Goal: Task Accomplishment & Management: Use online tool/utility

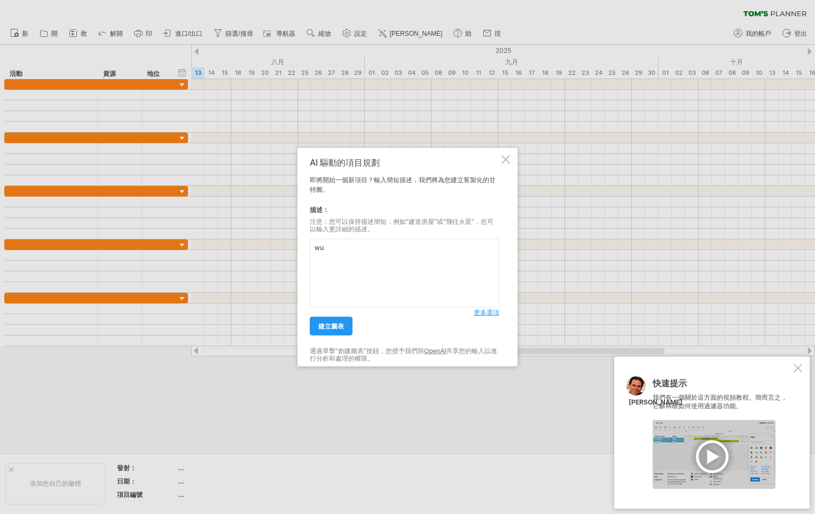
type textarea "w"
click at [343, 248] on textarea "提供企業久滯材料處裡規劃" at bounding box center [405, 273] width 190 height 69
type textarea "提供企業關於久滯材料處裡規劃"
click at [336, 331] on link "建立圖表" at bounding box center [331, 326] width 43 height 19
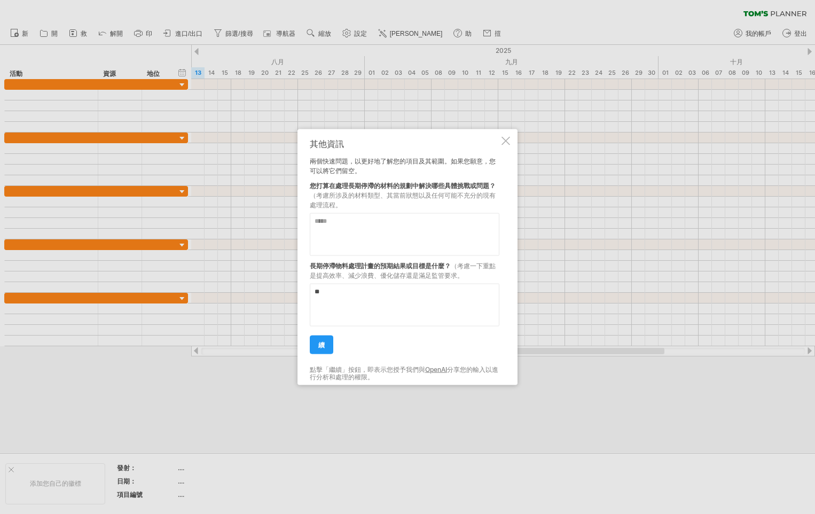
type textarea "*"
click at [380, 221] on textarea at bounding box center [405, 234] width 190 height 43
type textarea "*"
type textarea "**********"
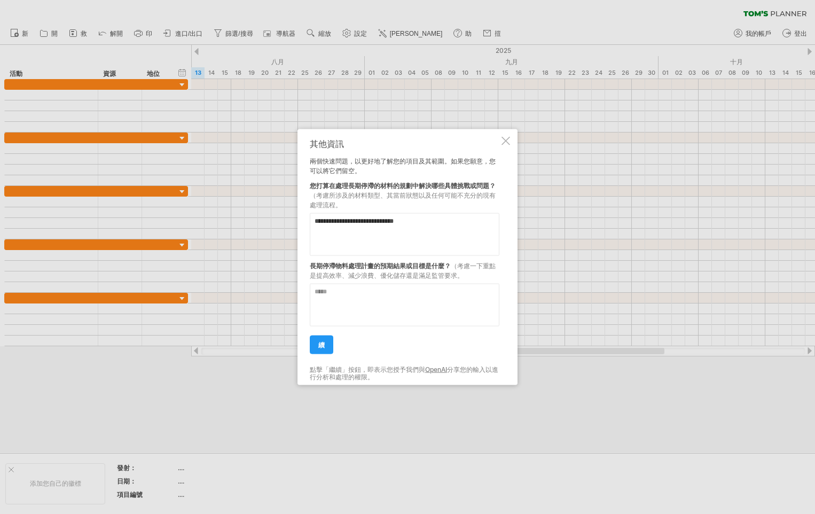
click at [342, 296] on textarea at bounding box center [405, 304] width 190 height 43
type textarea "*"
type textarea "**********"
click at [322, 343] on span "續" at bounding box center [321, 345] width 6 height 8
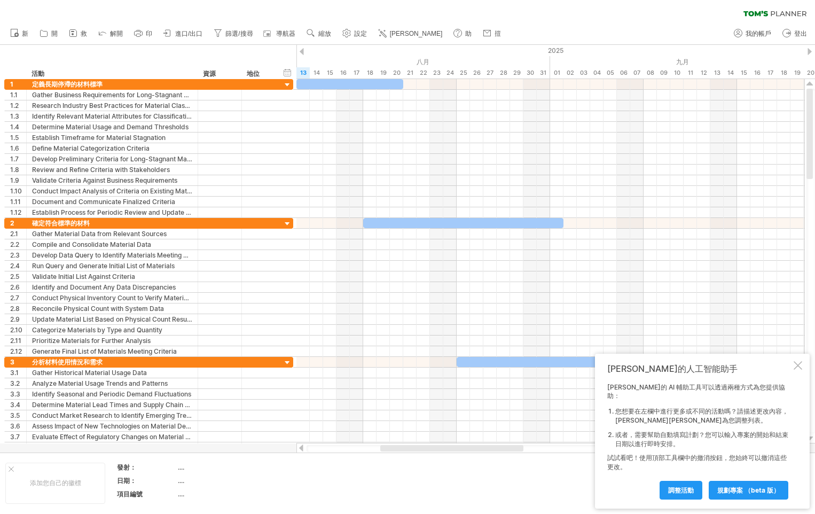
drag, startPoint x: 322, startPoint y: 343, endPoint x: 619, endPoint y: 241, distance: 314.3
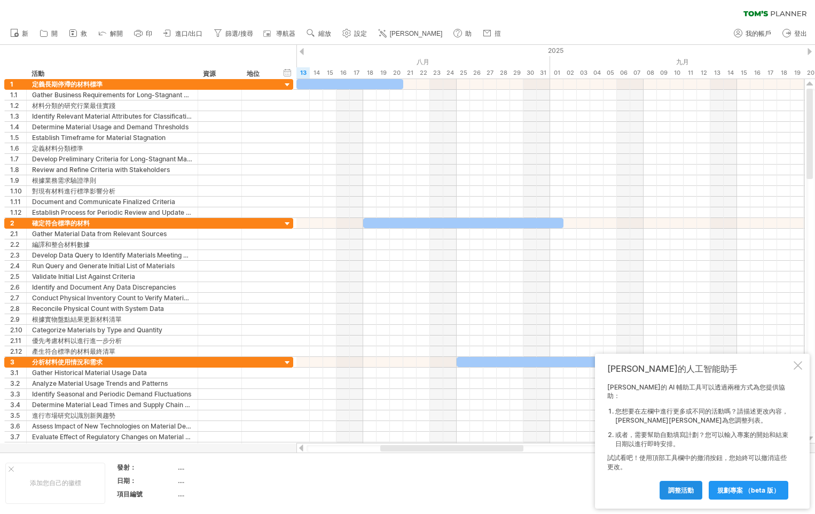
click at [685, 490] on span "調整活動" at bounding box center [681, 490] width 26 height 8
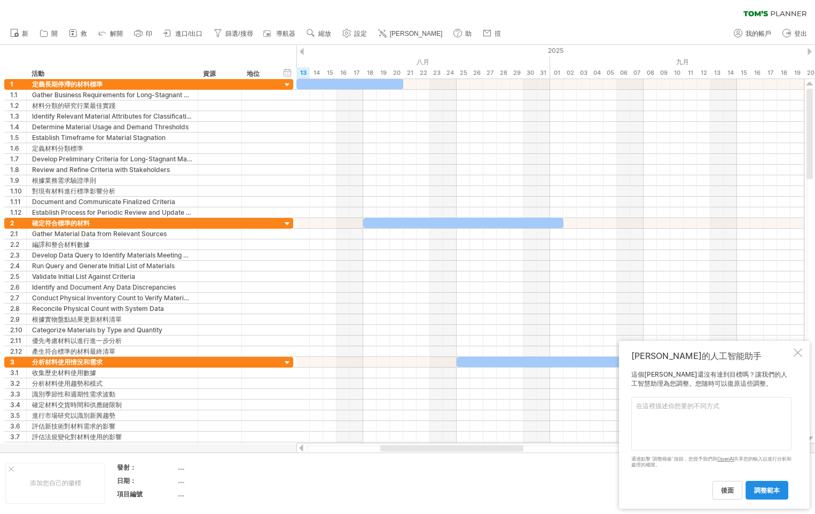
click at [775, 493] on span "調整範本" at bounding box center [767, 490] width 26 height 8
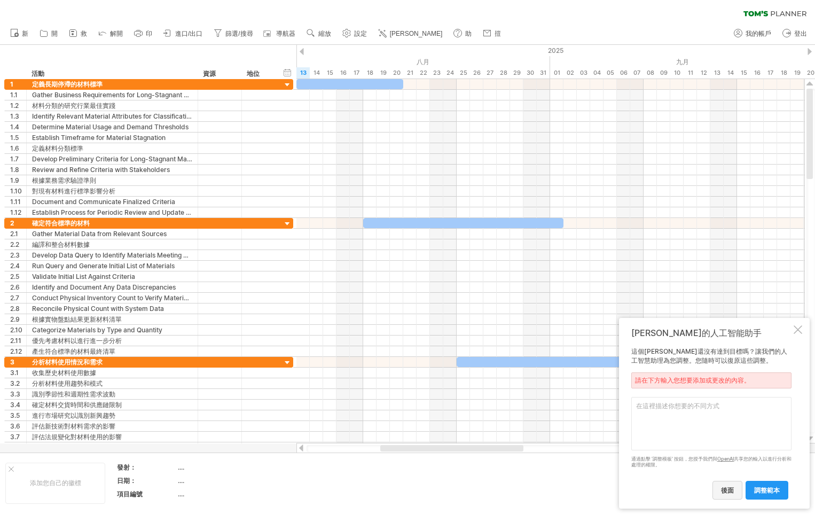
click at [723, 497] on link "後面" at bounding box center [727, 489] width 30 height 19
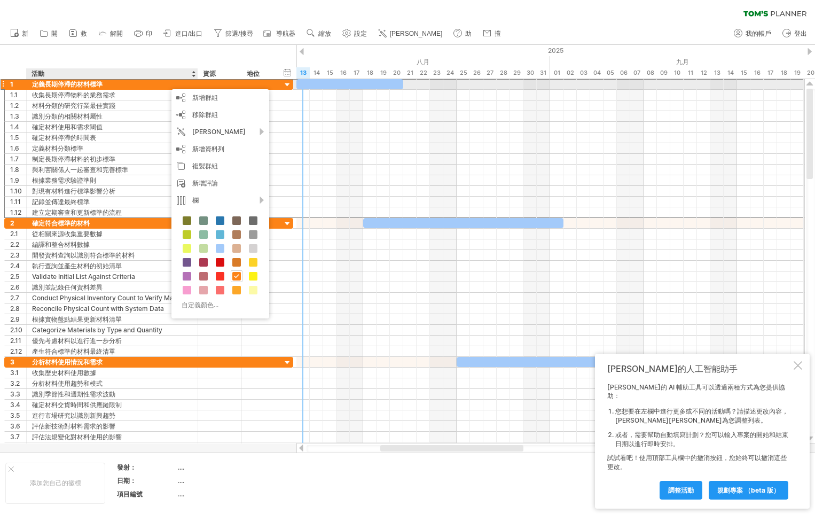
click at [293, 84] on div "**********" at bounding box center [148, 83] width 289 height 11
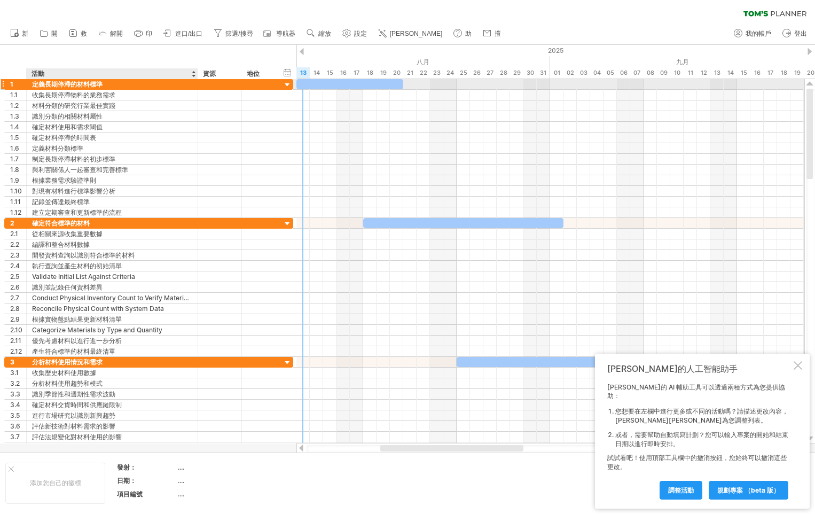
click at [289, 84] on div at bounding box center [287, 85] width 10 height 10
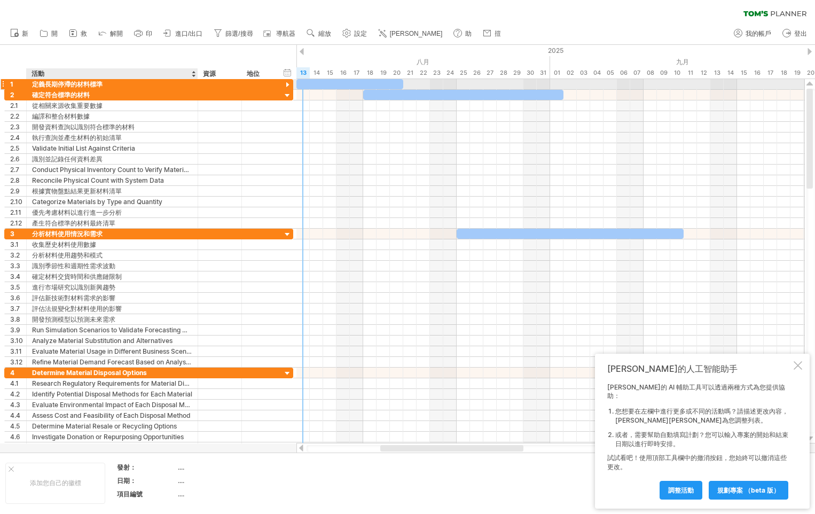
click at [289, 84] on div at bounding box center [287, 85] width 10 height 10
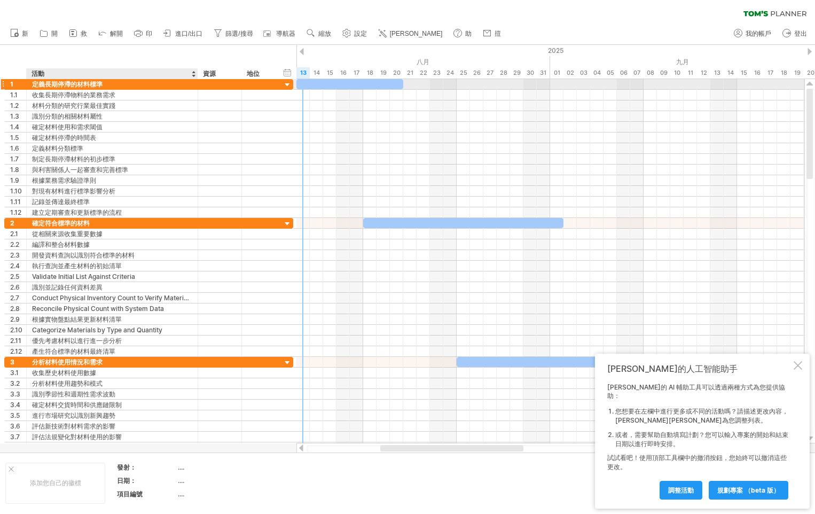
click at [283, 86] on div at bounding box center [287, 85] width 10 height 10
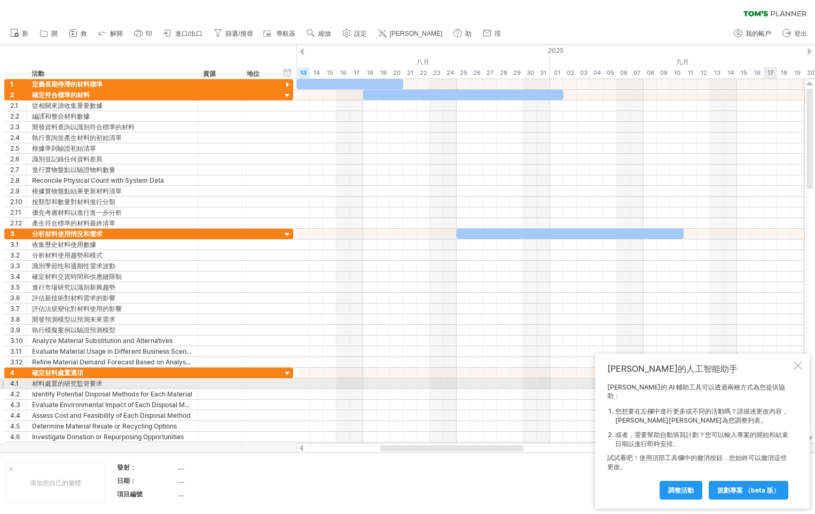
click at [803, 378] on div "[PERSON_NAME]的人工智能助手 [PERSON_NAME]的 AI 輔助工具可以透過兩種方式為您提供協助： 您想要在左欄中進行更多或不同的活動嗎？請…" at bounding box center [702, 430] width 215 height 155
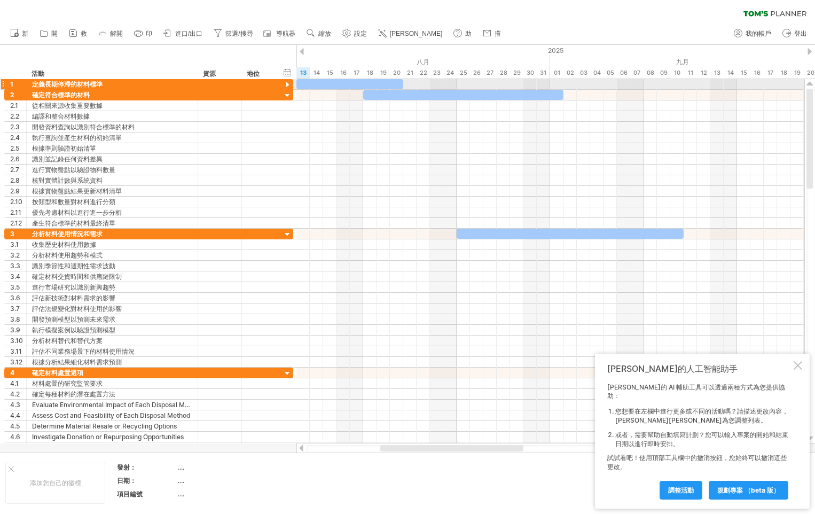
click at [287, 86] on div at bounding box center [287, 85] width 10 height 10
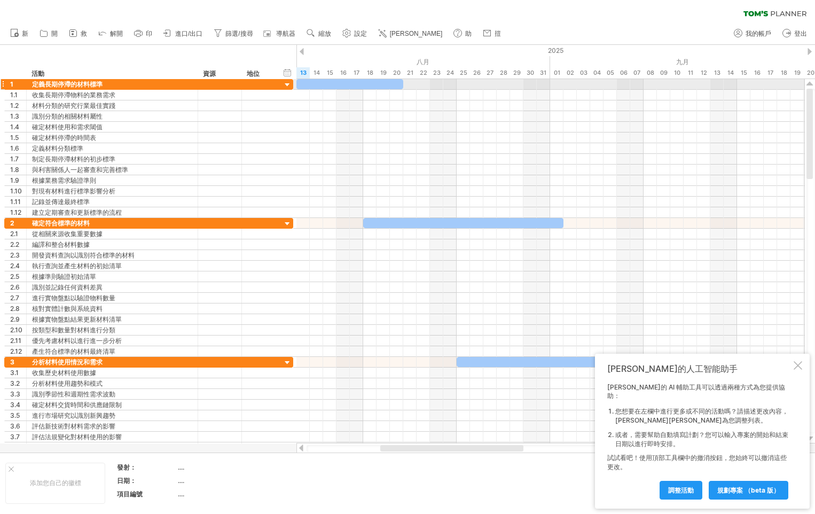
click at [287, 86] on div at bounding box center [287, 85] width 10 height 10
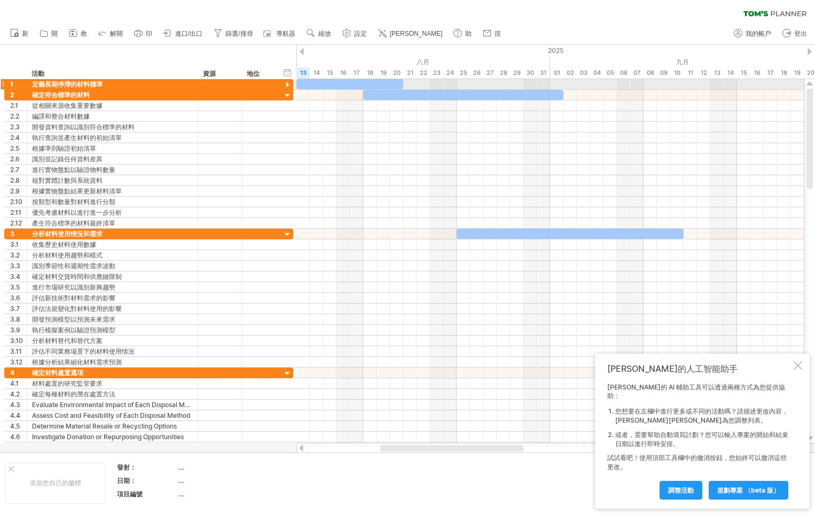
click at [287, 86] on div at bounding box center [287, 85] width 10 height 10
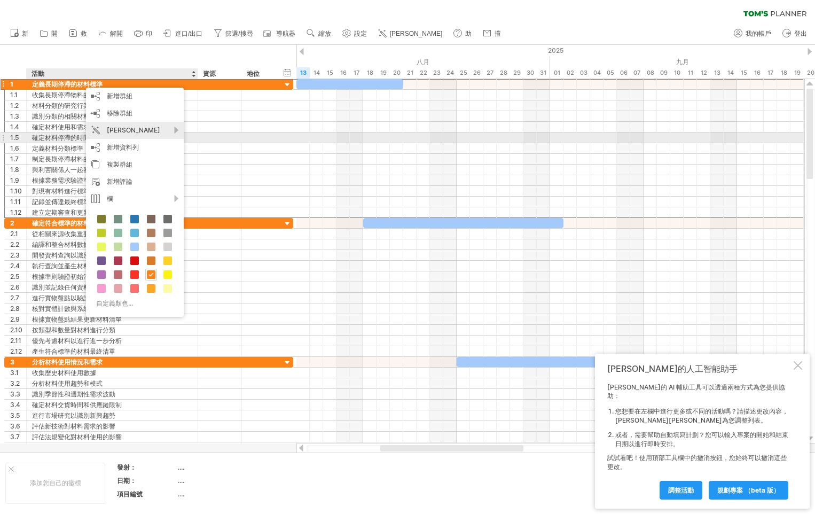
click at [149, 132] on div "[PERSON_NAME]" at bounding box center [135, 130] width 98 height 17
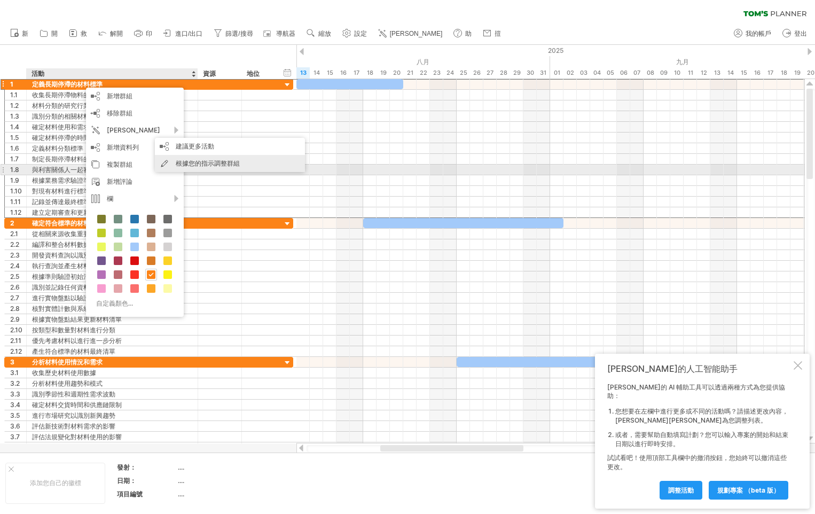
click at [224, 166] on div "根據您的指示調整群組" at bounding box center [230, 163] width 150 height 17
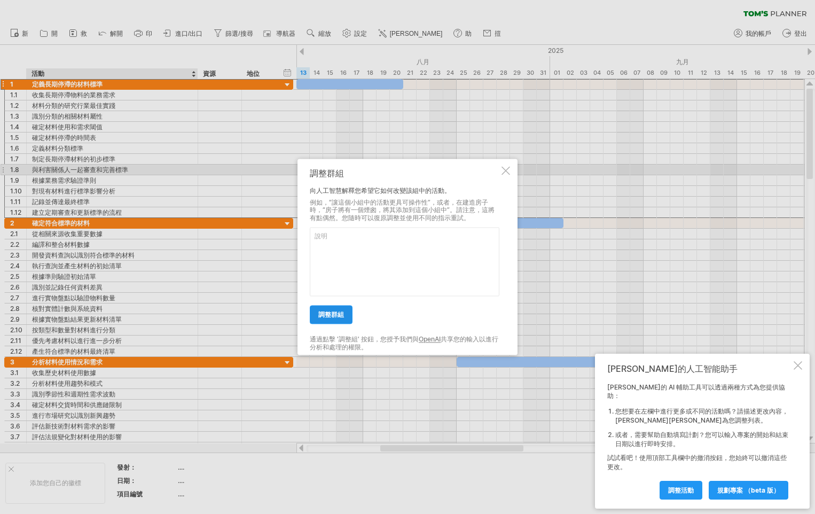
click at [327, 317] on span "調整群組" at bounding box center [331, 315] width 26 height 8
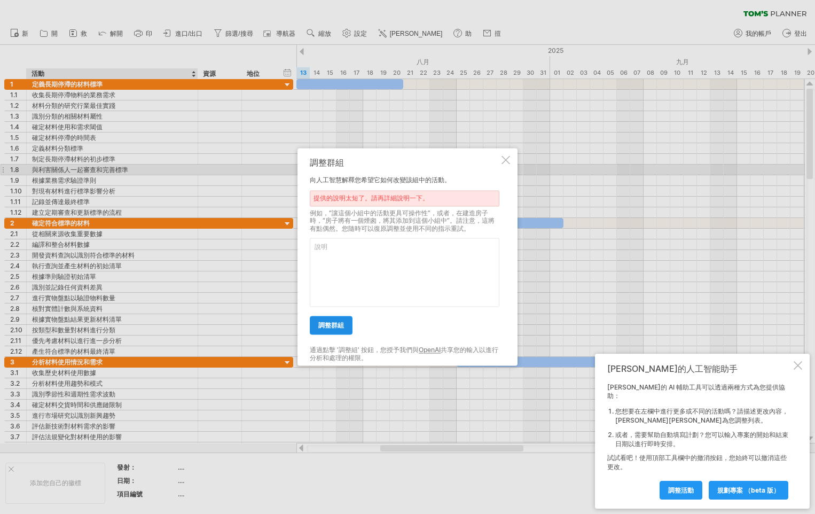
click at [331, 328] on span "調整群組" at bounding box center [331, 325] width 26 height 8
click at [342, 249] on textarea at bounding box center [405, 272] width 190 height 69
click at [509, 157] on div at bounding box center [505, 159] width 9 height 9
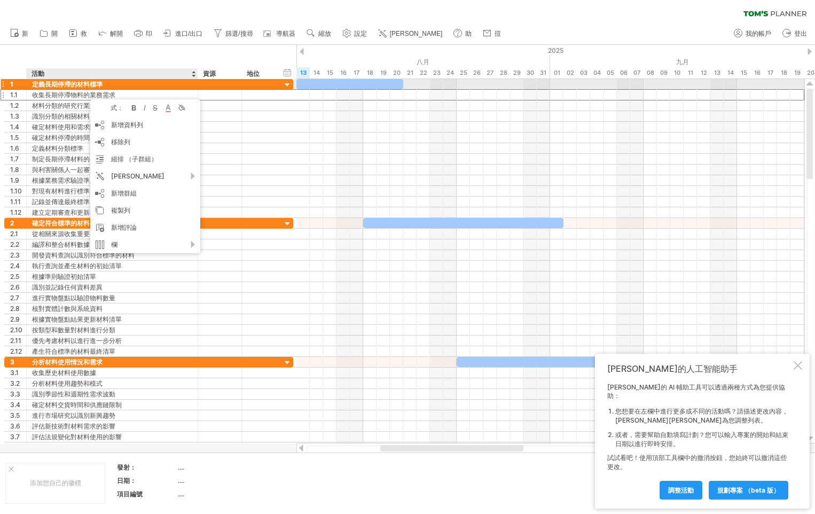
click at [261, 88] on div at bounding box center [258, 84] width 23 height 10
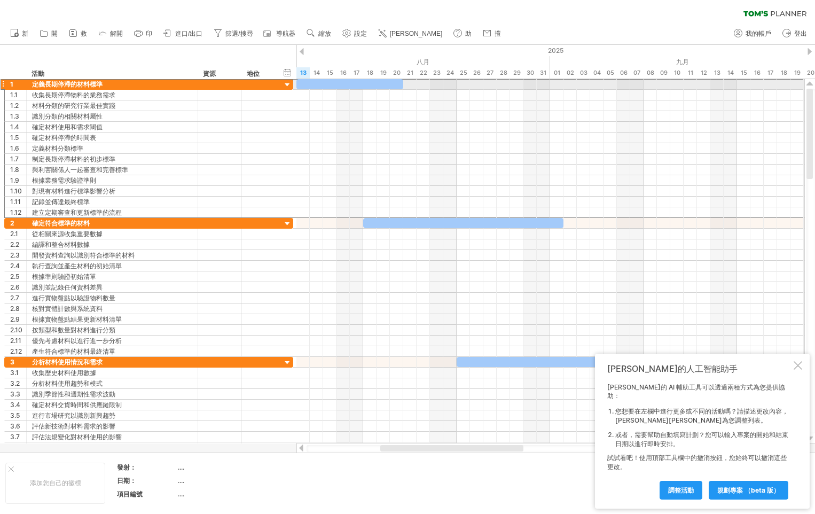
click at [4, 85] on div at bounding box center [3, 83] width 4 height 11
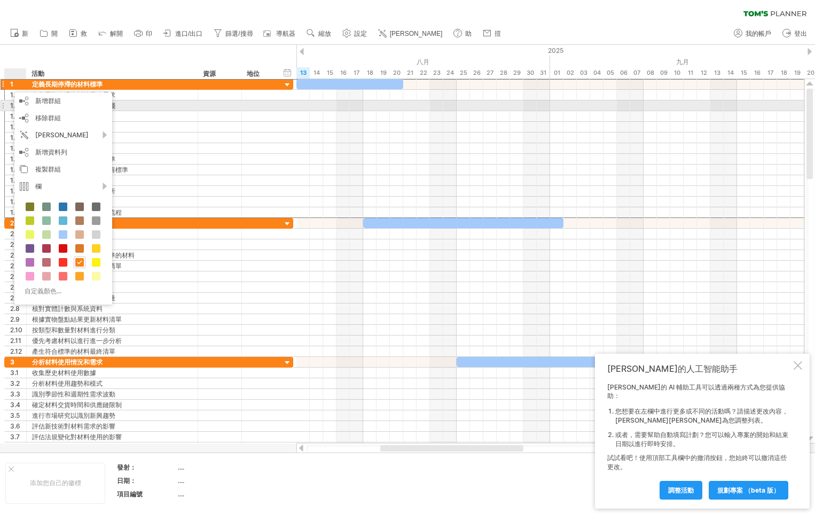
click at [288, 102] on div "**********" at bounding box center [148, 105] width 289 height 11
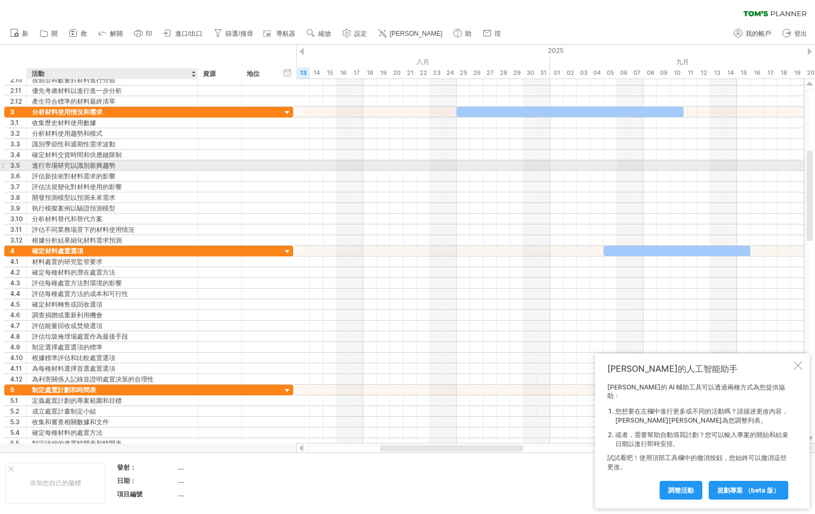
drag, startPoint x: 461, startPoint y: 154, endPoint x: 471, endPoint y: 154, distance: 9.6
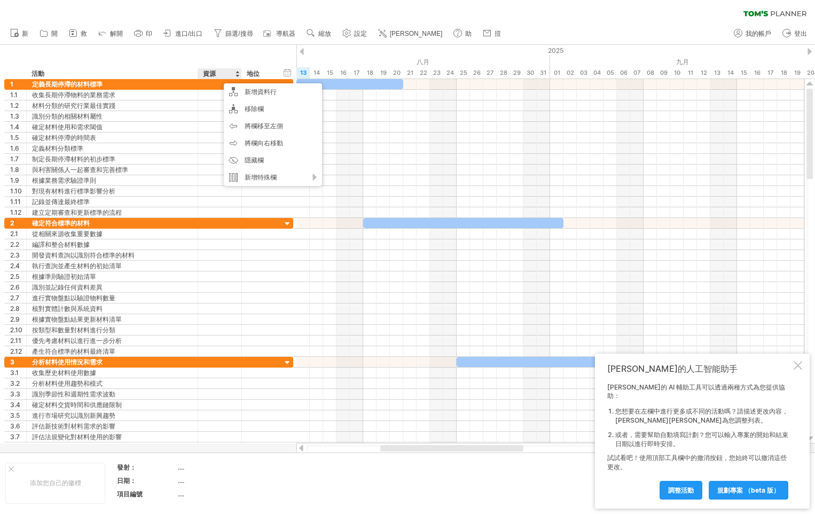
click at [262, 72] on div "地位" at bounding box center [258, 73] width 23 height 11
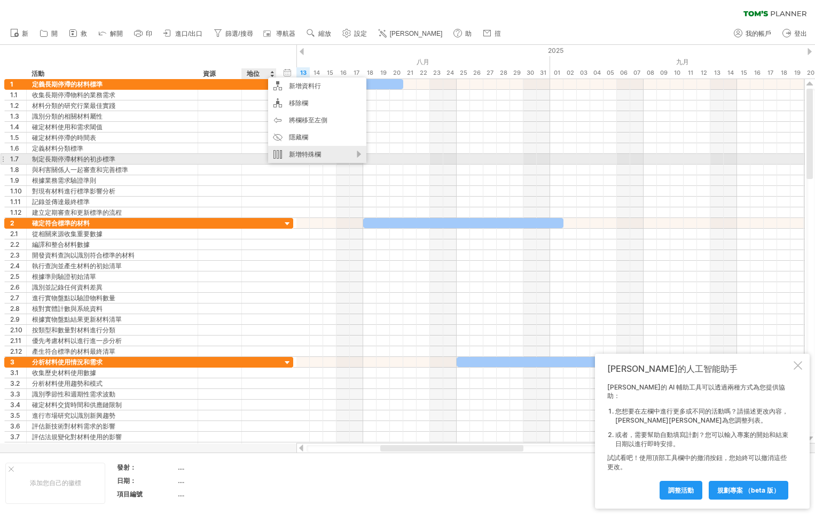
click at [320, 154] on div "新增特殊欄" at bounding box center [317, 154] width 98 height 17
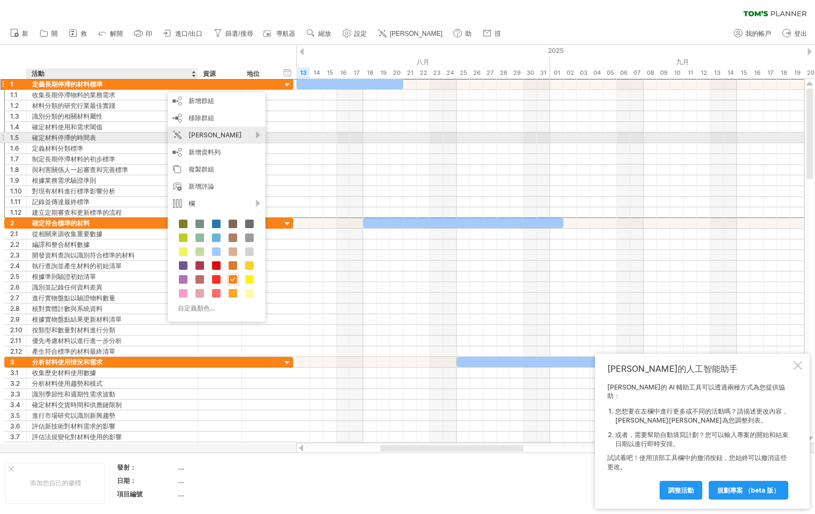
click at [235, 136] on div "[PERSON_NAME]" at bounding box center [217, 135] width 98 height 17
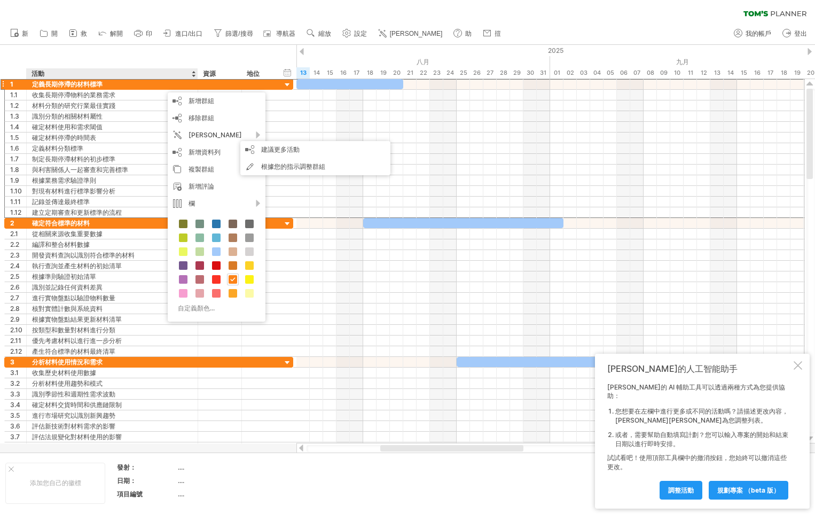
click at [22, 75] on div at bounding box center [18, 73] width 16 height 11
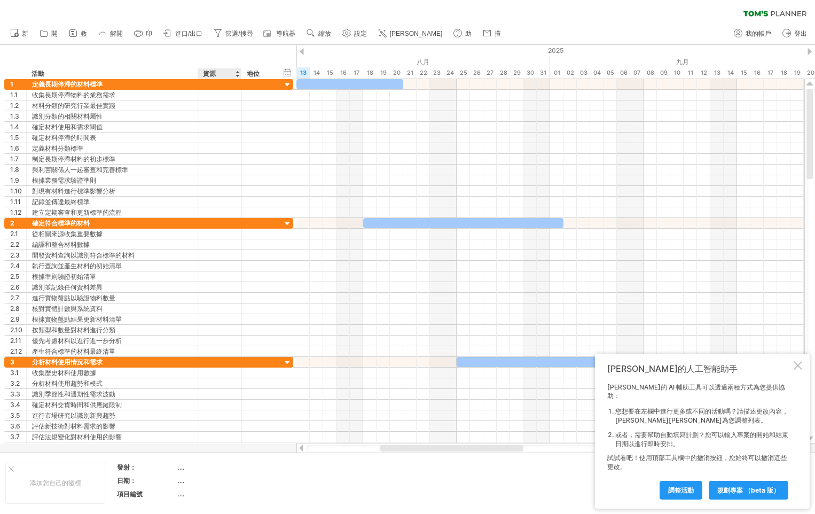
click at [258, 58] on div "hide start/end/duration 顯示開始/結束/持續時間 ******** 活動 ******** 資源 ****** 地位" at bounding box center [148, 62] width 296 height 34
click at [799, 369] on div at bounding box center [797, 365] width 9 height 9
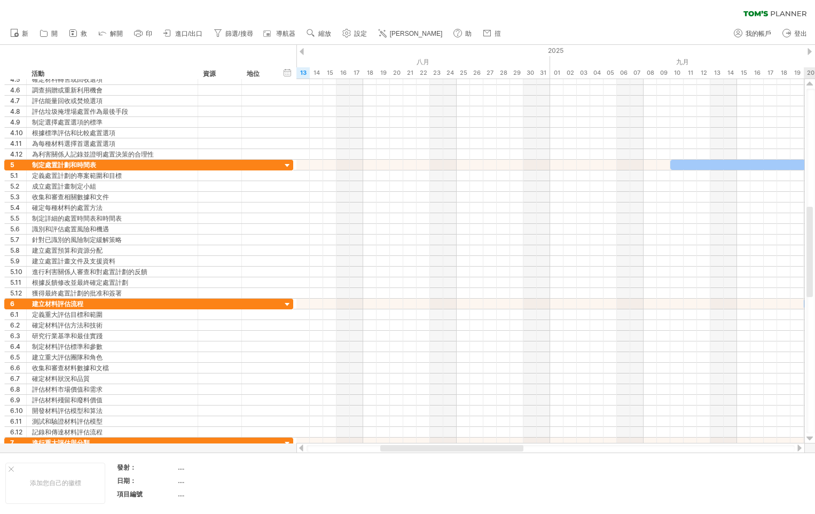
drag, startPoint x: 809, startPoint y: 165, endPoint x: 812, endPoint y: 5, distance: 159.6
click at [810, 54] on div "Trying to reach [DOMAIN_NAME] Connected again... 0% clear filter 新 1" at bounding box center [407, 257] width 815 height 514
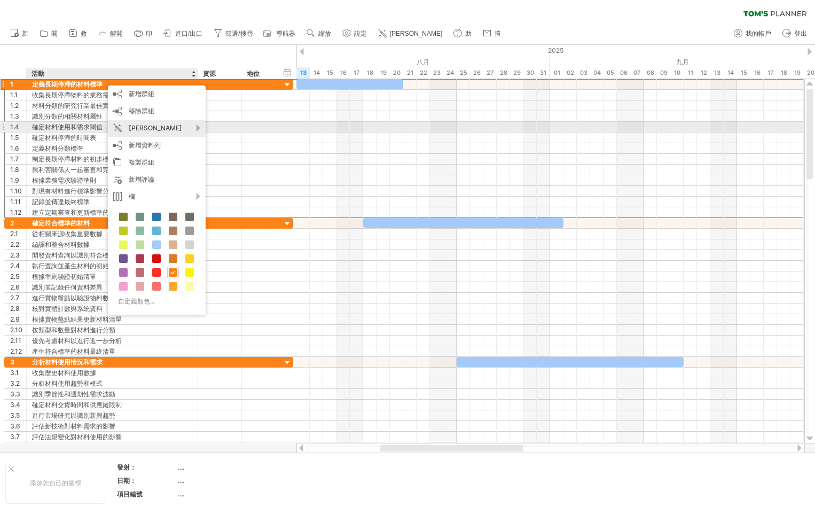
click at [174, 130] on div "[PERSON_NAME]" at bounding box center [157, 128] width 98 height 17
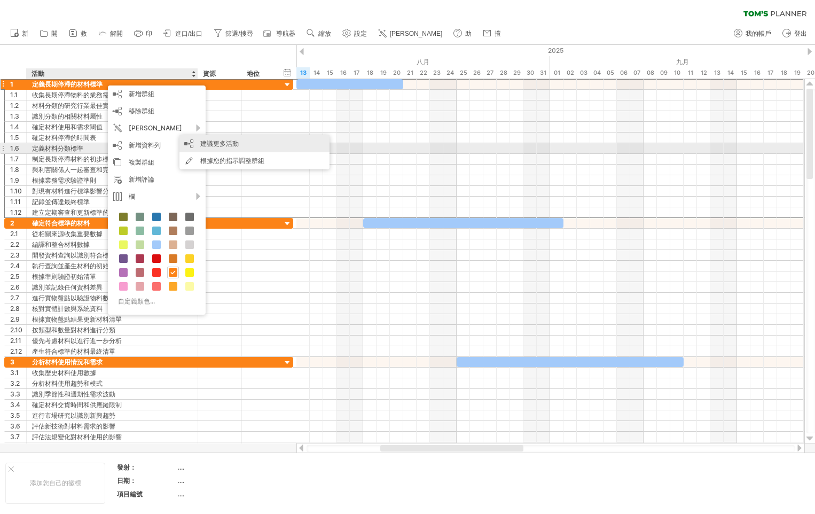
click at [242, 144] on div "建議更多活動" at bounding box center [254, 143] width 150 height 17
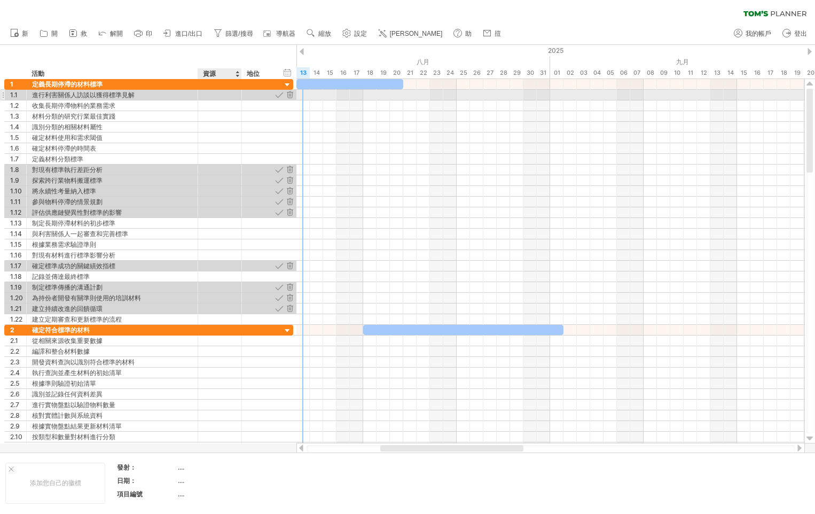
click at [246, 98] on div at bounding box center [259, 95] width 35 height 10
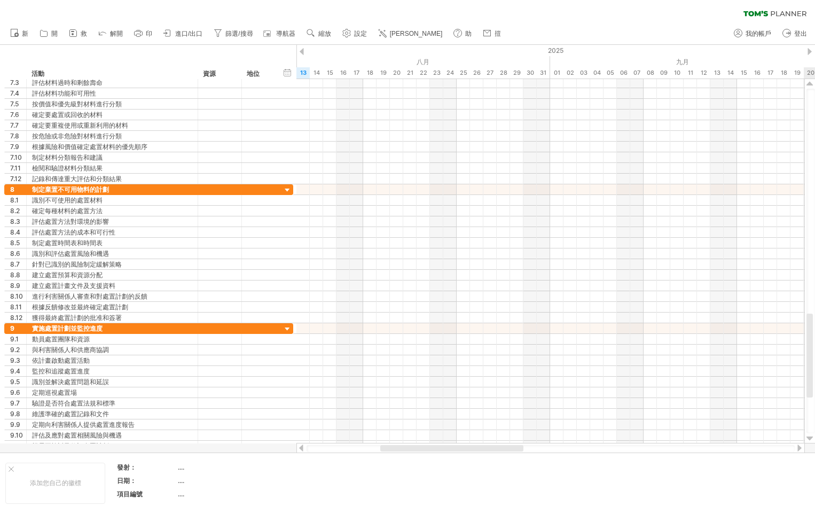
drag, startPoint x: 806, startPoint y: 140, endPoint x: 841, endPoint y: -31, distance: 174.9
click at [814, 0] on html "進度（100%） Trying to reach [DOMAIN_NAME] Connected again... 0% clear filter reapp…" at bounding box center [407, 258] width 815 height 516
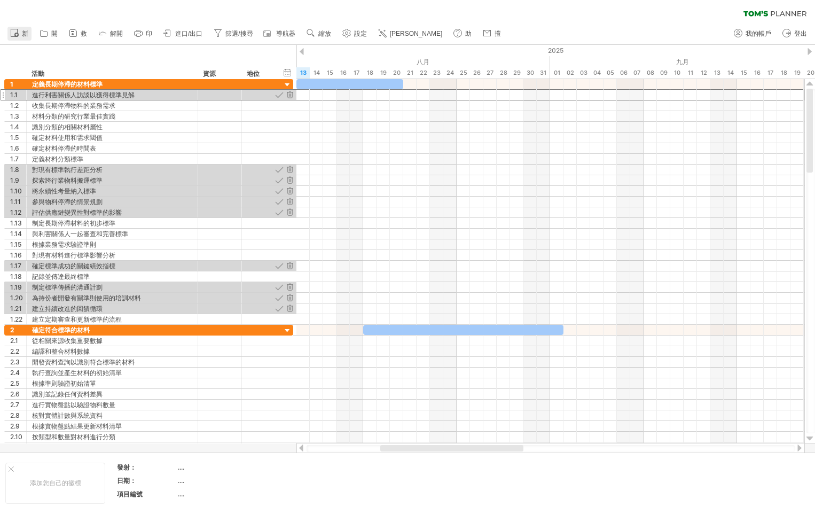
click at [29, 33] on link "新" at bounding box center [19, 34] width 24 height 14
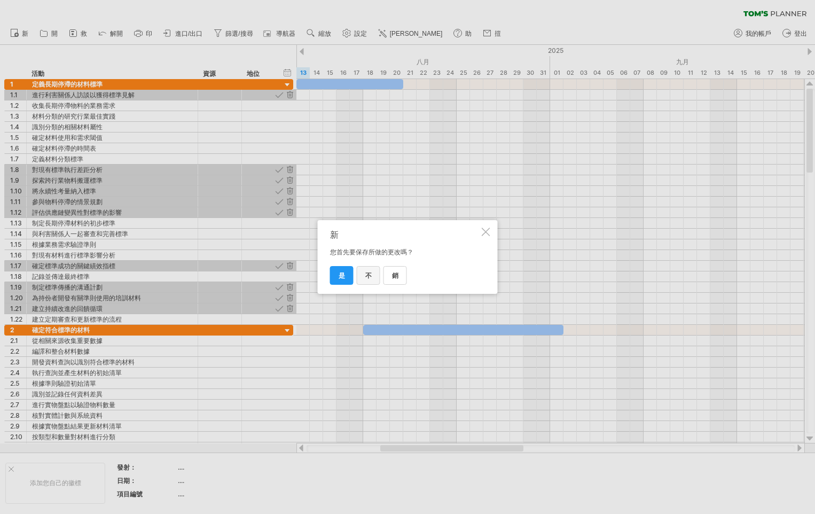
click at [375, 279] on link "不" at bounding box center [368, 275] width 23 height 19
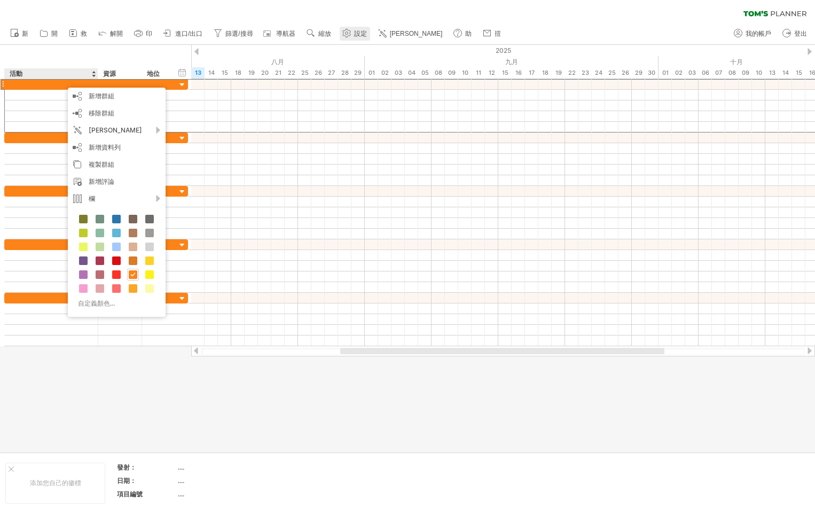
click at [360, 39] on link "設定" at bounding box center [355, 34] width 30 height 14
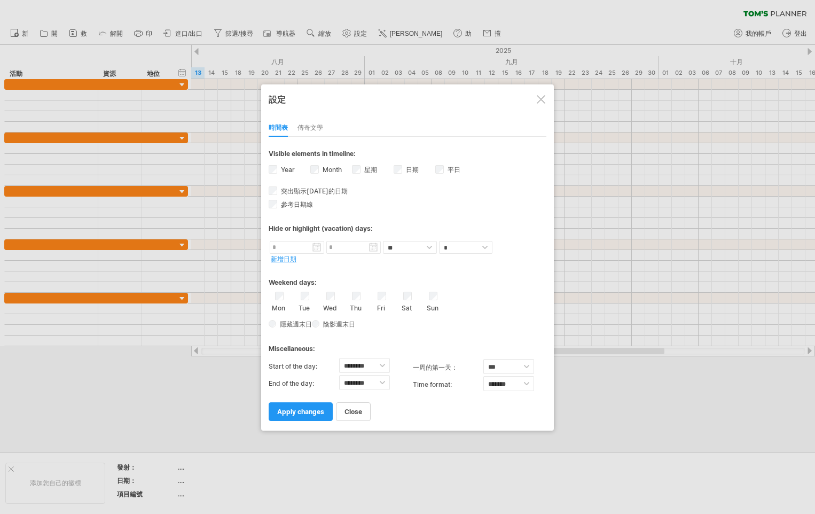
click at [319, 131] on div "傳奇文學" at bounding box center [310, 128] width 26 height 17
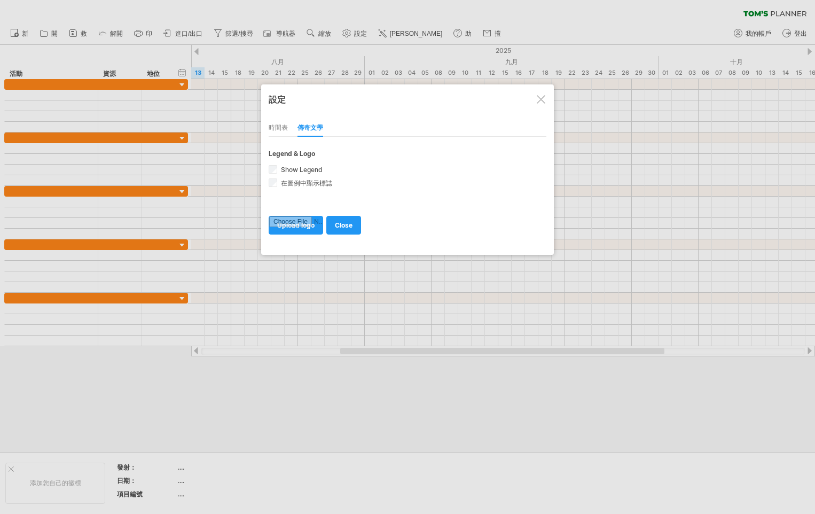
click at [277, 129] on div "時間表" at bounding box center [278, 128] width 19 height 17
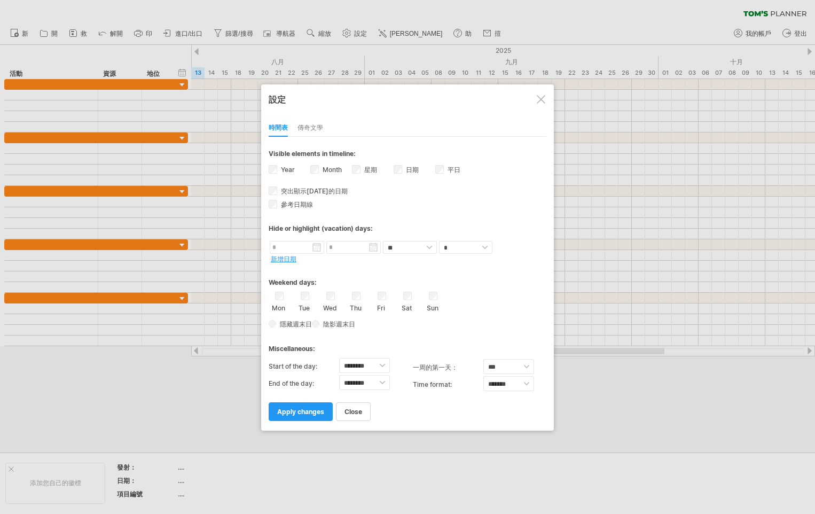
click at [306, 129] on div "傳奇文學" at bounding box center [310, 128] width 26 height 17
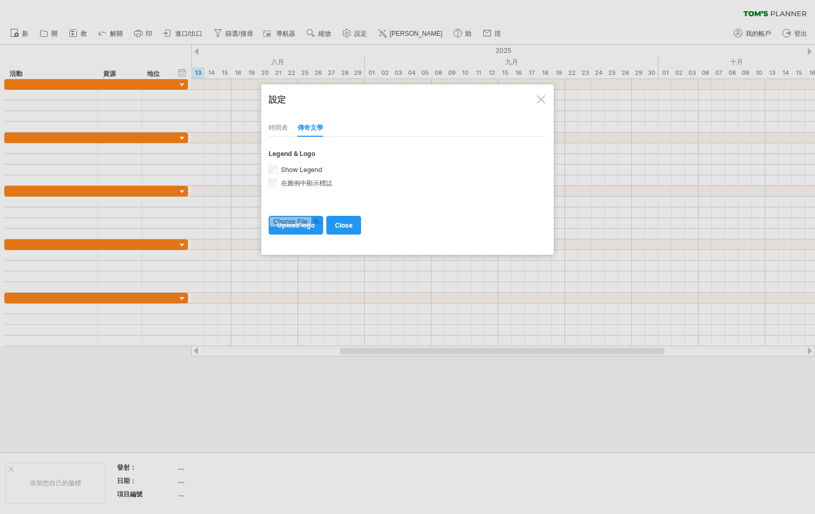
click at [283, 130] on div "時間表" at bounding box center [278, 128] width 19 height 17
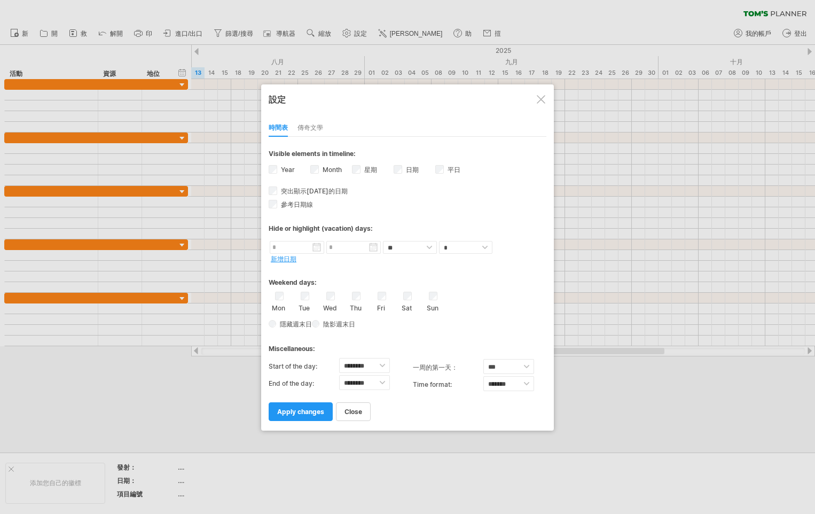
click at [295, 408] on span "apply changes" at bounding box center [300, 411] width 47 height 8
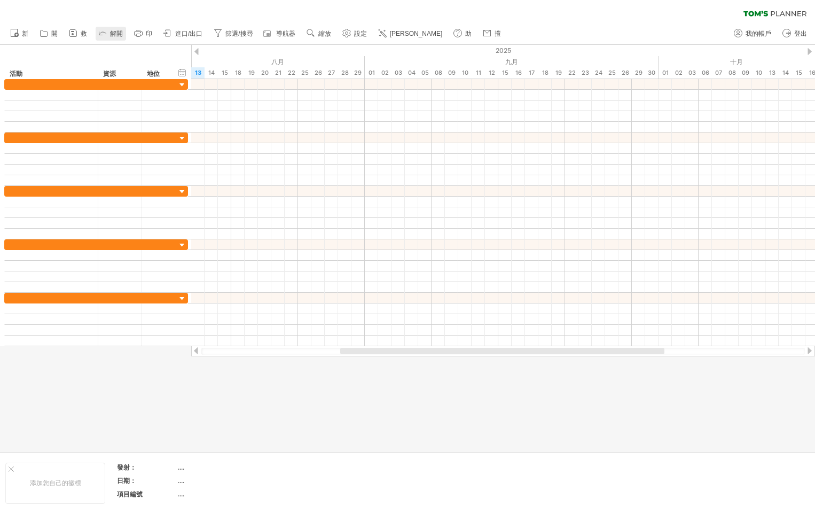
click at [116, 36] on span "解開" at bounding box center [116, 33] width 13 height 7
click at [80, 34] on link "救" at bounding box center [78, 34] width 24 height 14
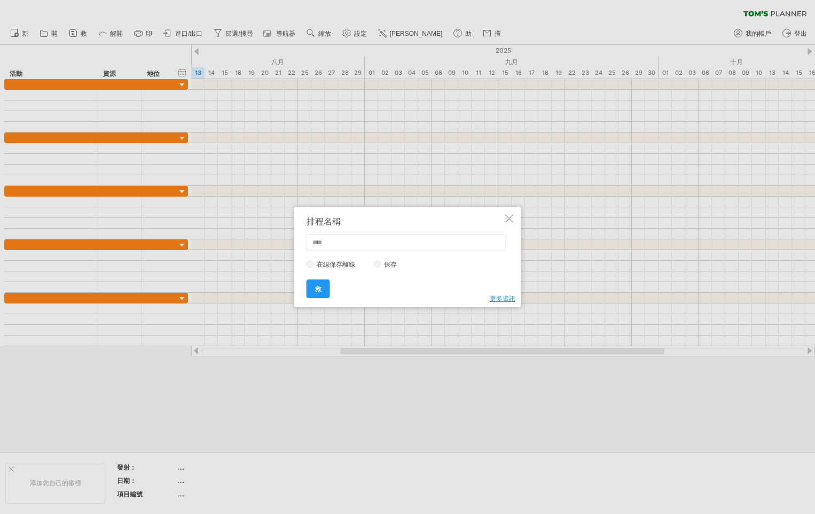
click at [505, 221] on div at bounding box center [509, 218] width 9 height 9
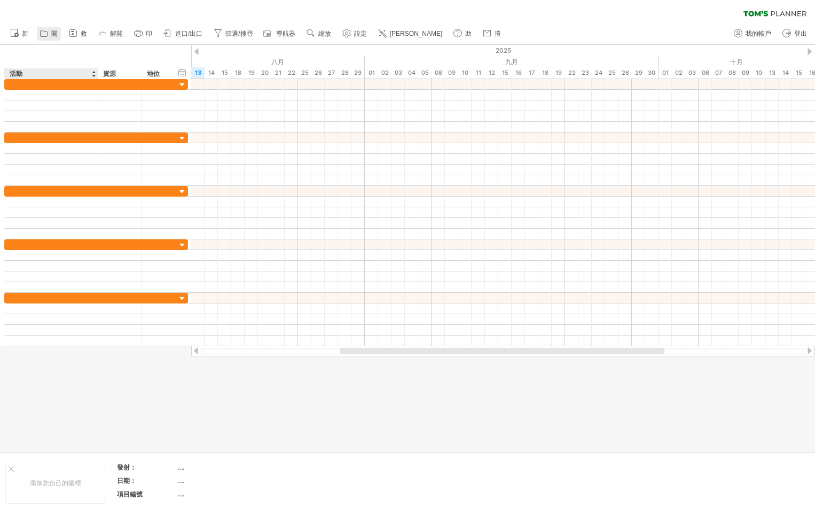
click at [56, 39] on link "開" at bounding box center [49, 34] width 24 height 14
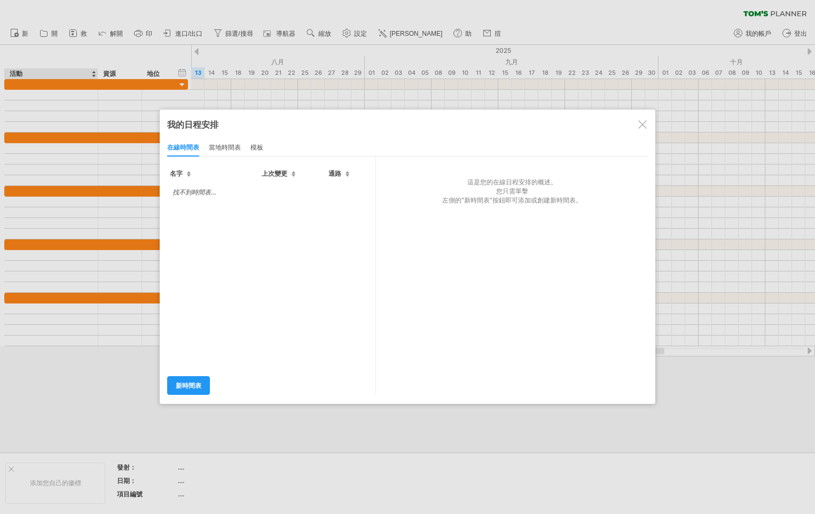
click at [643, 123] on div at bounding box center [642, 124] width 9 height 9
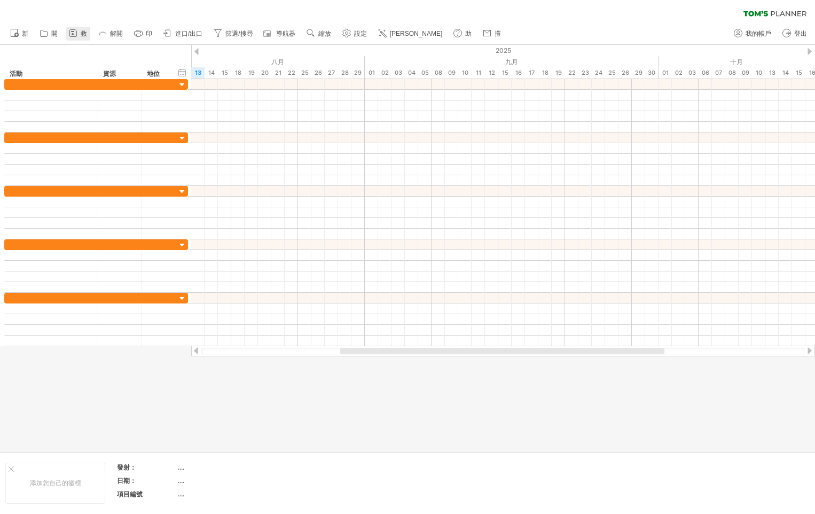
click at [89, 35] on link "救" at bounding box center [78, 34] width 24 height 14
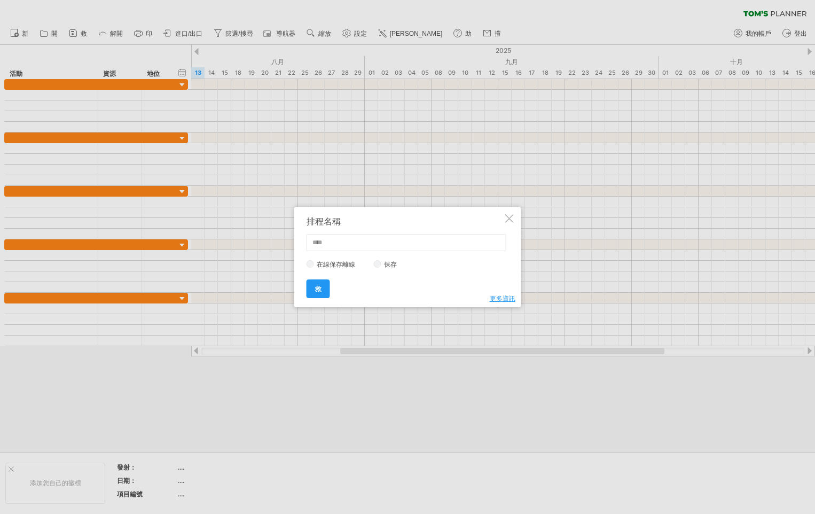
click at [515, 219] on div "排程名稱 在線保存離線 保存 更多資訊 救 Save Save schedules online/offline: You can save your sch…" at bounding box center [407, 257] width 227 height 100
click at [514, 219] on div "排程名稱 在線保存離線 保存 更多資訊 救 Save Save schedules online/offline: You can save your sch…" at bounding box center [407, 257] width 227 height 100
click at [508, 219] on div at bounding box center [509, 218] width 9 height 9
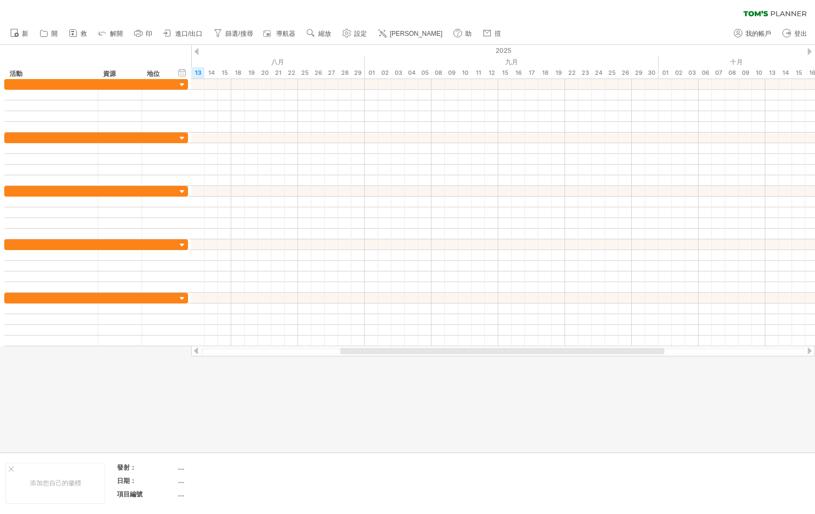
click at [240, 351] on div at bounding box center [502, 351] width 603 height 7
click at [240, 30] on span "篩選/搜尋" at bounding box center [238, 33] width 27 height 7
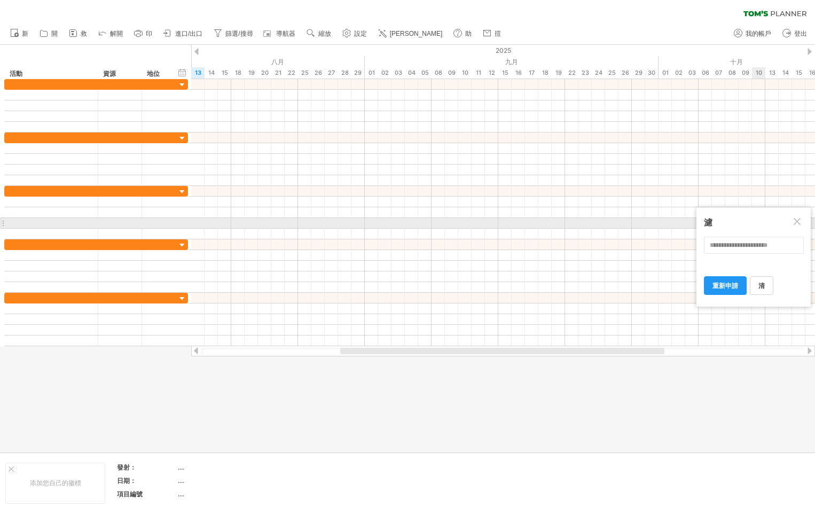
click at [795, 223] on div at bounding box center [797, 222] width 9 height 9
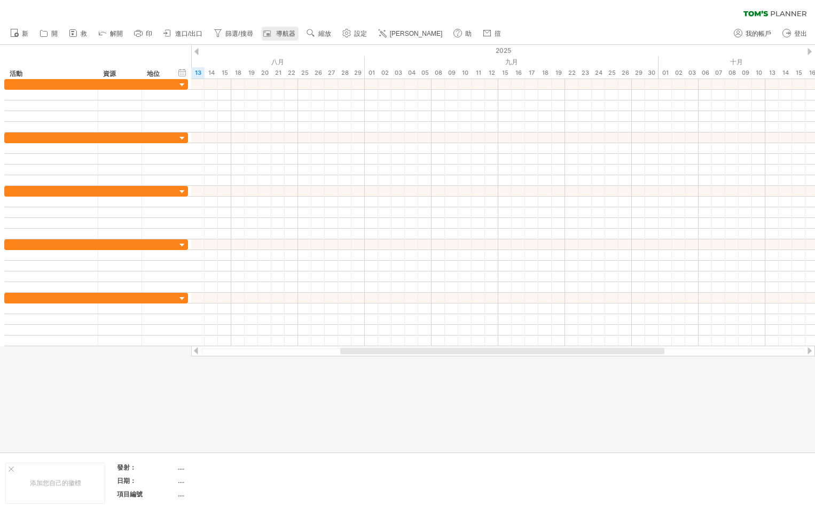
click at [273, 38] on div at bounding box center [268, 33] width 11 height 11
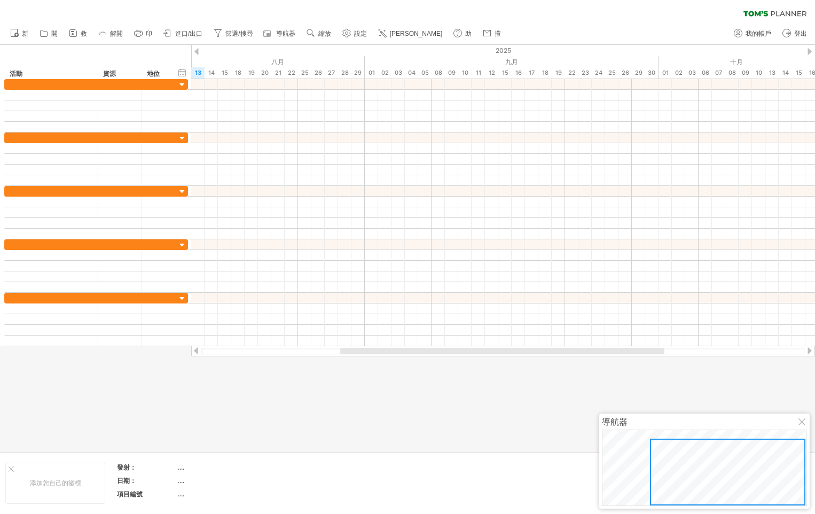
click at [799, 420] on div at bounding box center [802, 422] width 9 height 9
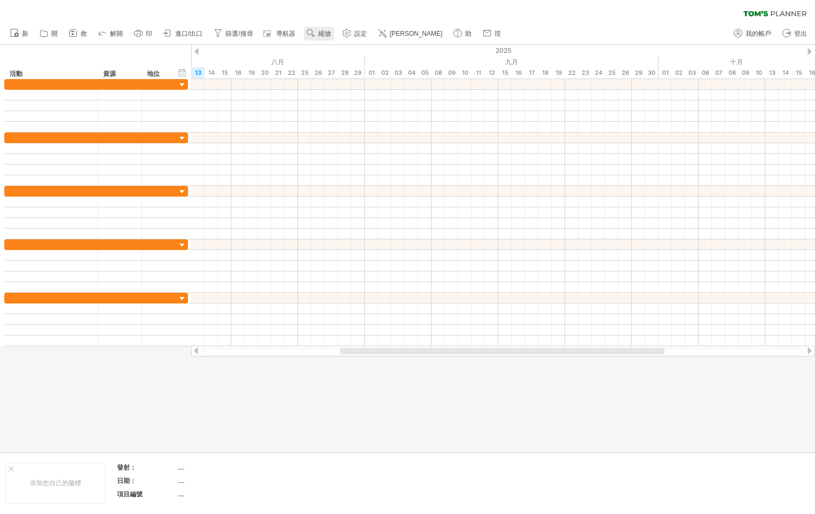
click at [320, 34] on span "縮放" at bounding box center [324, 33] width 13 height 7
click at [356, 35] on span "設定" at bounding box center [360, 33] width 13 height 7
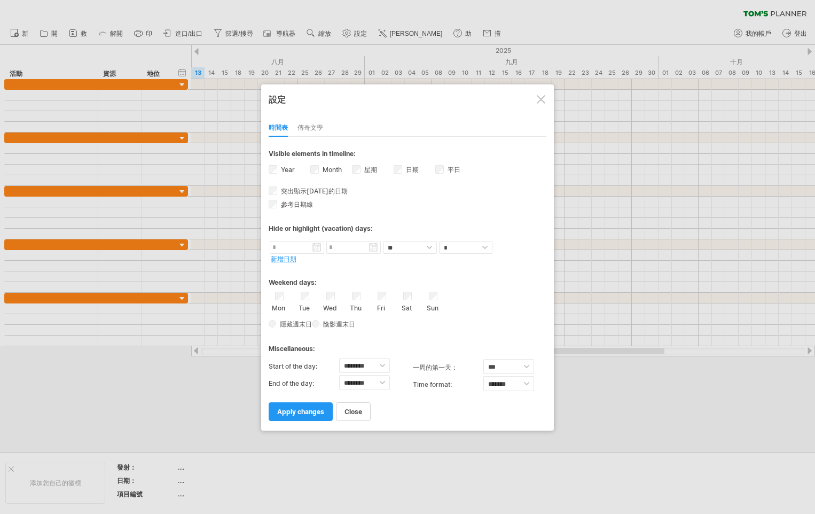
click at [186, 83] on div at bounding box center [407, 257] width 815 height 514
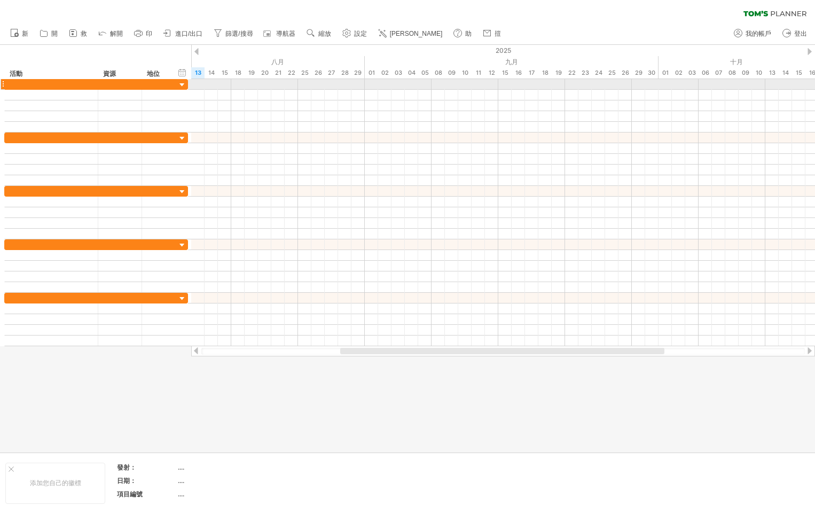
click at [184, 85] on div at bounding box center [182, 85] width 10 height 10
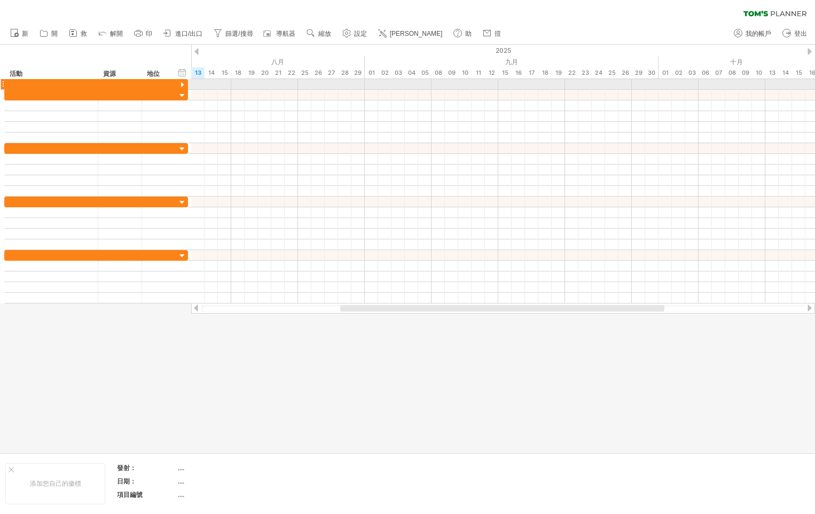
click at [184, 85] on div at bounding box center [182, 85] width 10 height 10
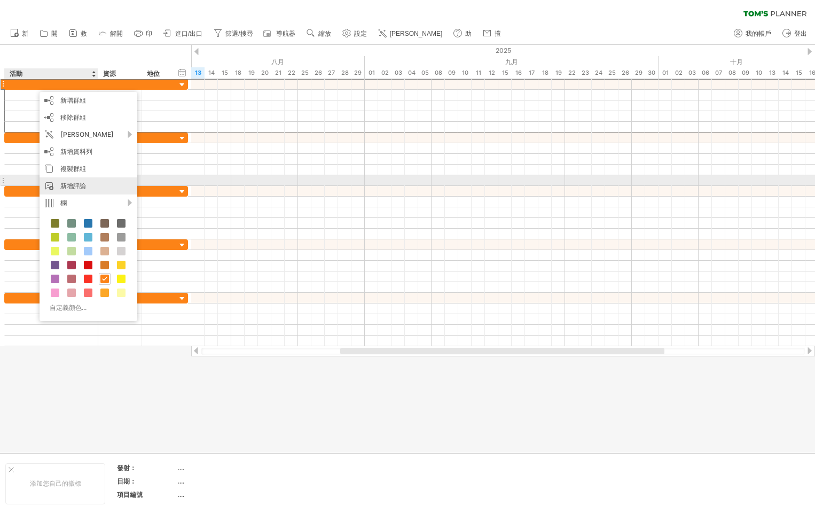
click at [90, 181] on div "新增評論" at bounding box center [89, 185] width 98 height 17
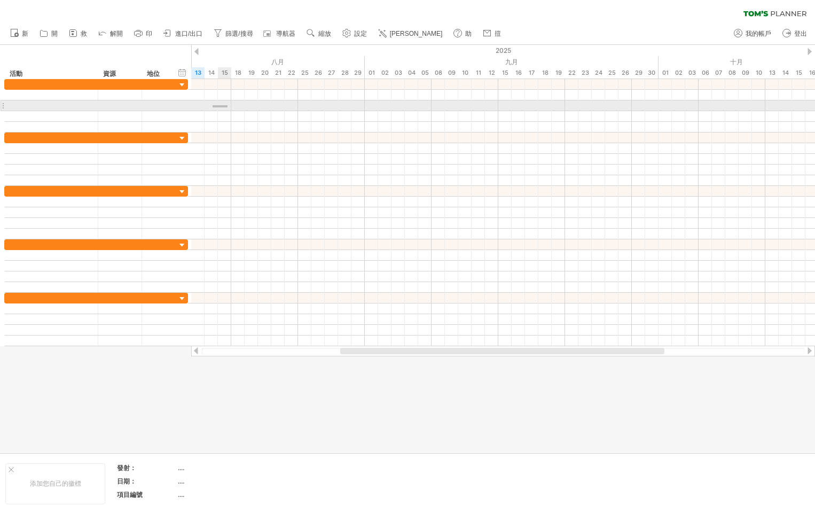
click at [227, 105] on div at bounding box center [502, 105] width 623 height 11
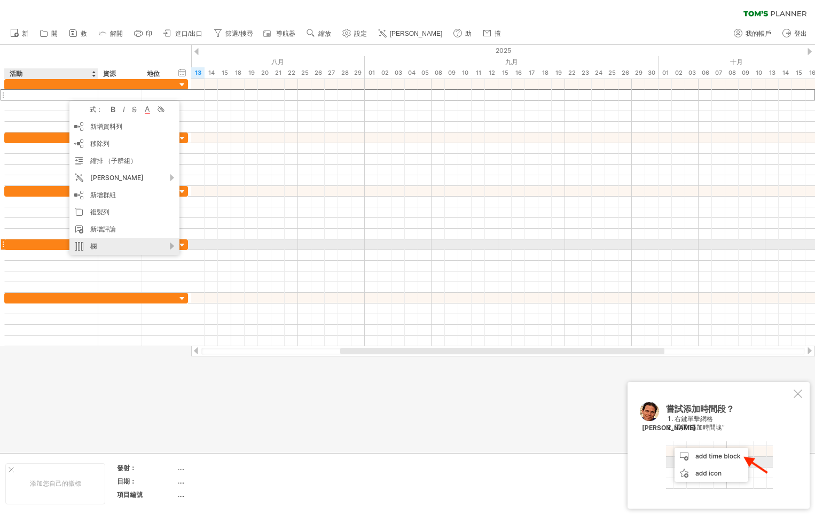
click at [118, 241] on div "欄" at bounding box center [124, 246] width 110 height 17
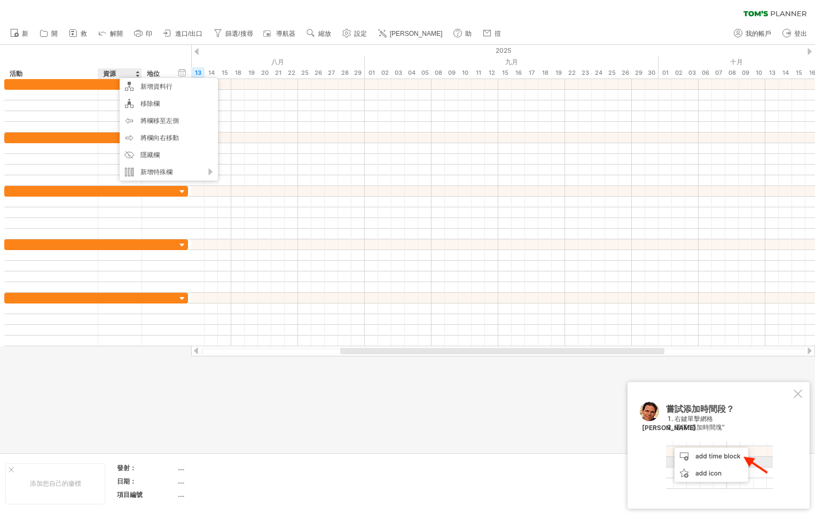
click at [114, 73] on div "資源" at bounding box center [119, 73] width 33 height 11
click at [114, 73] on input "********" at bounding box center [119, 73] width 33 height 11
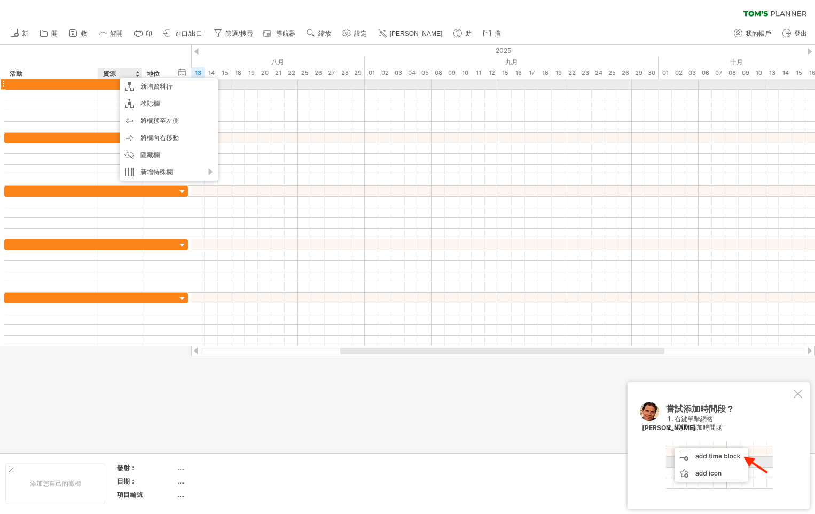
click at [44, 77] on div "活動" at bounding box center [51, 73] width 82 height 11
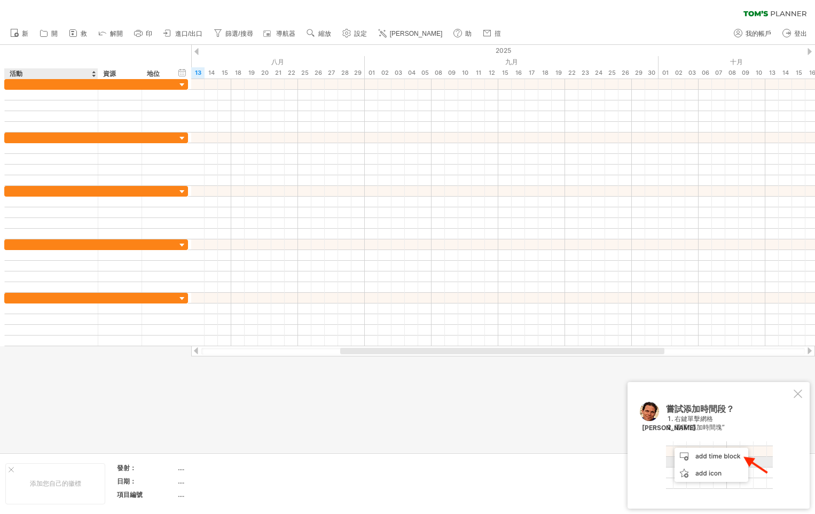
click at [165, 76] on div "地位" at bounding box center [158, 73] width 23 height 11
click at [172, 58] on div "hide start/end/duration 顯示開始/結束/持續時間 ******** 活動 ******** 資源 ****** 地位" at bounding box center [95, 62] width 191 height 34
click at [6, 52] on div "hide start/end/duration 顯示開始/結束/持續時間 ******** 活動 ******** 資源 ****** 地位" at bounding box center [95, 62] width 191 height 34
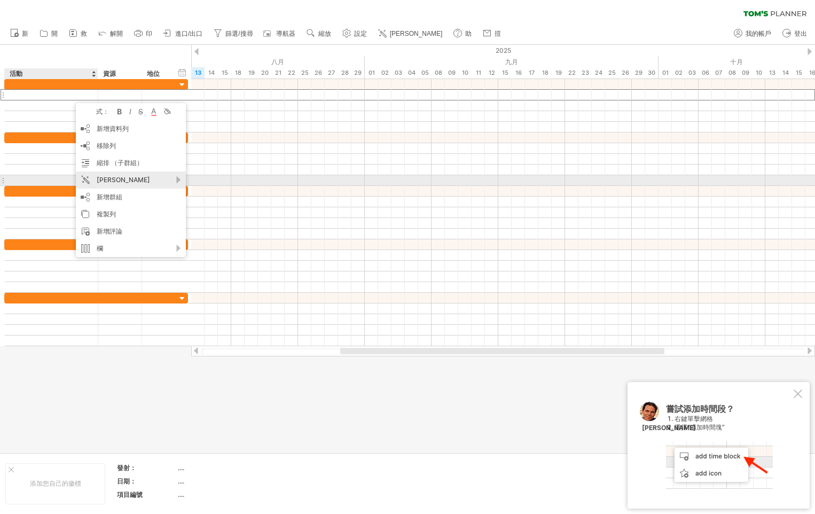
click at [143, 178] on div "[PERSON_NAME]" at bounding box center [131, 179] width 110 height 17
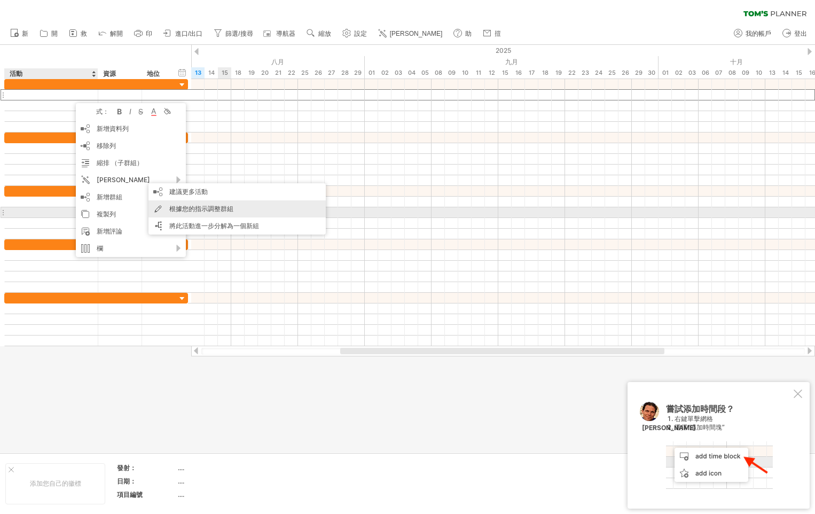
click at [229, 207] on div "根據您的指示調整群組" at bounding box center [236, 208] width 177 height 17
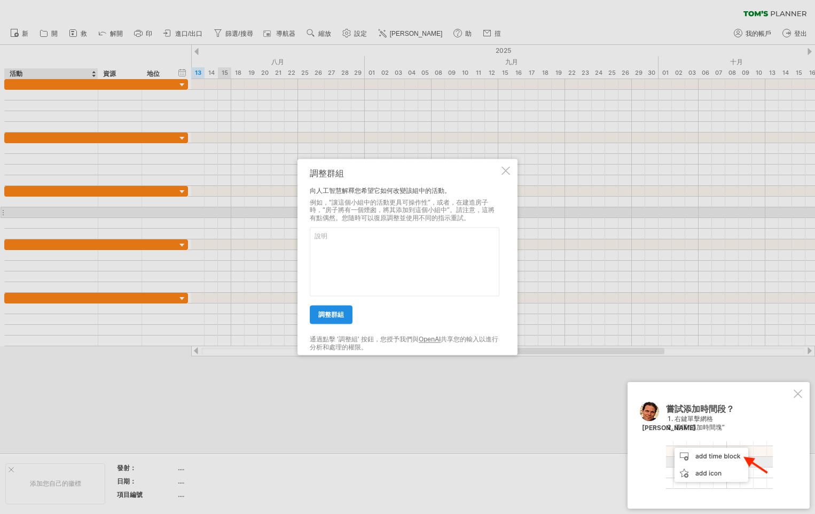
click at [334, 317] on span "調整群組" at bounding box center [331, 315] width 26 height 8
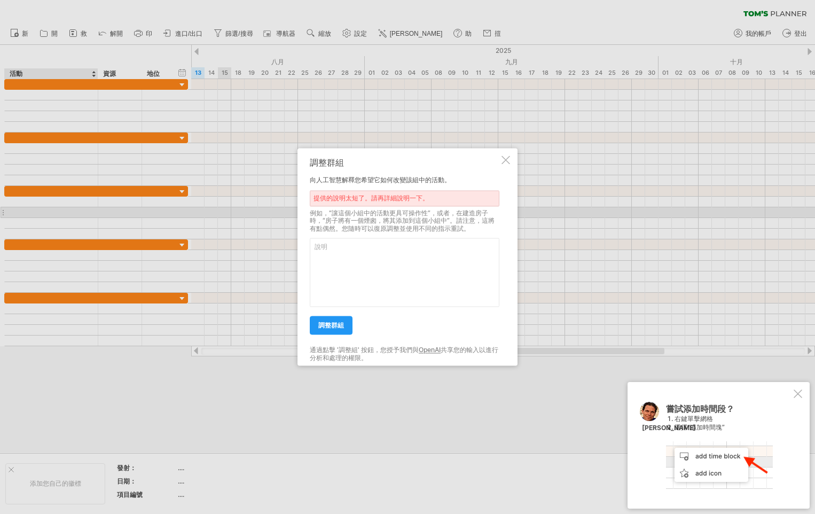
click at [338, 269] on textarea at bounding box center [405, 272] width 190 height 69
click at [342, 254] on textarea at bounding box center [405, 272] width 190 height 69
click at [506, 161] on div at bounding box center [505, 159] width 9 height 9
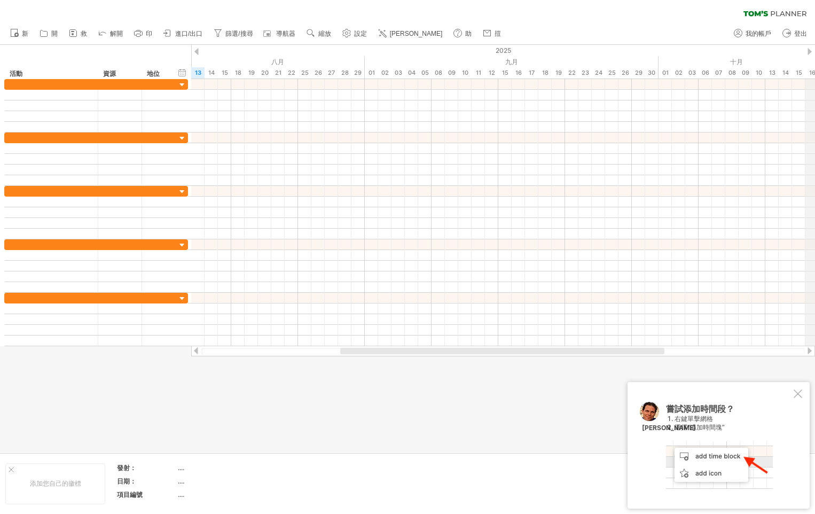
click at [813, 52] on div "2025" at bounding box center [451, 50] width 2175 height 11
click at [806, 52] on div "2025" at bounding box center [451, 50] width 2175 height 11
click at [811, 52] on div at bounding box center [809, 51] width 4 height 7
click at [811, 53] on div at bounding box center [809, 51] width 4 height 7
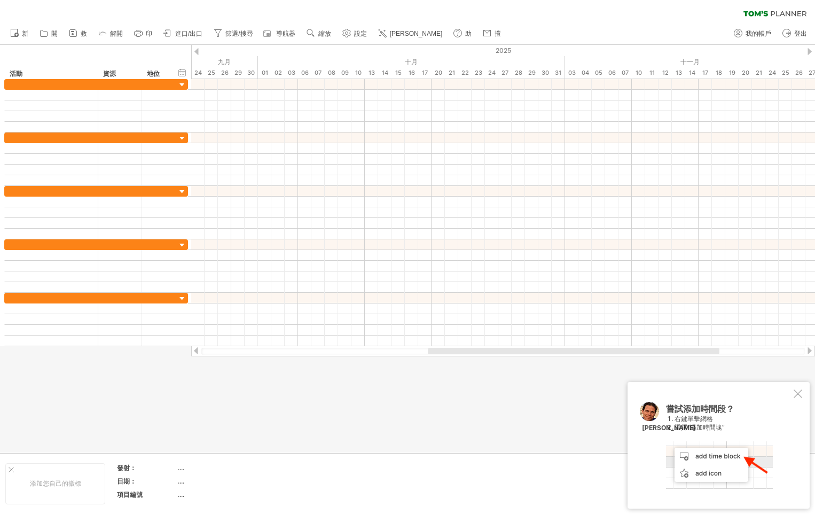
click at [811, 53] on div at bounding box center [809, 51] width 4 height 7
drag, startPoint x: 688, startPoint y: 353, endPoint x: 241, endPoint y: 353, distance: 447.3
click at [241, 353] on div at bounding box center [321, 351] width 241 height 6
click at [398, 28] on link "[PERSON_NAME]" at bounding box center [410, 34] width 70 height 14
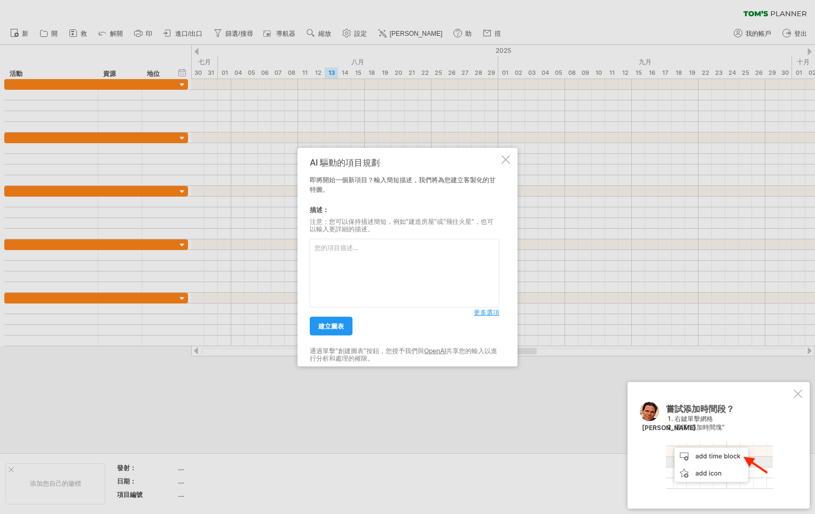
click at [493, 313] on span "更多選項" at bounding box center [486, 312] width 26 height 8
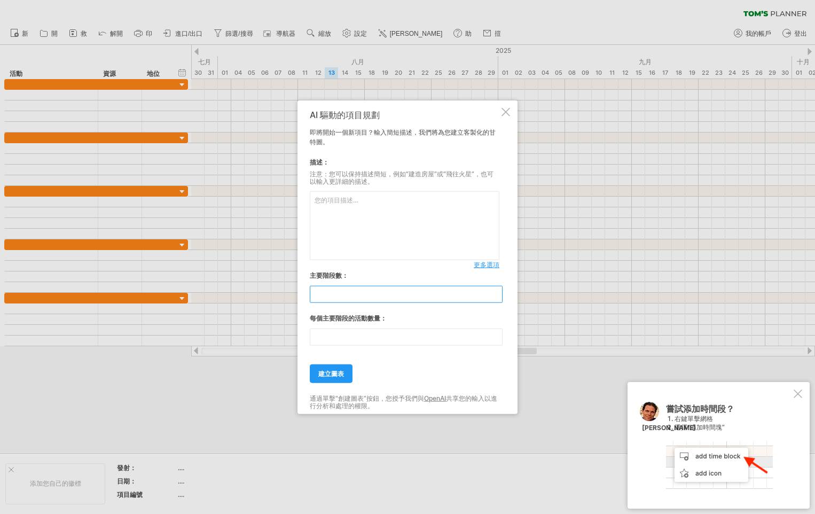
click at [339, 293] on input "**" at bounding box center [406, 294] width 193 height 17
type input "*"
click at [338, 333] on input "**" at bounding box center [406, 336] width 193 height 17
type input "*"
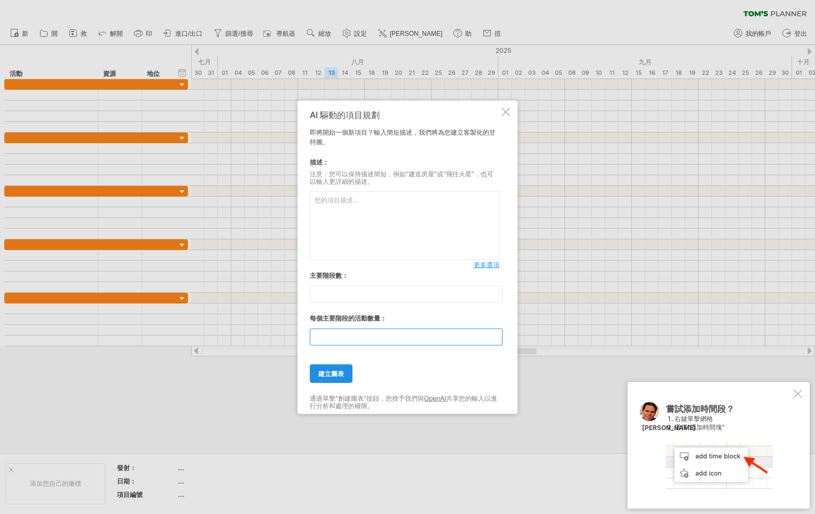
type input "*"
click at [346, 369] on link "建立圖表" at bounding box center [331, 373] width 43 height 19
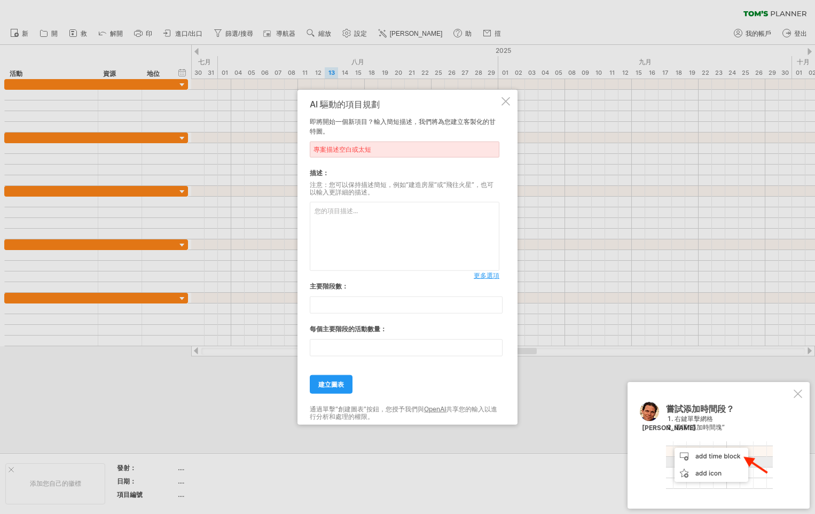
click at [320, 222] on textarea at bounding box center [405, 236] width 190 height 69
type textarea "t"
click at [342, 386] on span "建立圖表" at bounding box center [331, 384] width 26 height 8
click at [335, 384] on span "建立圖表" at bounding box center [331, 384] width 26 height 8
click at [384, 213] on textarea "增加採購談判實際技能" at bounding box center [405, 236] width 190 height 69
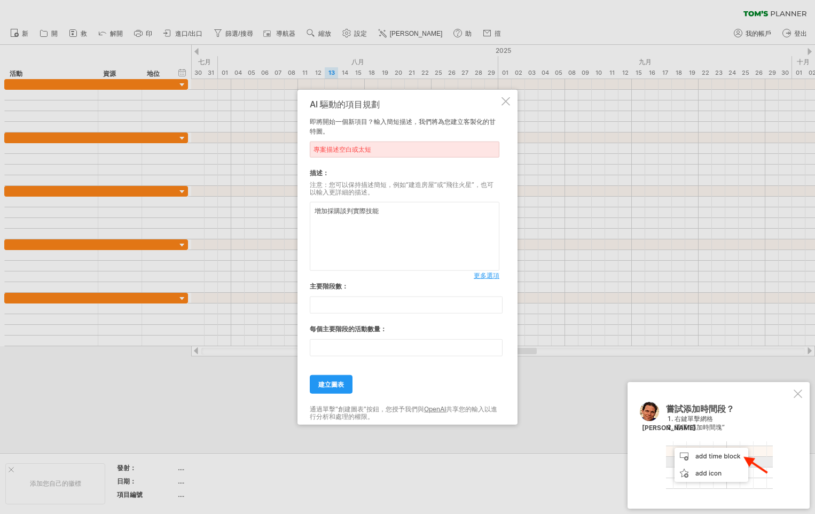
click at [491, 275] on span "更多選項" at bounding box center [486, 275] width 26 height 8
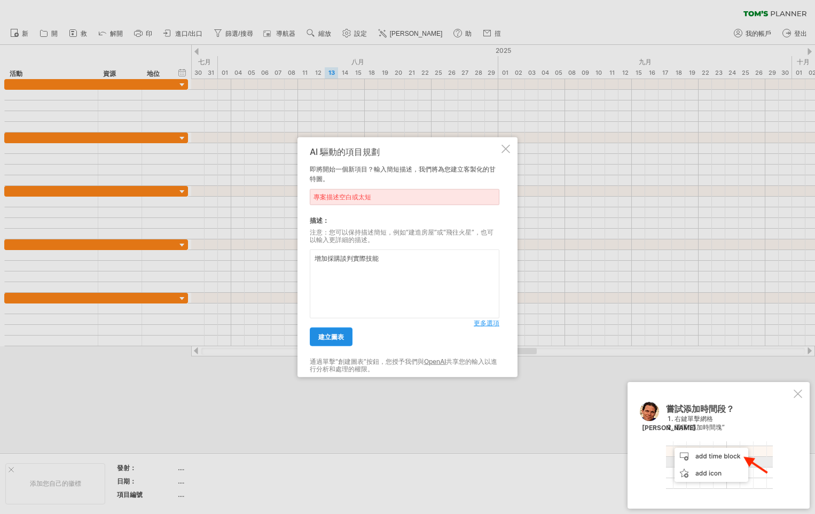
click at [337, 335] on span "建立圖表" at bounding box center [331, 337] width 26 height 8
click at [378, 194] on div "專案描述空白或太短" at bounding box center [405, 197] width 190 height 16
click at [378, 262] on textarea "增加採購談判實際技能" at bounding box center [405, 283] width 190 height 69
type textarea "增加採購談判議價技能/材料成本分析/比價檢討"
click at [329, 336] on span "建立圖表" at bounding box center [331, 337] width 26 height 8
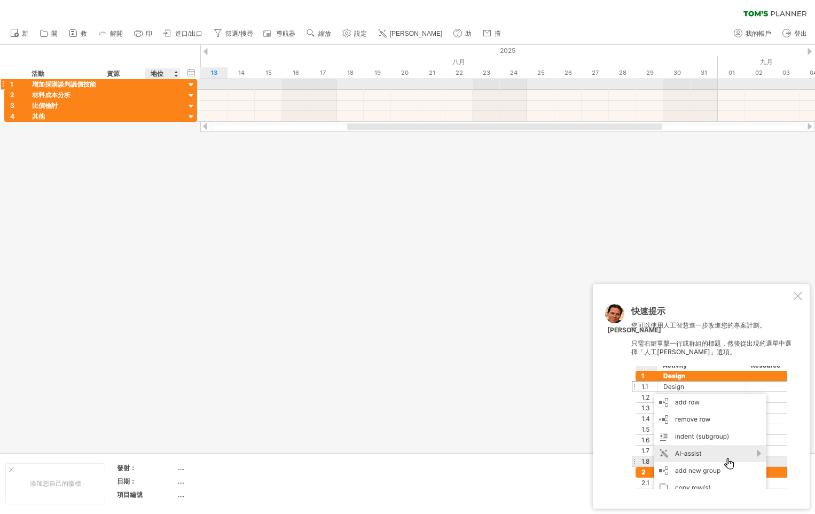
click at [190, 84] on div at bounding box center [191, 85] width 10 height 10
click at [11, 85] on div "1" at bounding box center [18, 84] width 16 height 10
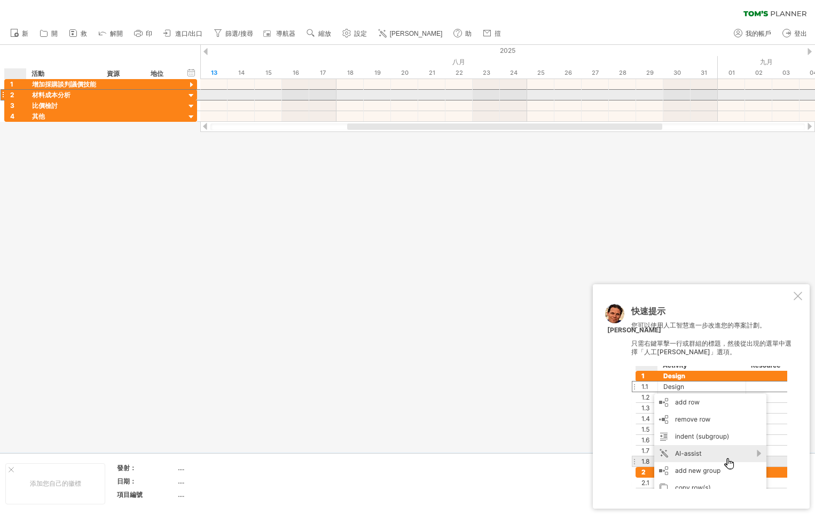
click at [17, 92] on div "2" at bounding box center [18, 95] width 16 height 10
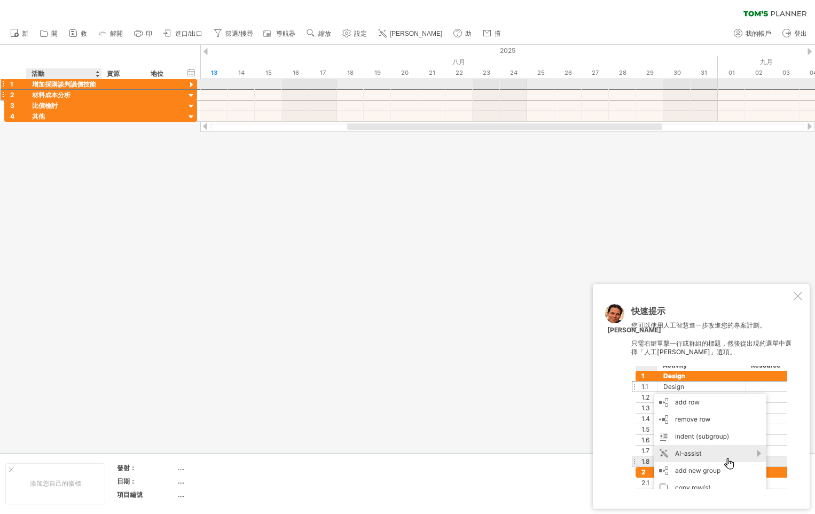
click at [66, 89] on div "2 ****** 材料成本分析" at bounding box center [100, 94] width 193 height 11
click at [97, 89] on div "**********" at bounding box center [64, 84] width 75 height 10
click at [101, 85] on div at bounding box center [100, 84] width 5 height 11
click at [117, 85] on div at bounding box center [123, 84] width 33 height 10
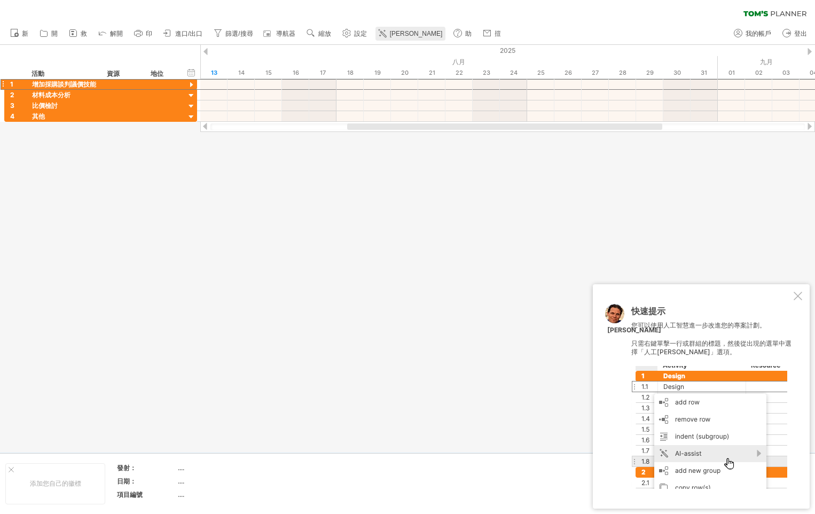
click at [394, 34] on span "[PERSON_NAME]" at bounding box center [416, 33] width 53 height 7
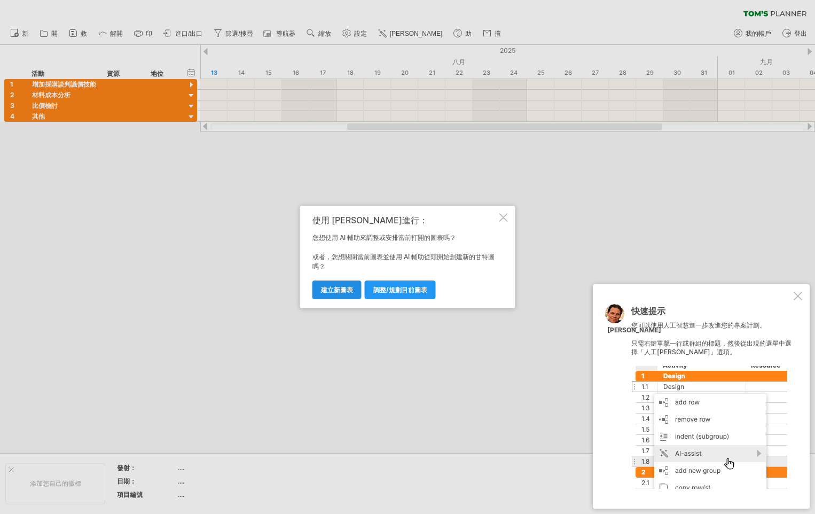
click at [333, 293] on span "建立新圖表" at bounding box center [337, 290] width 32 height 8
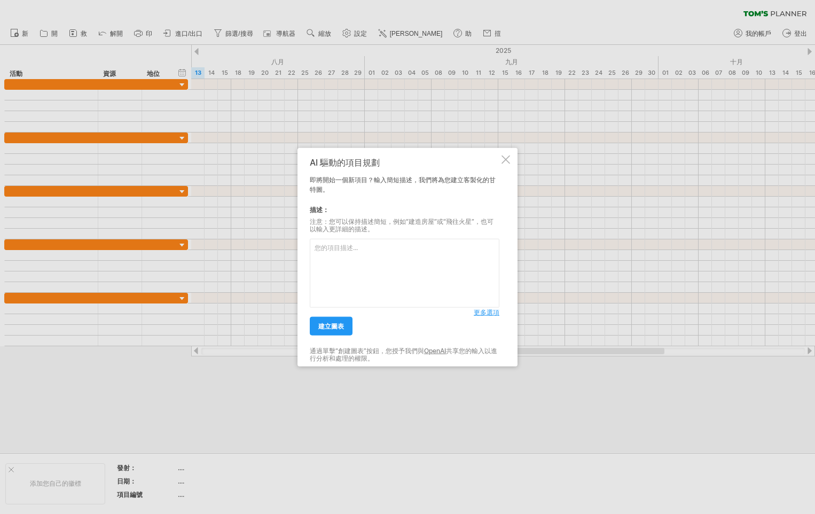
click at [496, 317] on link "更多選項" at bounding box center [486, 312] width 26 height 10
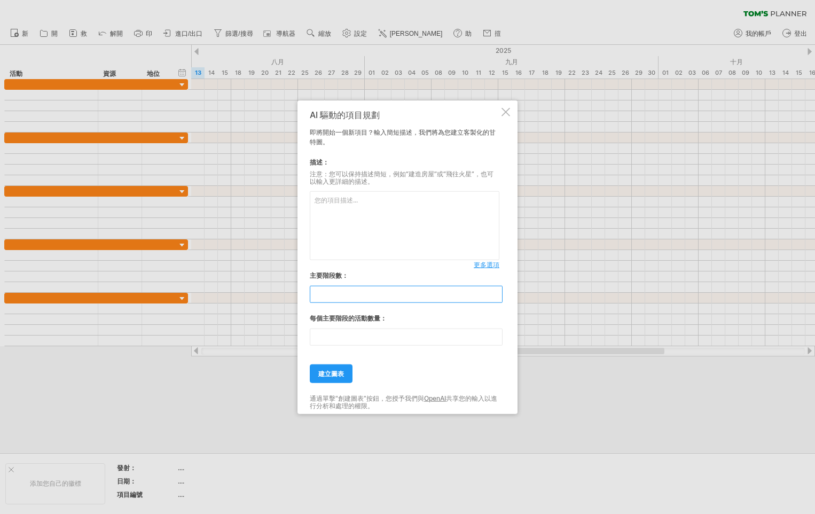
drag, startPoint x: 349, startPoint y: 298, endPoint x: 124, endPoint y: 275, distance: 225.4
click at [124, 276] on div "Trying to reach [DOMAIN_NAME] Connected again... 0% clear filter 新" at bounding box center [407, 257] width 815 height 514
type input "*"
drag, startPoint x: 343, startPoint y: 335, endPoint x: 255, endPoint y: 331, distance: 88.2
click at [264, 333] on div "Trying to reach [DOMAIN_NAME] Connected again... 0% clear filter 新" at bounding box center [407, 257] width 815 height 514
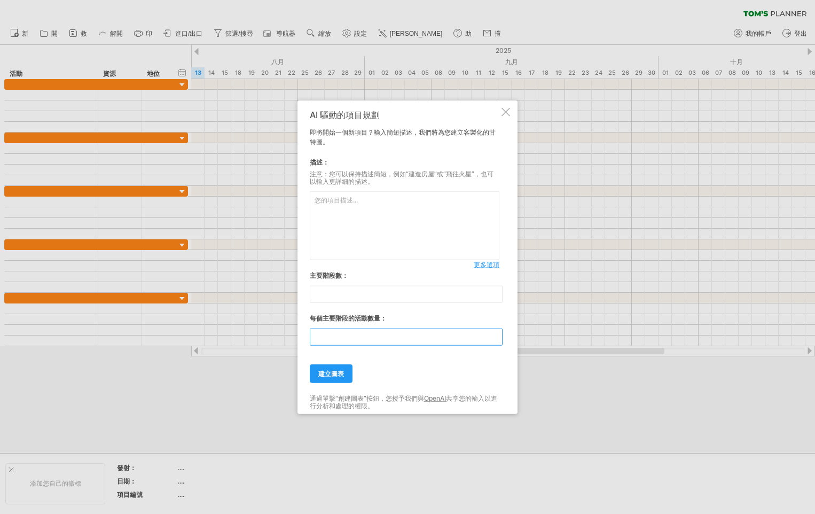
type input "*"
click at [295, 210] on div at bounding box center [407, 257] width 815 height 514
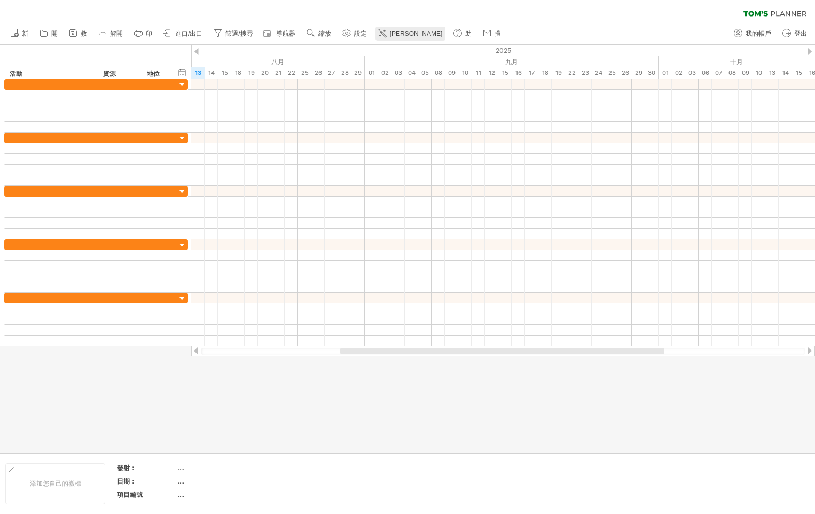
click at [390, 34] on link "[PERSON_NAME]" at bounding box center [410, 34] width 70 height 14
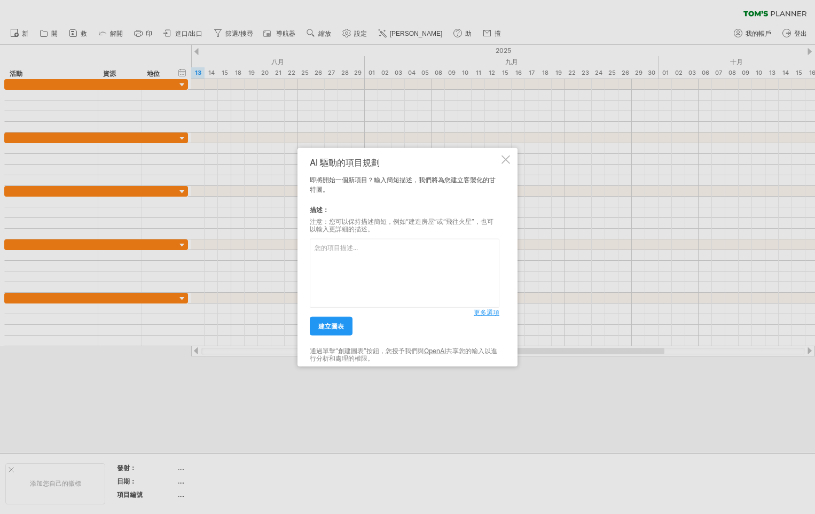
click at [494, 311] on span "更多選項" at bounding box center [486, 312] width 26 height 8
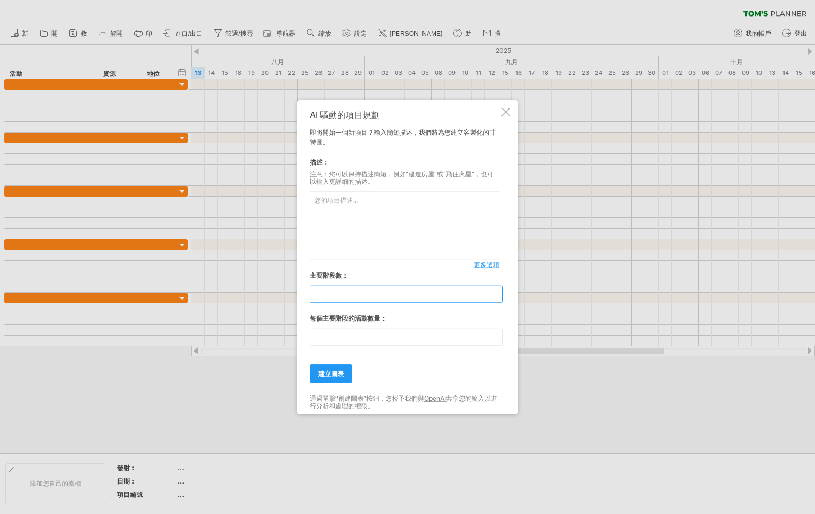
click at [337, 289] on input "**" at bounding box center [406, 294] width 193 height 17
type input "*"
click at [336, 338] on input "**" at bounding box center [406, 336] width 193 height 17
type input "*"
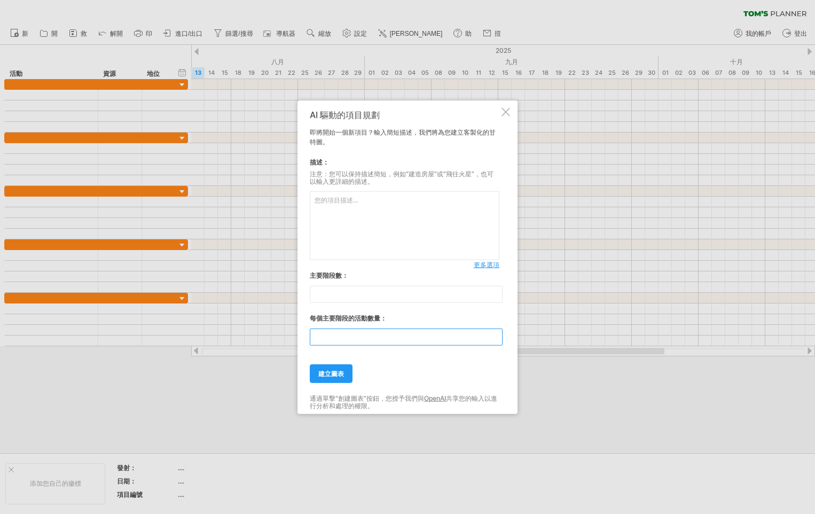
type input "*"
click at [345, 195] on textarea at bounding box center [405, 225] width 190 height 69
type textarea "e"
type textarea "辜"
click at [491, 271] on div "主要階段數：" at bounding box center [405, 276] width 190 height 10
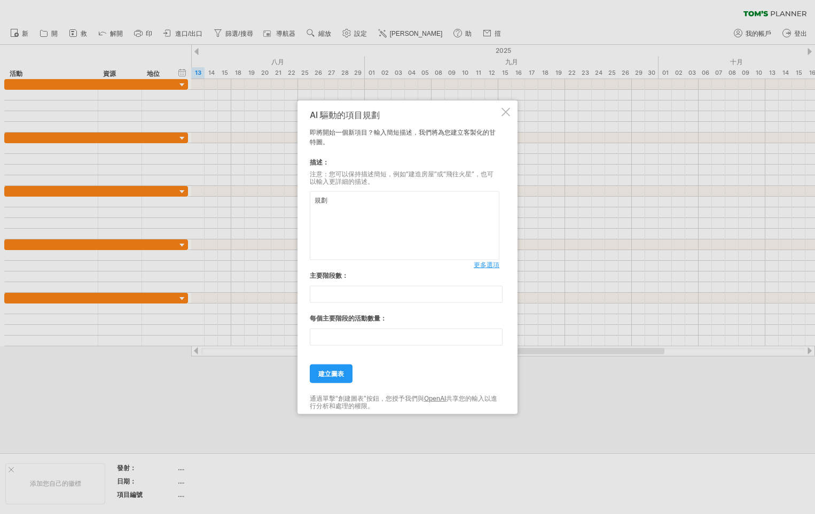
click at [491, 266] on span "更多選項" at bounding box center [486, 264] width 26 height 8
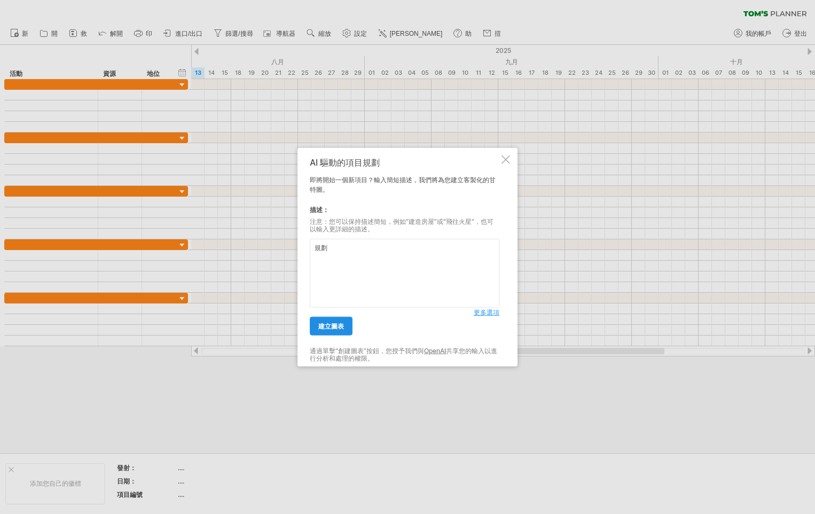
click at [342, 322] on span "建立圖表" at bounding box center [331, 326] width 26 height 8
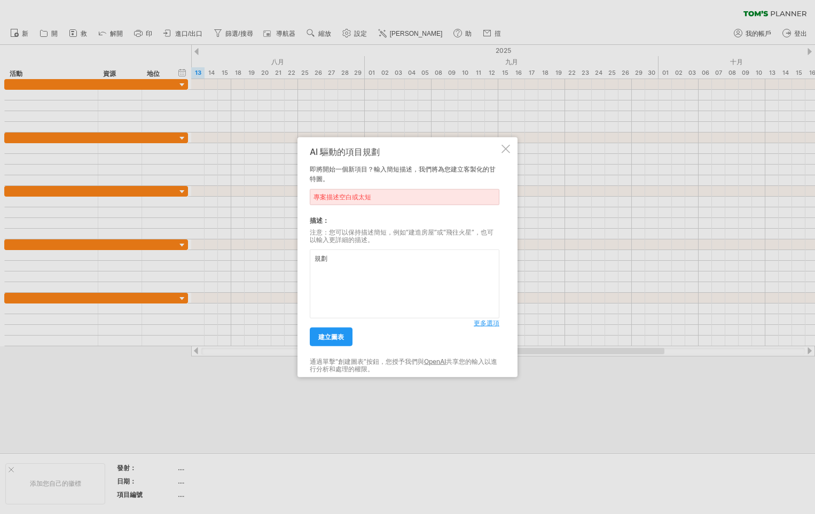
click at [345, 262] on textarea "規劃" at bounding box center [405, 283] width 190 height 69
click at [488, 324] on span "更多選項" at bounding box center [486, 323] width 26 height 8
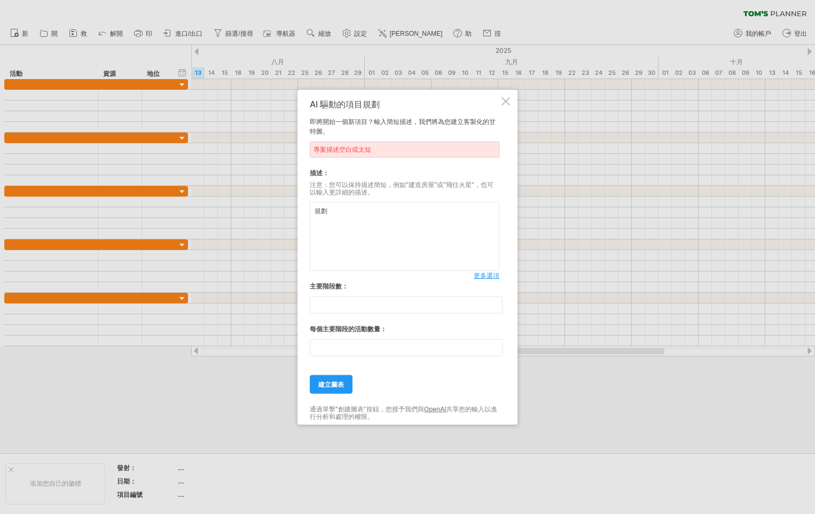
click at [349, 220] on textarea "規劃" at bounding box center [405, 236] width 190 height 69
click at [480, 279] on span "更多選項" at bounding box center [486, 275] width 26 height 8
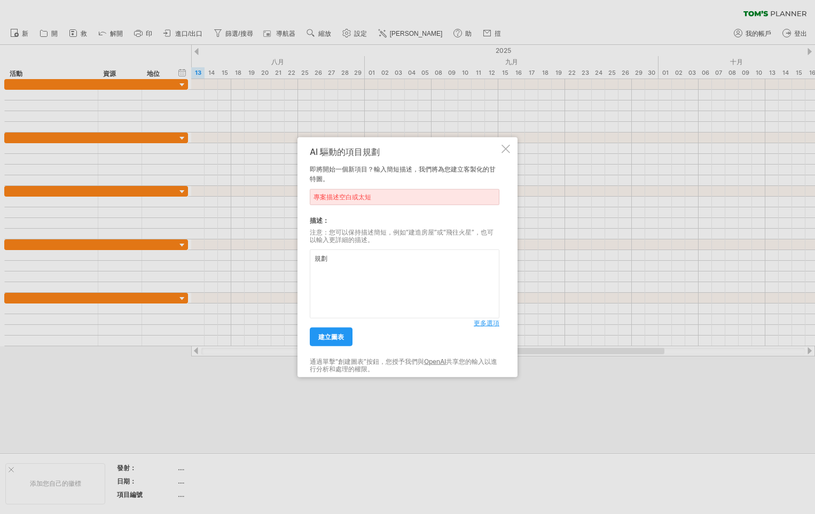
click at [485, 321] on span "更多選項" at bounding box center [486, 323] width 26 height 8
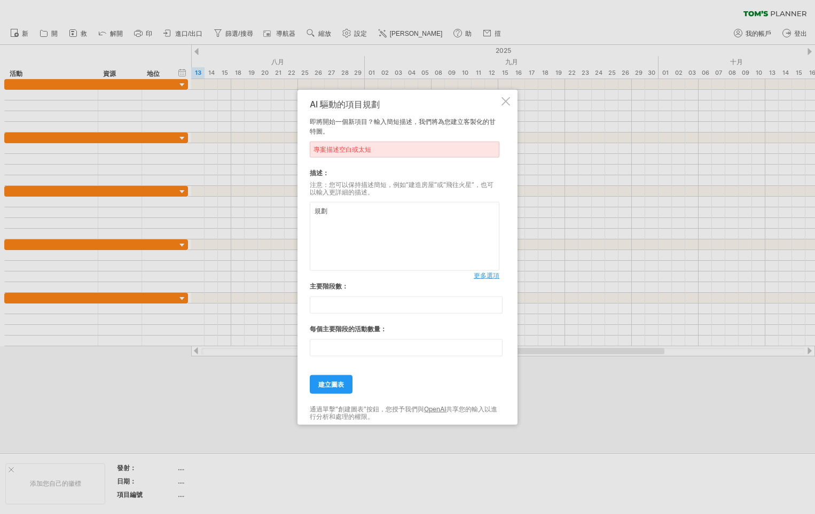
click at [336, 223] on textarea "規劃" at bounding box center [405, 236] width 190 height 69
drag, startPoint x: 336, startPoint y: 214, endPoint x: 282, endPoint y: 209, distance: 53.6
click at [282, 209] on div "Trying to reach [DOMAIN_NAME] Connected again... 0% clear filter 新" at bounding box center [407, 257] width 815 height 514
click at [340, 204] on textarea "規劃" at bounding box center [405, 236] width 190 height 69
drag, startPoint x: 340, startPoint y: 210, endPoint x: 280, endPoint y: 206, distance: 60.0
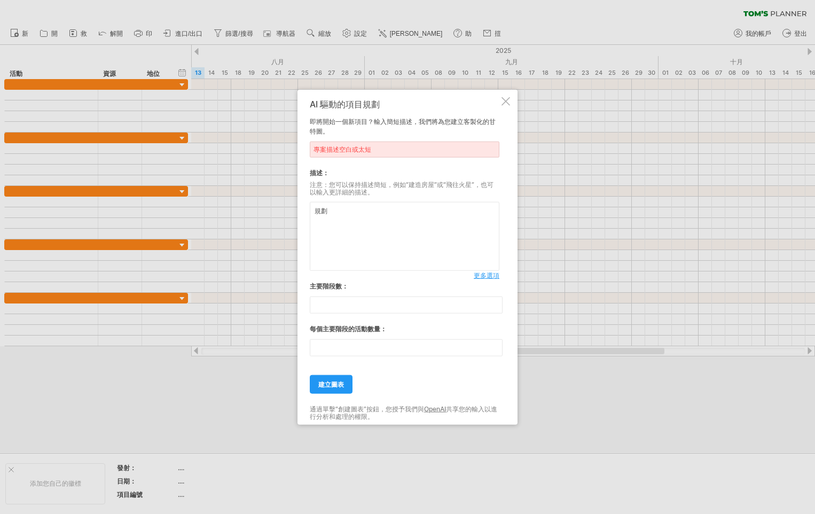
click at [280, 206] on div "Trying to reach [DOMAIN_NAME] Connected again... 0% clear filter 新" at bounding box center [407, 257] width 815 height 514
click at [345, 212] on textarea "規劃" at bounding box center [405, 236] width 190 height 69
click at [333, 216] on textarea "規劃" at bounding box center [405, 236] width 190 height 69
click at [333, 381] on span "建立圖表" at bounding box center [331, 384] width 26 height 8
click at [344, 388] on link "建立圖表" at bounding box center [331, 384] width 43 height 19
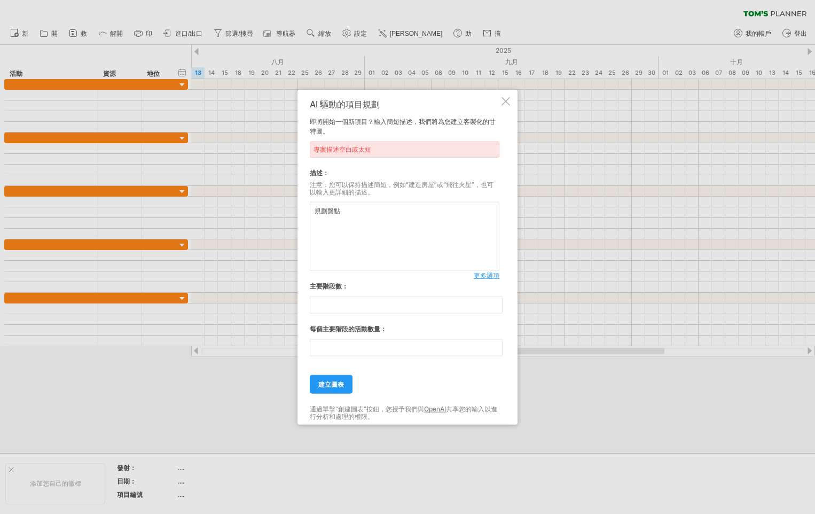
click at [327, 214] on textarea "規劃盤點" at bounding box center [405, 236] width 190 height 69
click at [333, 394] on div "AI 驅動的項目規劃 即將開始一個新項目？輸入簡短描述，我們將為您建立客製化的甘特圖。 專案描述空白或太短 描述： 注意：您可以保持描述簡短，例如“建造房屋”…" at bounding box center [405, 256] width 190 height 315
click at [339, 383] on span "建立圖表" at bounding box center [331, 384] width 26 height 8
click at [330, 211] on textarea "規劃年度盤點" at bounding box center [405, 236] width 190 height 69
click at [372, 217] on textarea "規劃年度盤點" at bounding box center [405, 236] width 190 height 69
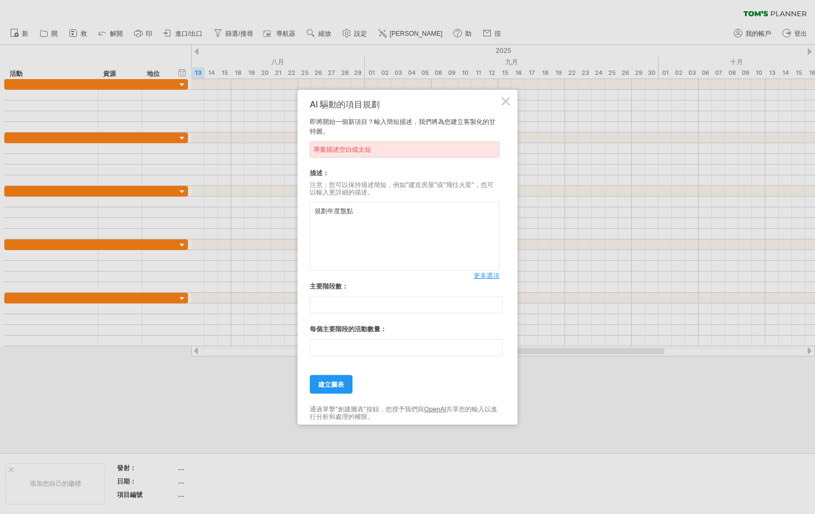
click at [328, 215] on textarea "規劃年度盤點" at bounding box center [405, 236] width 190 height 69
click at [369, 145] on div "專案描述空白或太短" at bounding box center [405, 149] width 190 height 16
click at [368, 149] on div "專案描述空白或太短" at bounding box center [405, 149] width 190 height 16
click at [328, 211] on textarea "規劃年度盤點" at bounding box center [405, 236] width 190 height 69
click at [326, 390] on link "建立圖表" at bounding box center [331, 384] width 43 height 19
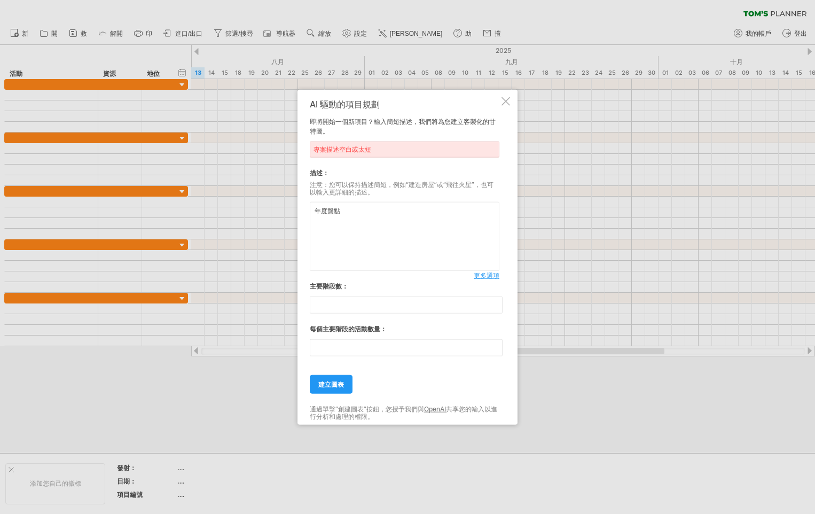
click at [349, 208] on textarea "年度盤點" at bounding box center [405, 236] width 190 height 69
click at [335, 391] on link "建立圖表" at bounding box center [331, 384] width 43 height 19
click at [349, 215] on textarea "年季度盤點" at bounding box center [405, 236] width 190 height 69
drag, startPoint x: 313, startPoint y: 211, endPoint x: 352, endPoint y: 212, distance: 39.5
click at [352, 212] on textarea "年季度盤點" at bounding box center [405, 236] width 190 height 69
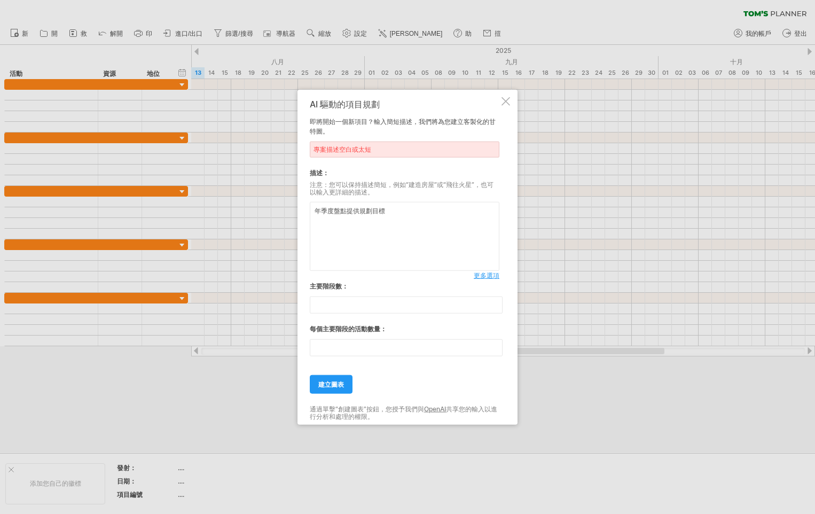
type textarea "年季度盤點提供規劃目標"
click at [309, 388] on div "AI 驅動的項目規劃 即將開始一個新項目？輸入簡短描述，我們將為您建立客製化的甘特圖。 專案描述空白或太短 描述： 注意：您可以保持描述簡短，例如“建造房屋”…" at bounding box center [407, 257] width 220 height 335
click at [320, 389] on link "建立圖表" at bounding box center [331, 384] width 43 height 19
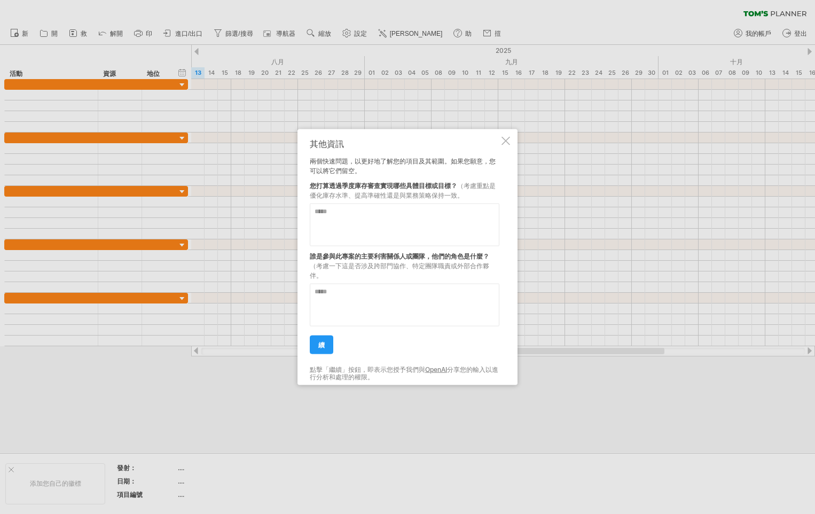
click at [390, 225] on textarea at bounding box center [405, 224] width 190 height 43
drag, startPoint x: 308, startPoint y: 344, endPoint x: 320, endPoint y: 347, distance: 12.7
click at [308, 344] on div "其他資訊 兩個快速問題，以更好地了解您的項目及其範圍。如果您願意，您可以將它們留空。 您打算透過季度庫存審查實現哪些具體目標或目標？ （考慮重點是優化庫存水準…" at bounding box center [407, 257] width 220 height 256
click at [320, 347] on span "續" at bounding box center [321, 345] width 6 height 8
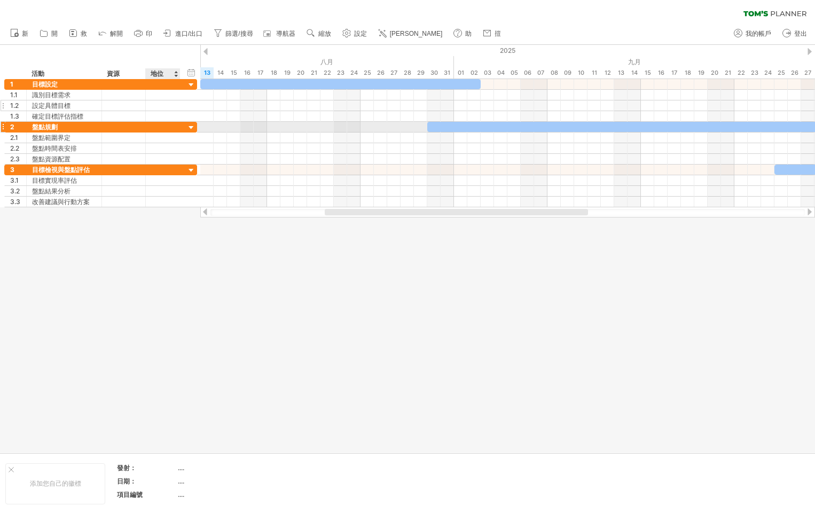
click at [173, 105] on div at bounding box center [162, 105] width 23 height 10
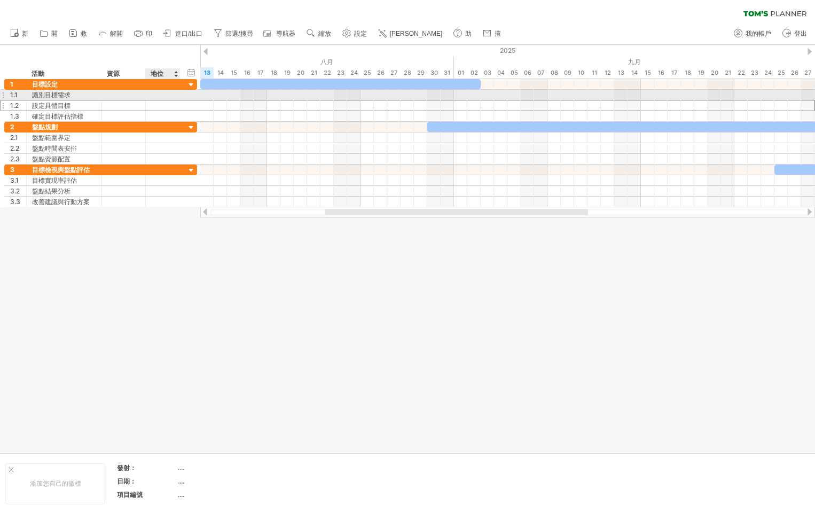
click at [175, 98] on div at bounding box center [163, 95] width 35 height 10
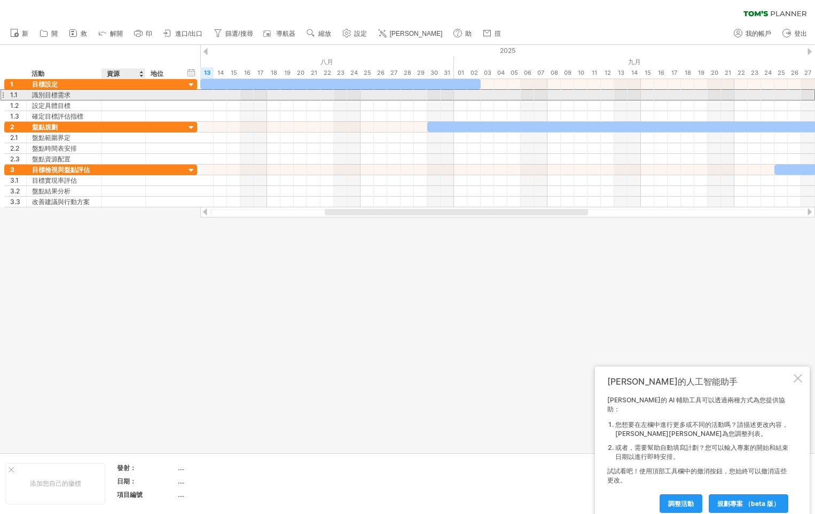
click at [150, 98] on div at bounding box center [163, 95] width 35 height 10
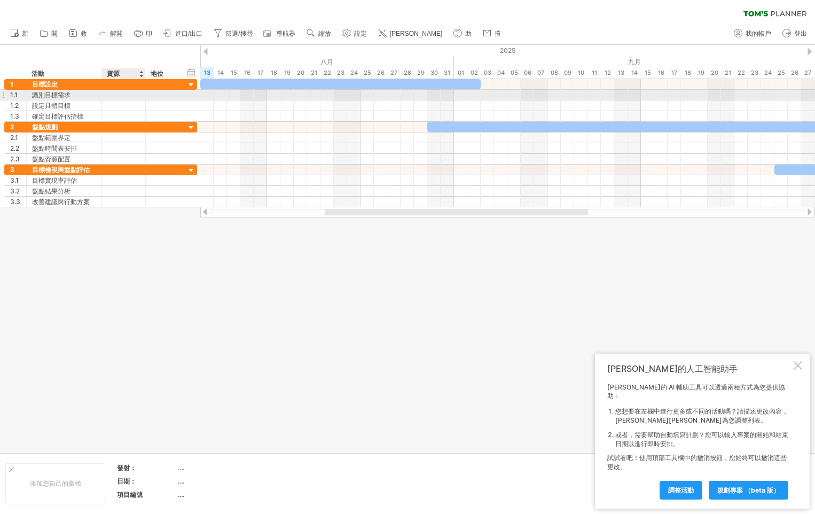
click at [130, 97] on div at bounding box center [123, 95] width 33 height 10
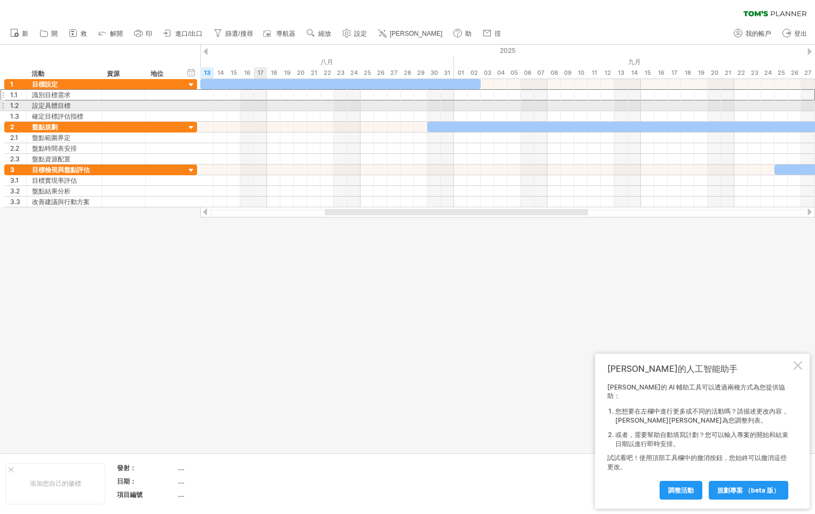
click at [318, 104] on div at bounding box center [507, 105] width 614 height 11
click at [313, 104] on div at bounding box center [507, 105] width 614 height 11
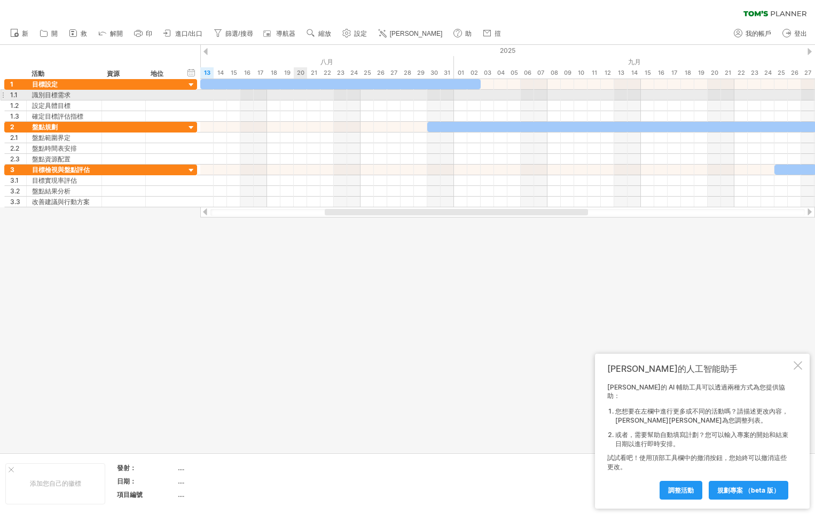
drag, startPoint x: 305, startPoint y: 97, endPoint x: 271, endPoint y: 98, distance: 34.7
click at [304, 97] on div at bounding box center [507, 95] width 614 height 11
click at [210, 99] on div at bounding box center [507, 95] width 614 height 11
click at [197, 96] on div "1.1 ****** 識別目標需求" at bounding box center [100, 95] width 193 height 11
drag, startPoint x: 203, startPoint y: 97, endPoint x: 209, endPoint y: 101, distance: 7.3
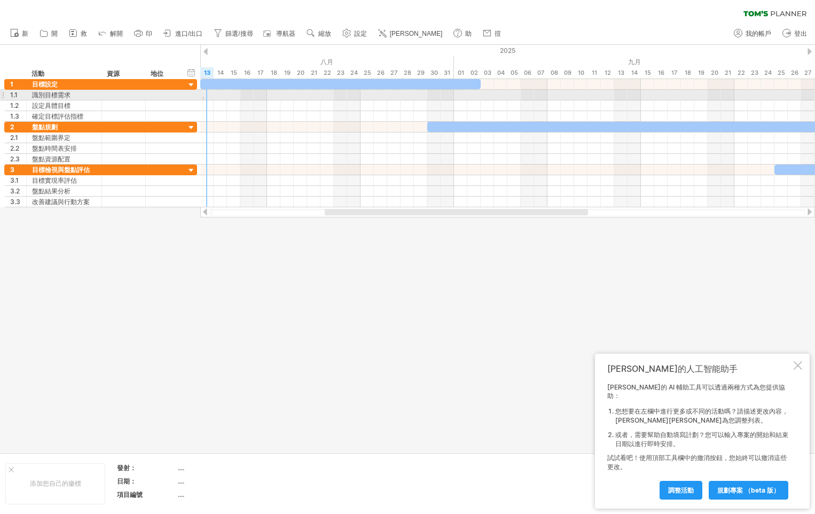
click at [204, 103] on div at bounding box center [507, 100] width 614 height 43
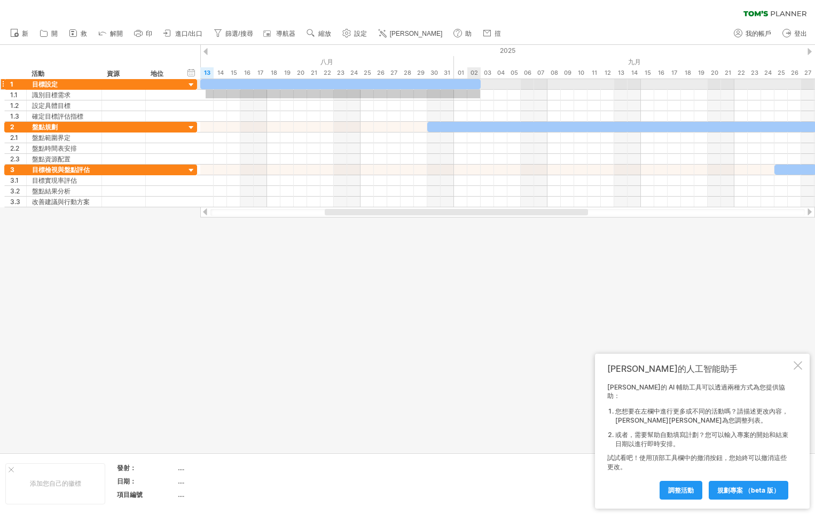
drag, startPoint x: 206, startPoint y: 98, endPoint x: 480, endPoint y: 90, distance: 274.5
click at [480, 90] on div at bounding box center [507, 95] width 614 height 11
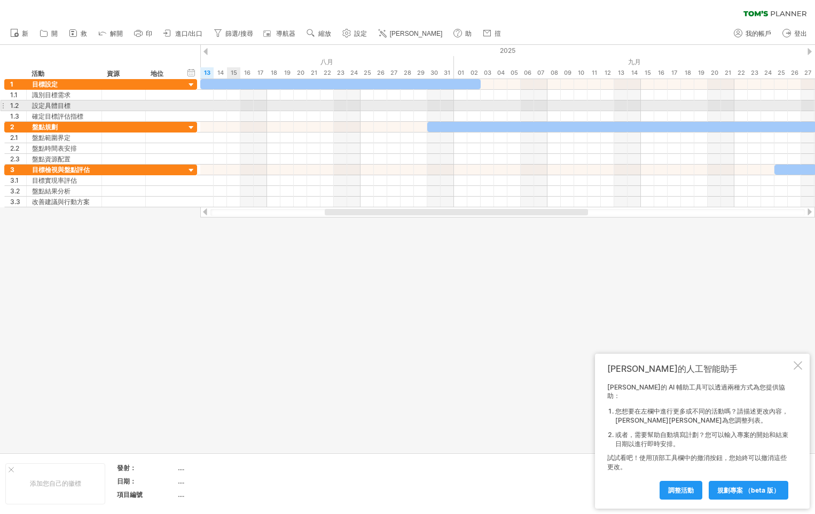
click at [232, 107] on div at bounding box center [507, 105] width 614 height 11
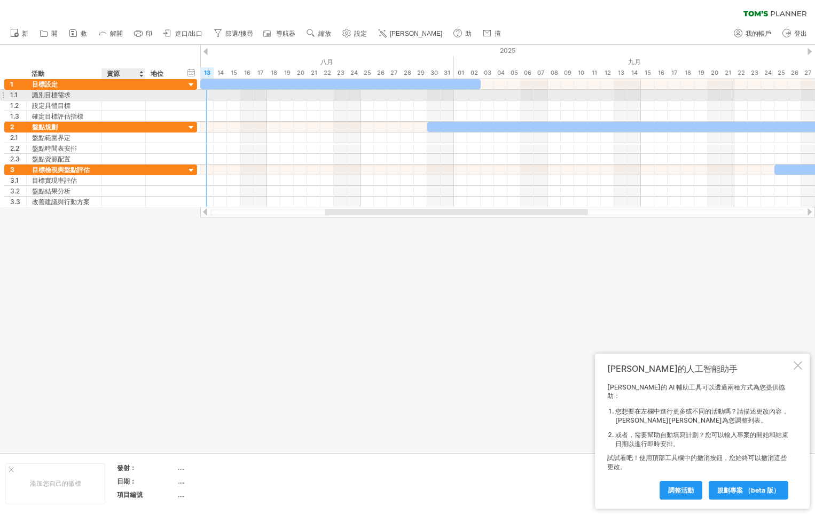
click at [140, 100] on div "1.1 ****** 識別目標需求" at bounding box center [100, 95] width 193 height 11
click at [136, 96] on div at bounding box center [123, 95] width 33 height 10
click at [136, 96] on input "text" at bounding box center [123, 95] width 33 height 10
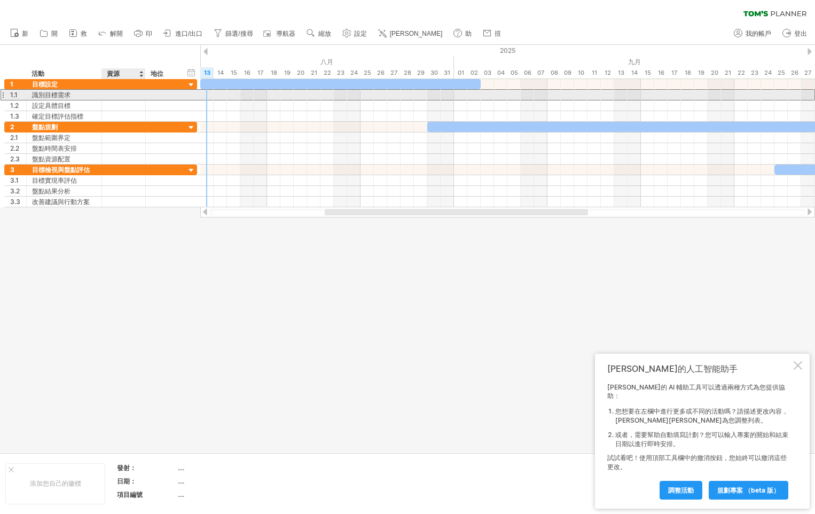
click at [139, 96] on input "text" at bounding box center [123, 95] width 33 height 10
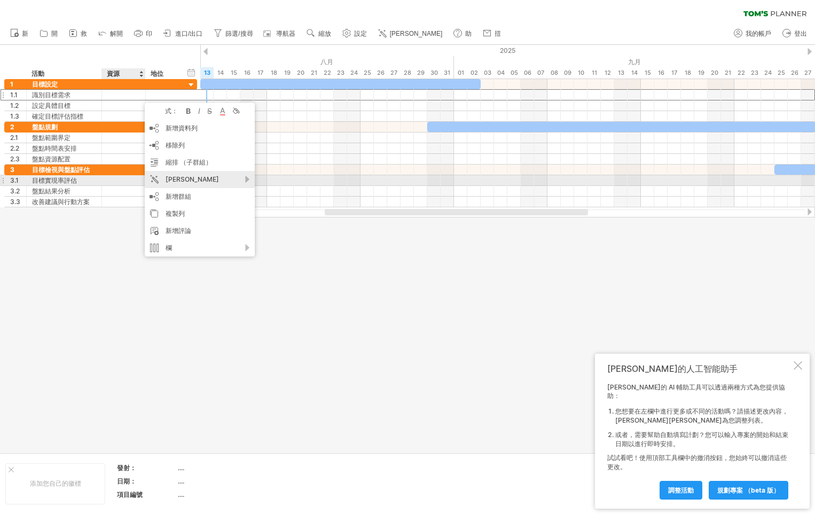
click at [178, 183] on div "[PERSON_NAME]" at bounding box center [200, 179] width 110 height 17
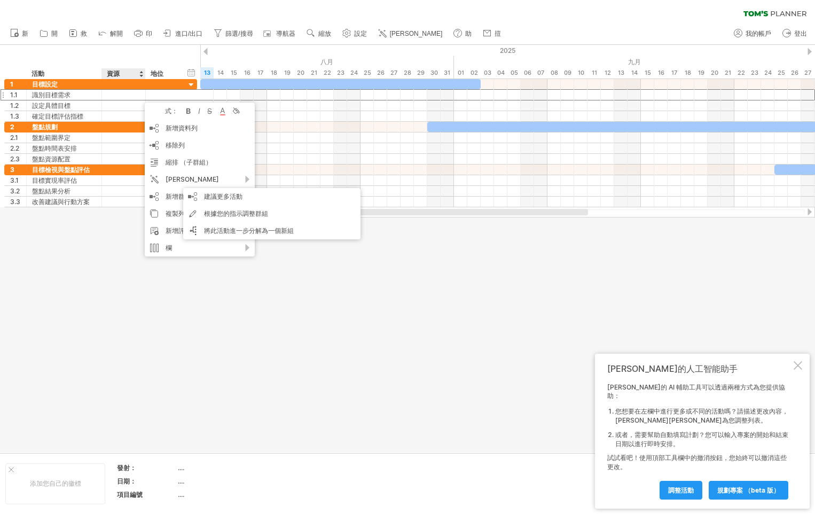
click at [490, 329] on div at bounding box center [407, 248] width 815 height 407
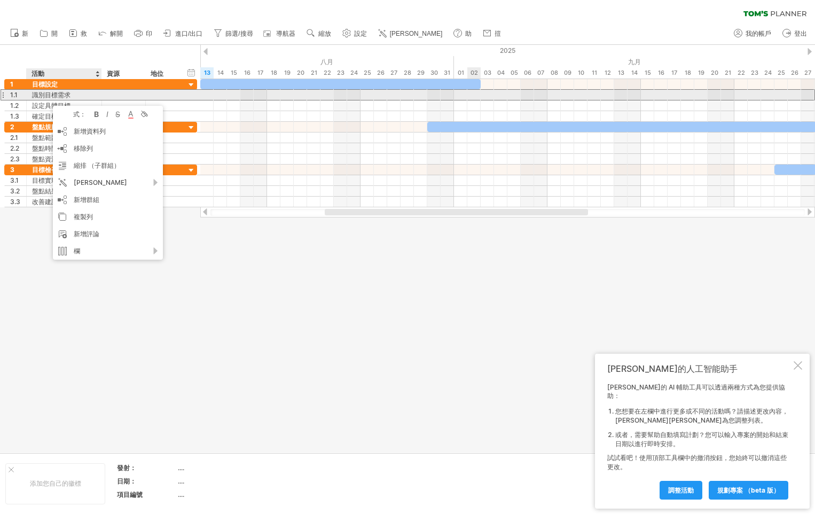
click at [475, 95] on div at bounding box center [507, 94] width 614 height 11
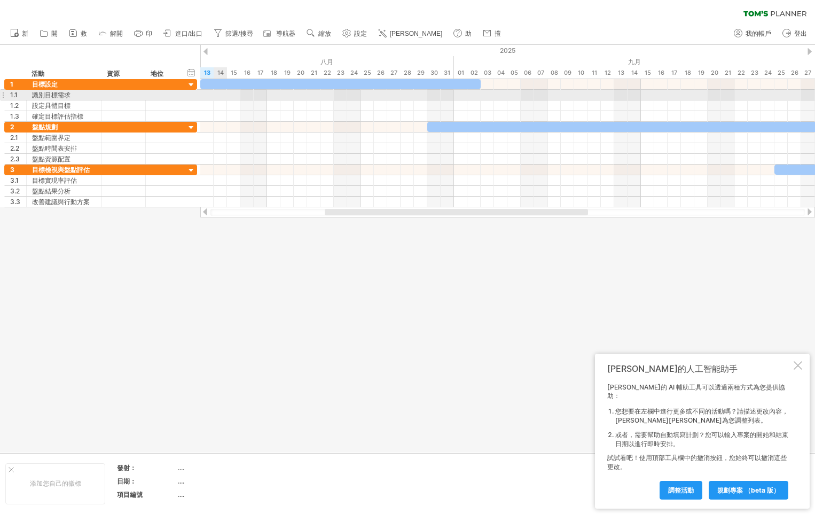
click at [219, 94] on div at bounding box center [507, 95] width 614 height 11
click at [78, 92] on div "識別目標需求" at bounding box center [64, 95] width 64 height 10
click at [108, 99] on div at bounding box center [123, 95] width 33 height 10
click at [112, 98] on input "text" at bounding box center [123, 95] width 33 height 10
click at [117, 97] on input "text" at bounding box center [123, 95] width 33 height 10
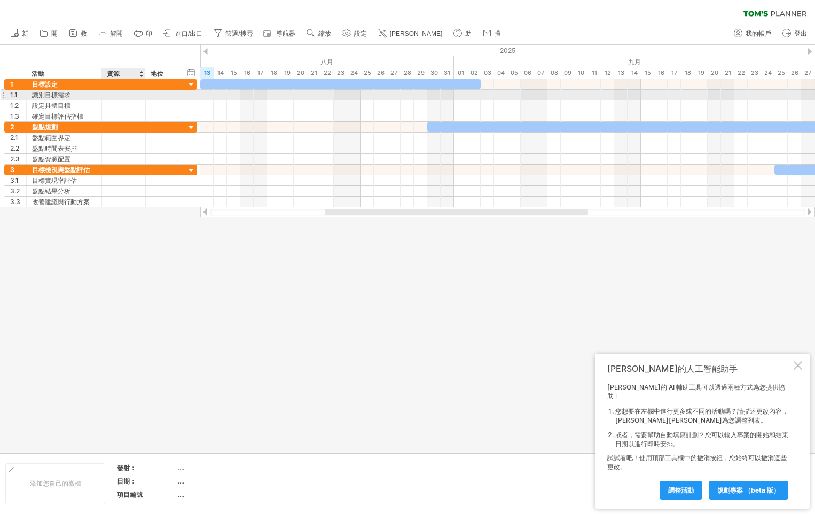
click at [133, 97] on input "text" at bounding box center [123, 95] width 33 height 10
click at [261, 100] on div at bounding box center [507, 105] width 614 height 11
click at [157, 93] on div at bounding box center [162, 95] width 23 height 10
click at [175, 96] on div at bounding box center [163, 95] width 35 height 10
click at [192, 97] on div "1.1 ****** 識別目標需求" at bounding box center [100, 95] width 193 height 11
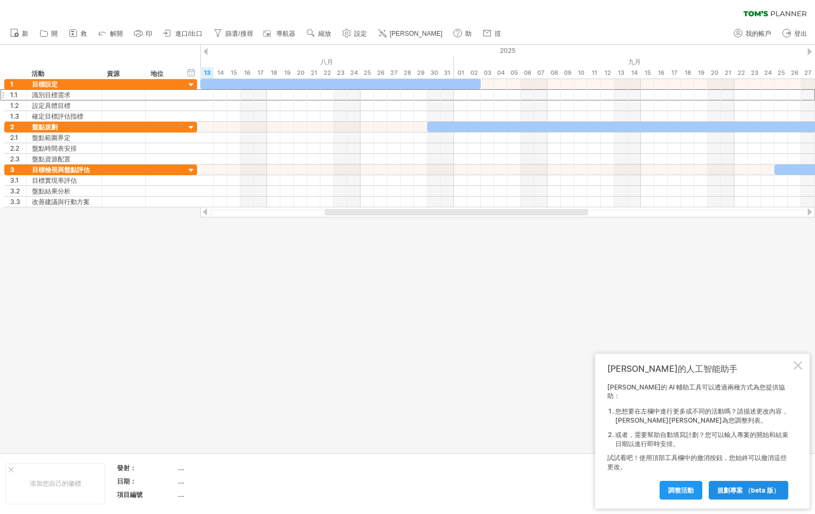
click at [742, 494] on link "規劃專案 （Beta 版）" at bounding box center [748, 489] width 80 height 19
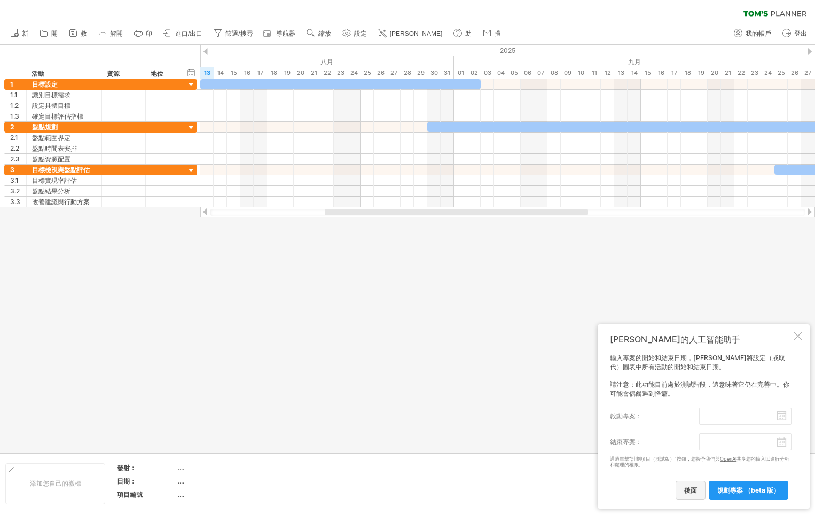
click at [697, 491] on span "後面" at bounding box center [690, 490] width 13 height 8
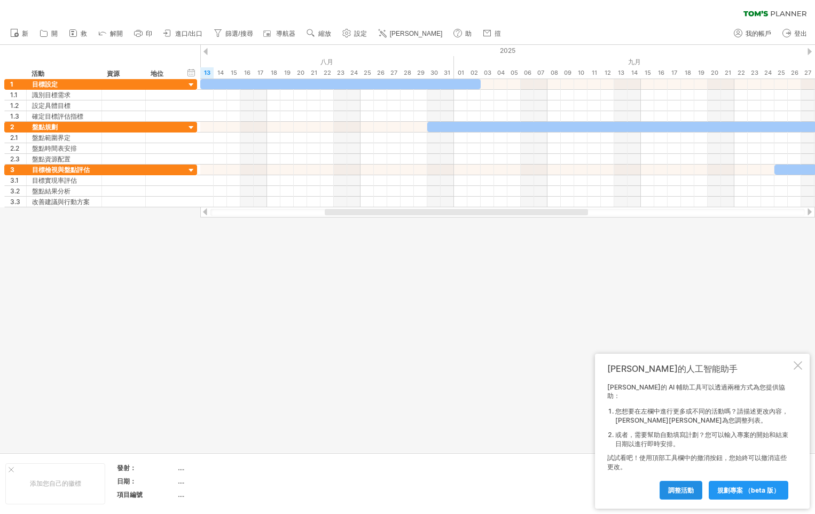
click at [678, 491] on span "調整活動" at bounding box center [681, 490] width 26 height 8
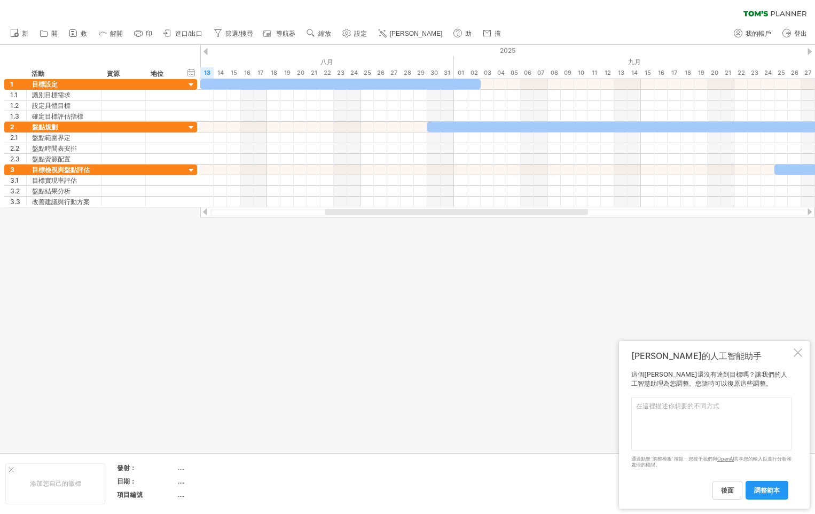
click at [700, 414] on textarea at bounding box center [711, 423] width 160 height 53
click at [768, 490] on span "調整範本" at bounding box center [767, 490] width 26 height 8
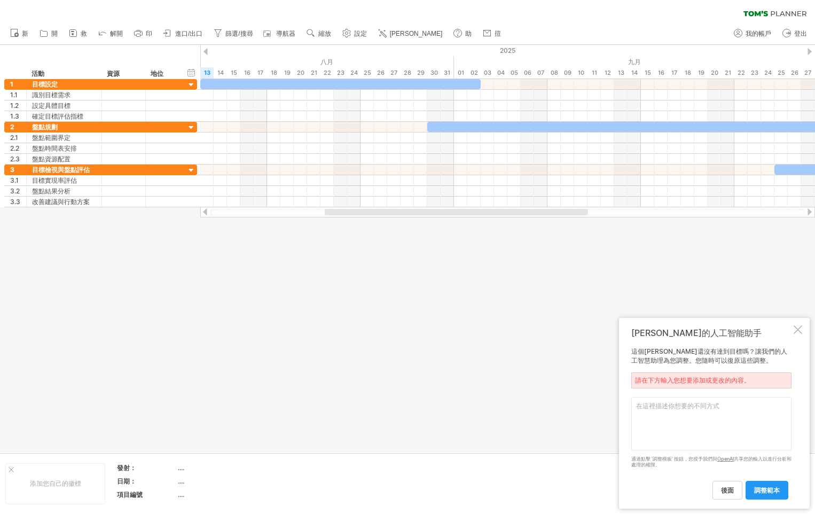
click at [685, 415] on textarea at bounding box center [711, 423] width 160 height 53
click at [728, 495] on link "後面" at bounding box center [727, 489] width 30 height 19
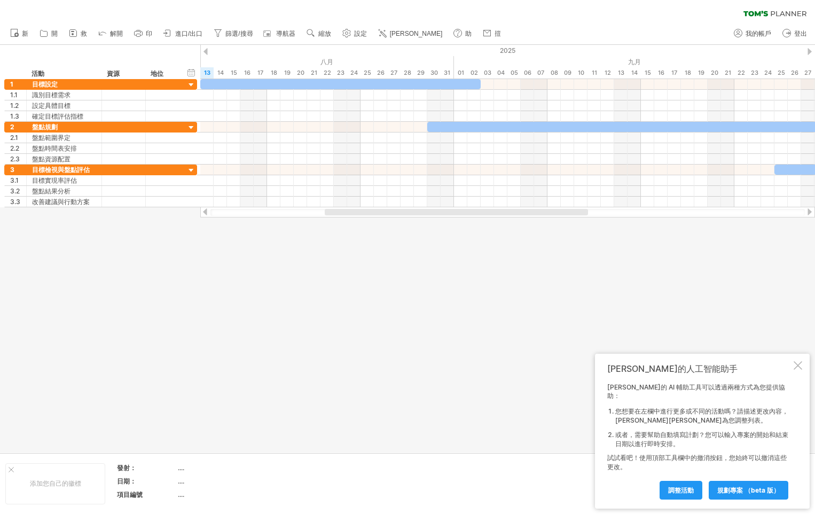
drag, startPoint x: 722, startPoint y: 491, endPoint x: 684, endPoint y: 502, distance: 39.9
click at [684, 502] on div "[PERSON_NAME]的人工智能助手 [PERSON_NAME]的 AI 輔助工具可以透過兩種方式為您提供協助： 您想要在左欄中進行更多或不同的活動嗎？請…" at bounding box center [702, 430] width 215 height 155
click at [684, 492] on span "調整活動" at bounding box center [681, 490] width 26 height 8
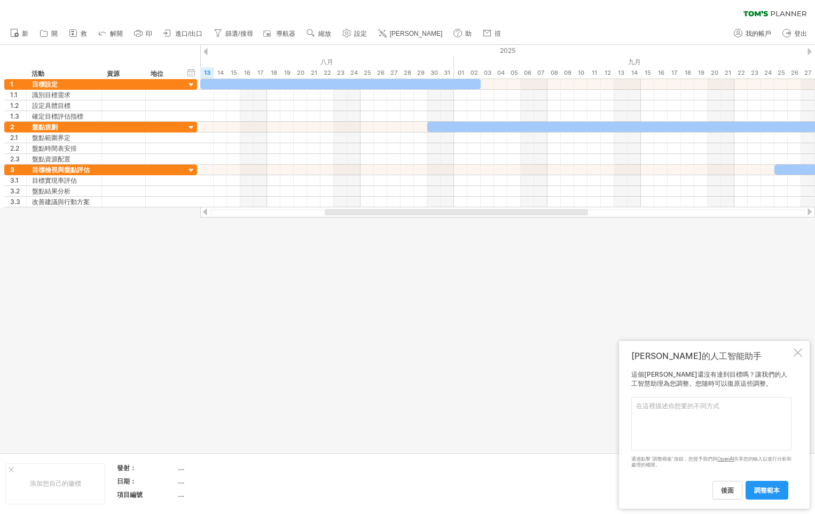
click at [799, 357] on div "[PERSON_NAME]的人工智能助手 這個[PERSON_NAME]還沒有達到目標嗎？讓我們的人工智慧助理為您調整。您隨時可以復原這些調整。 Please…" at bounding box center [714, 425] width 191 height 168
click at [799, 353] on div at bounding box center [797, 352] width 9 height 9
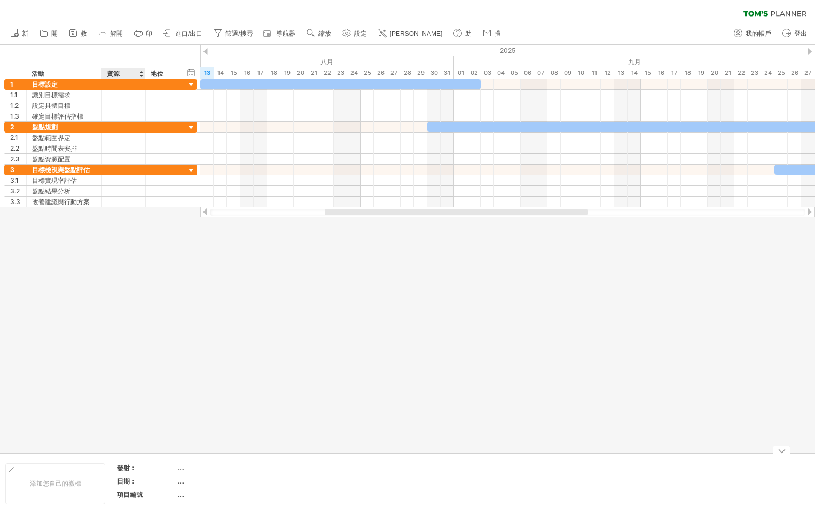
click at [121, 485] on th "日期：" at bounding box center [147, 482] width 60 height 12
click at [49, 478] on div "添加您自己的徽標" at bounding box center [55, 483] width 100 height 41
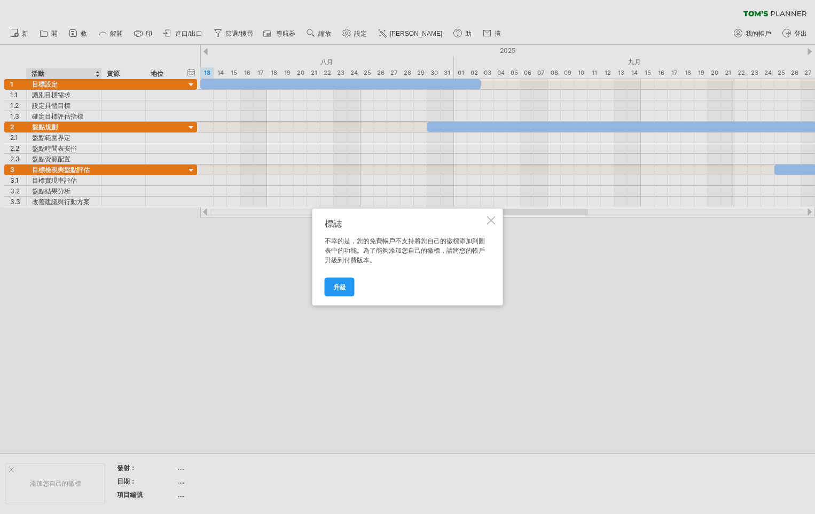
click at [495, 218] on div "標誌 不幸的是，您的免費帳戶不支持將您自己的徽標添加到圖表中的功能。為了能夠添加您自己的徽標，請將您的帳戶升級到付費版本。 升級" at bounding box center [407, 257] width 191 height 97
click at [496, 214] on div "標誌 不幸的是，您的免費帳戶不支持將您自己的徽標添加到圖表中的功能。為了能夠添加您自己的徽標，請將您的帳戶升級到付費版本。 升級" at bounding box center [407, 257] width 191 height 97
click at [490, 218] on div at bounding box center [491, 220] width 9 height 9
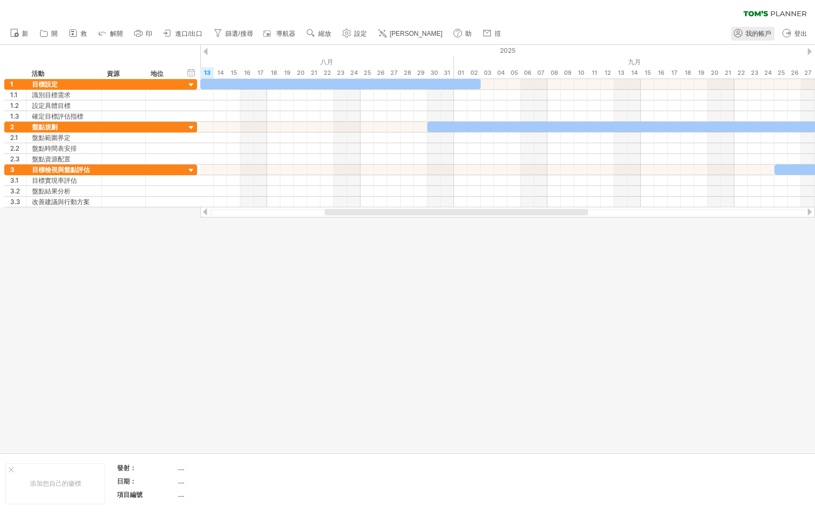
click at [765, 34] on span "我的帳戶" at bounding box center [758, 33] width 26 height 7
type input "**********"
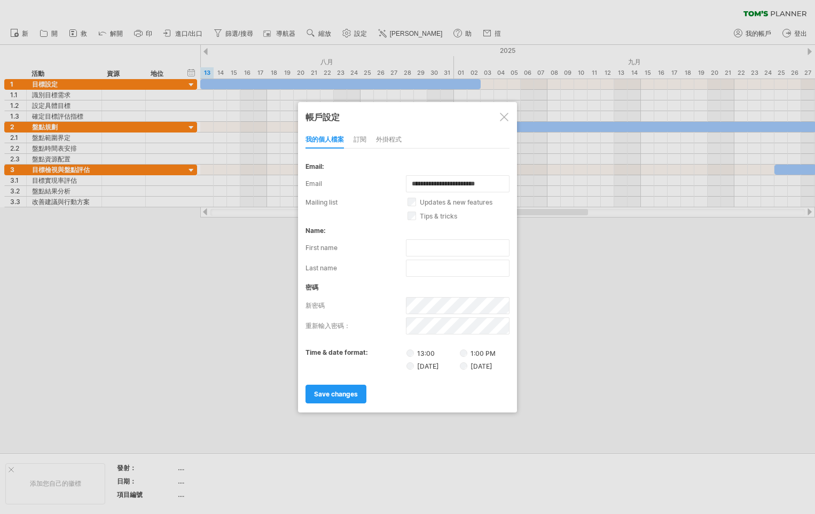
click at [362, 144] on div "訂閱" at bounding box center [359, 139] width 13 height 17
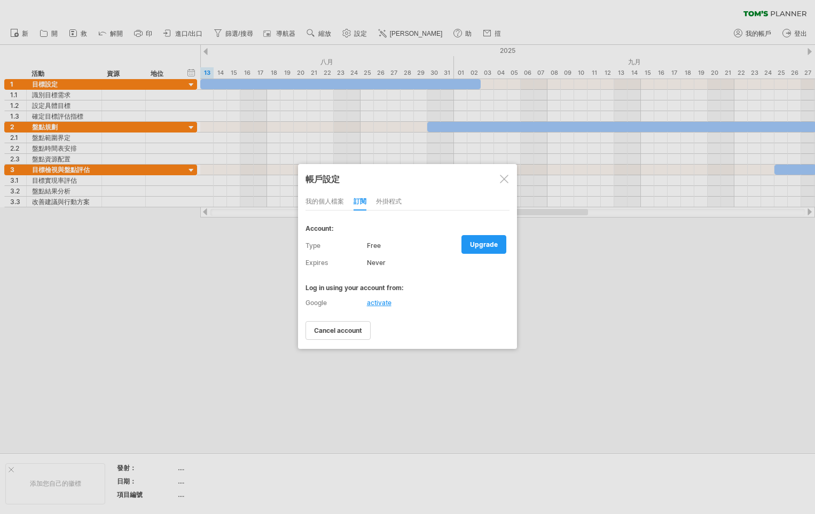
click at [502, 179] on div at bounding box center [504, 179] width 9 height 9
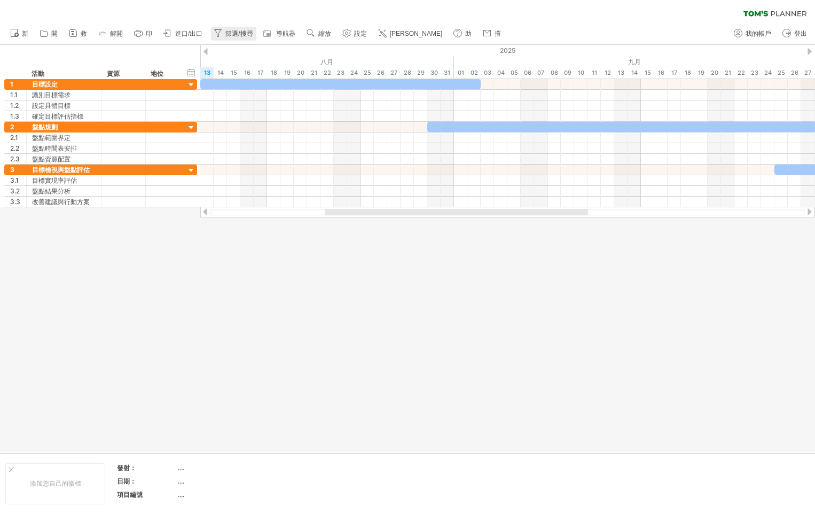
click at [216, 35] on icon at bounding box center [217, 33] width 11 height 11
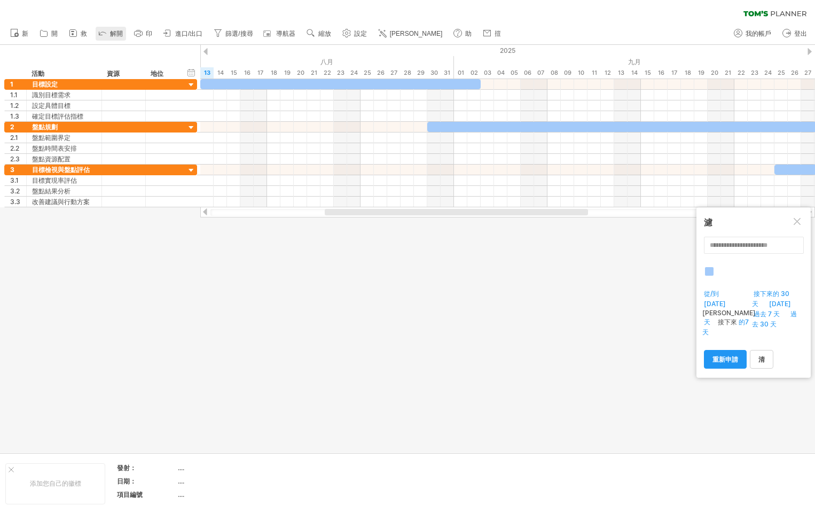
click at [123, 32] on link "解開" at bounding box center [111, 34] width 30 height 14
click at [357, 33] on span "設定" at bounding box center [360, 33] width 13 height 7
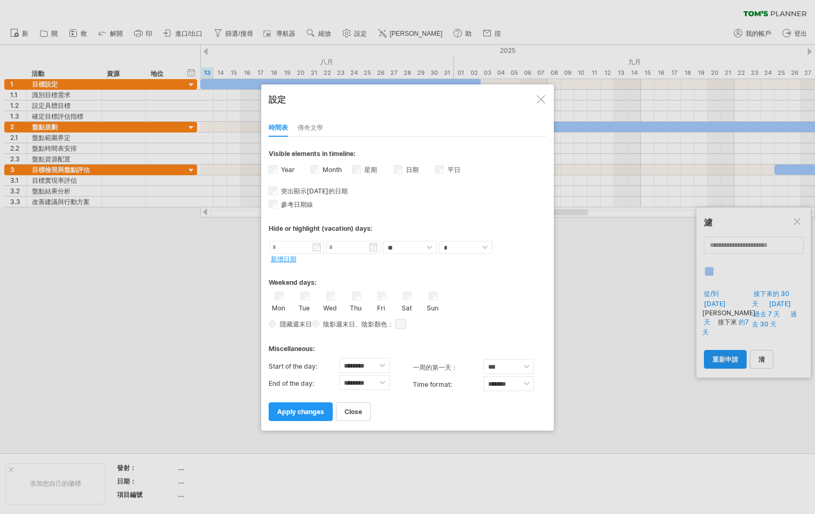
click at [108, 96] on div at bounding box center [407, 257] width 815 height 514
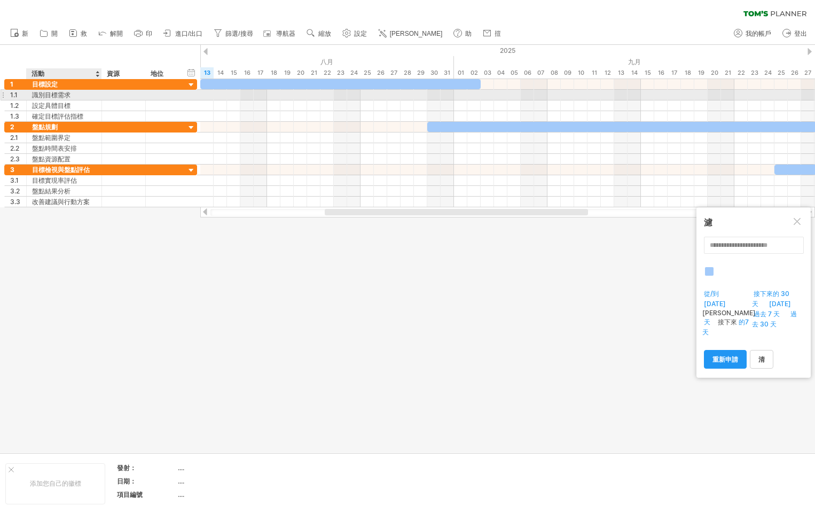
click at [65, 99] on div "識別目標需求" at bounding box center [64, 95] width 64 height 10
click at [106, 100] on div at bounding box center [124, 105] width 44 height 10
click at [119, 99] on div at bounding box center [123, 95] width 33 height 10
click at [130, 97] on input "text" at bounding box center [123, 95] width 33 height 10
click at [141, 95] on div at bounding box center [143, 95] width 5 height 11
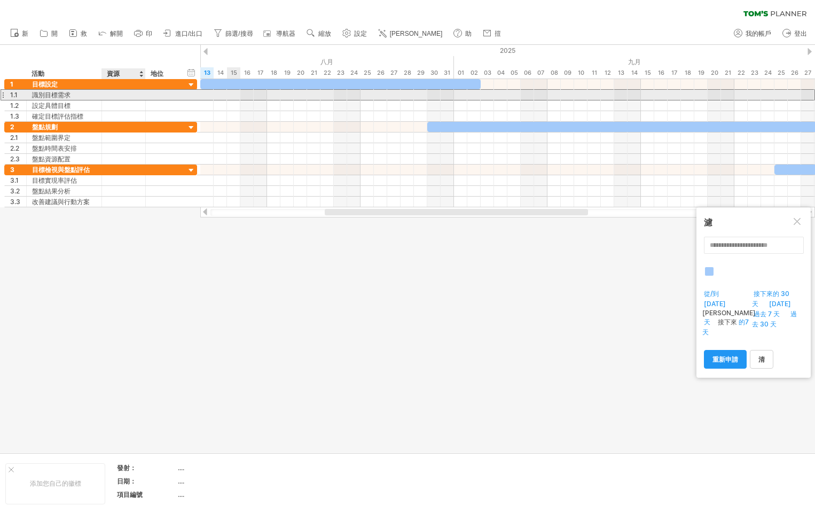
click at [138, 94] on div at bounding box center [123, 95] width 33 height 10
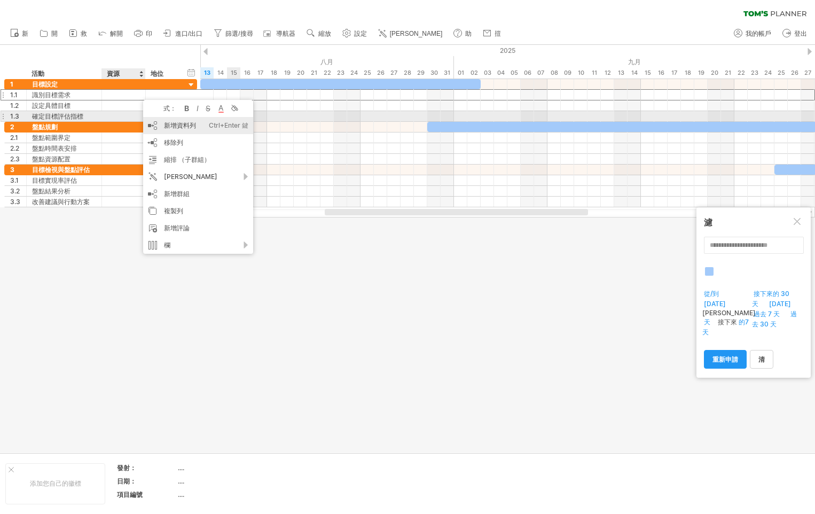
click at [202, 120] on div "新增資料列 Ctrl+Enter 鍵 Cmd+Enter" at bounding box center [198, 125] width 110 height 17
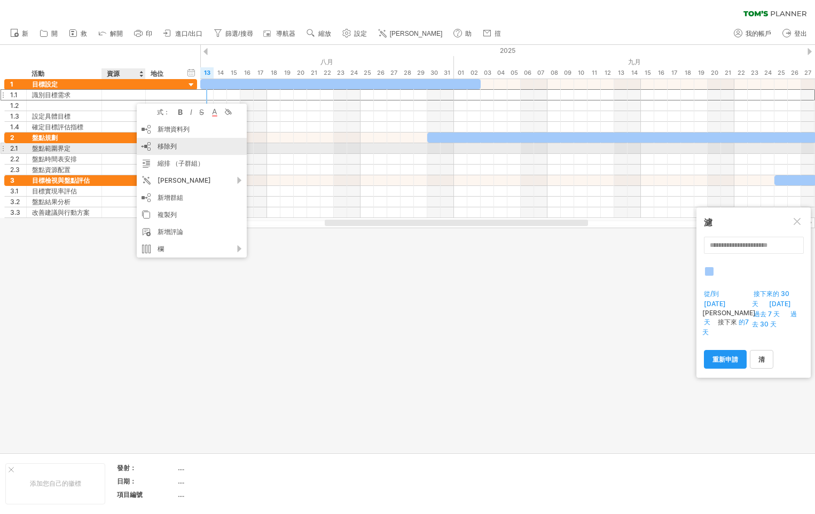
click at [158, 152] on div "移除列 remove selected rows" at bounding box center [192, 146] width 110 height 17
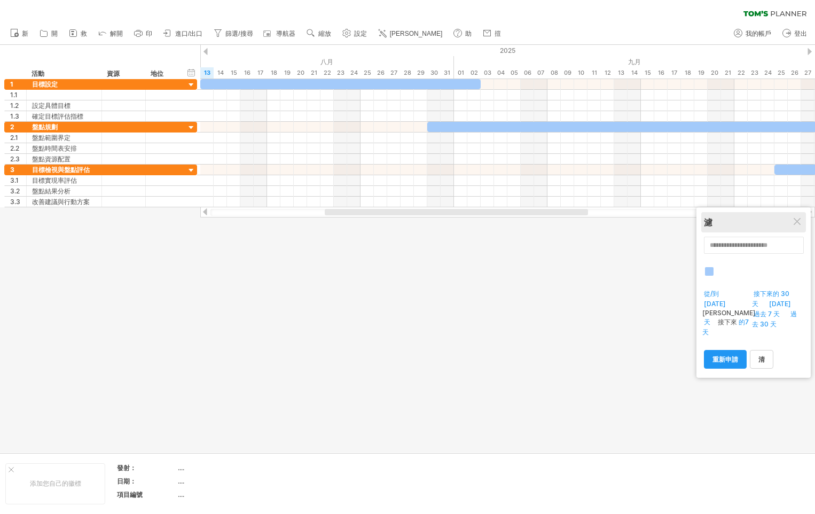
click at [789, 220] on div "濾" at bounding box center [753, 223] width 99 height 12
click at [792, 225] on div "濾" at bounding box center [753, 223] width 99 height 12
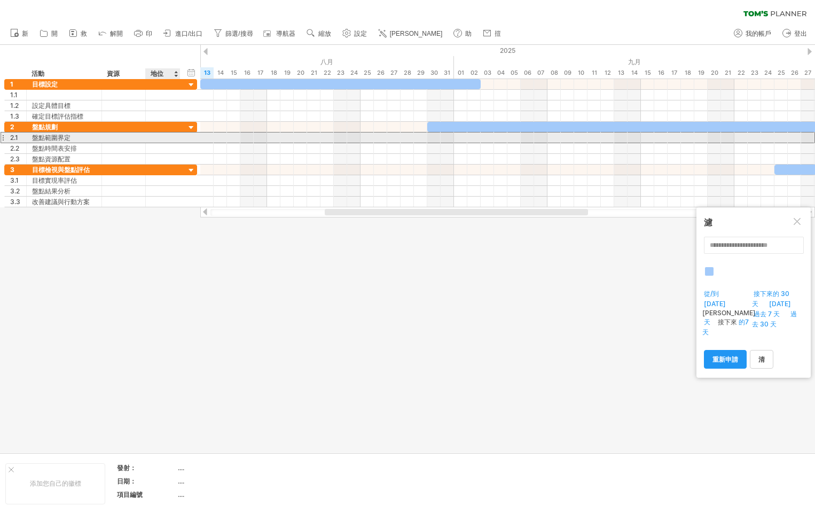
click at [169, 139] on div at bounding box center [162, 137] width 23 height 10
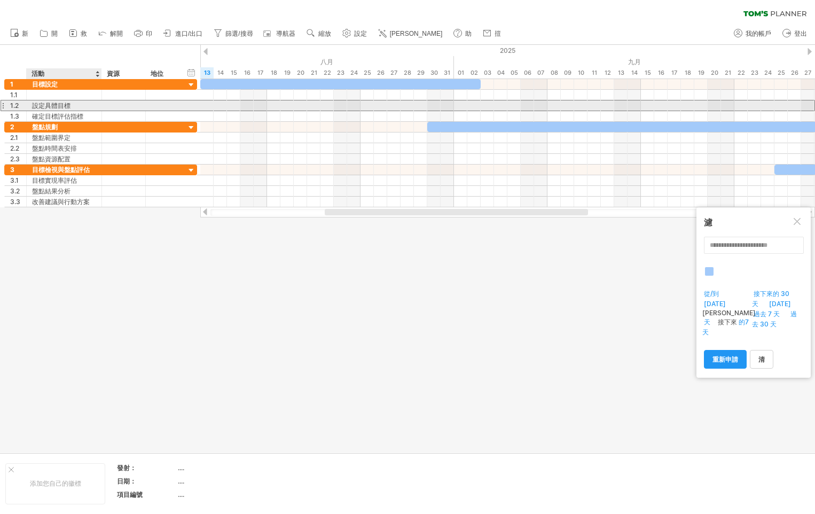
click at [81, 101] on div "設定具體目標" at bounding box center [64, 105] width 64 height 10
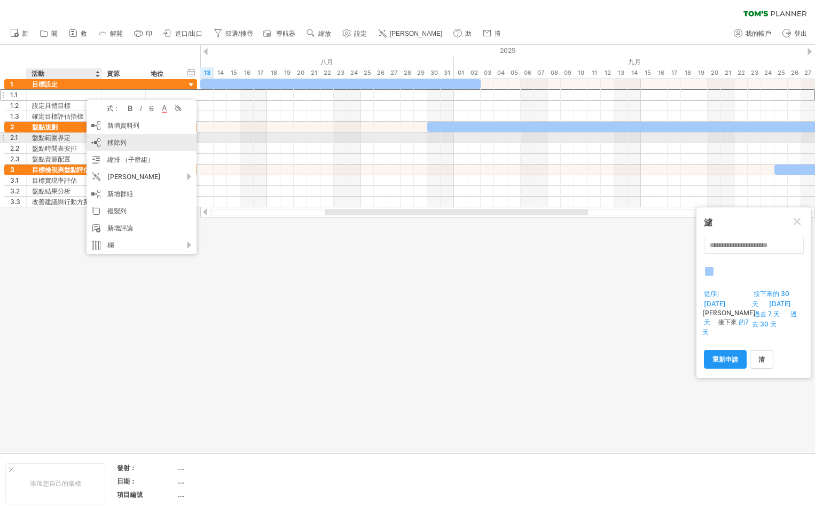
click at [144, 138] on div "移除列 remove selected rows" at bounding box center [141, 142] width 110 height 17
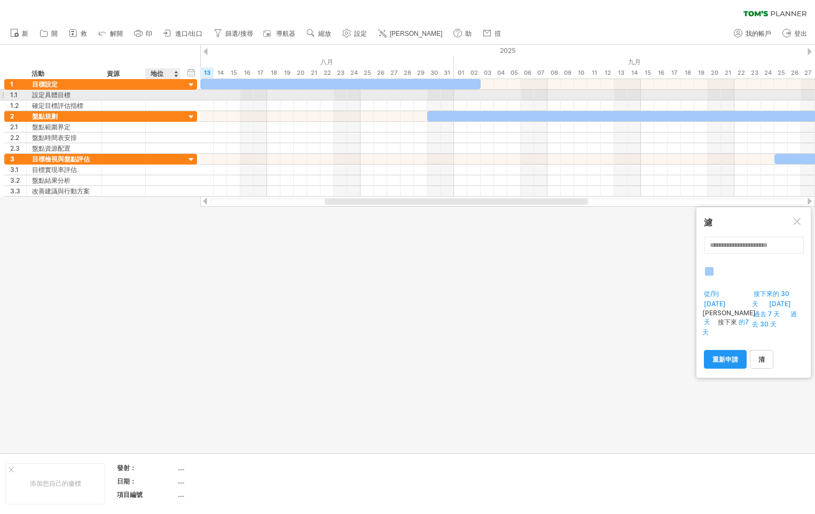
click at [152, 98] on div at bounding box center [162, 95] width 23 height 10
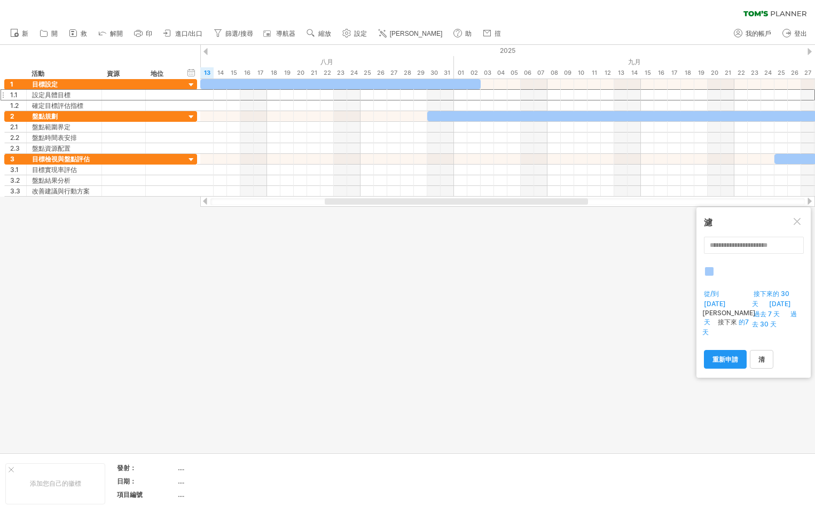
drag, startPoint x: 548, startPoint y: 204, endPoint x: 732, endPoint y: 201, distance: 184.2
click at [732, 203] on div at bounding box center [507, 201] width 594 height 7
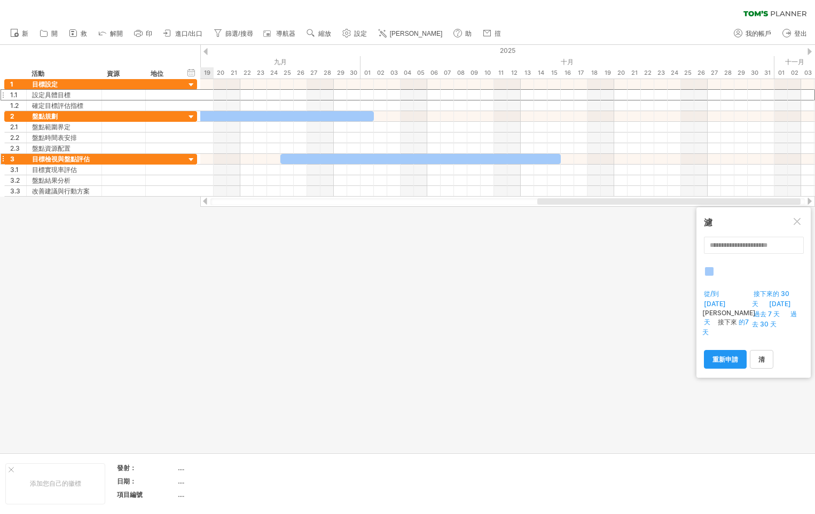
drag, startPoint x: 555, startPoint y: 198, endPoint x: 67, endPoint y: 163, distance: 489.2
click at [91, 167] on div "Trying to reach [DOMAIN_NAME] Connected again... 0% clear filter 新 1" at bounding box center [407, 257] width 815 height 514
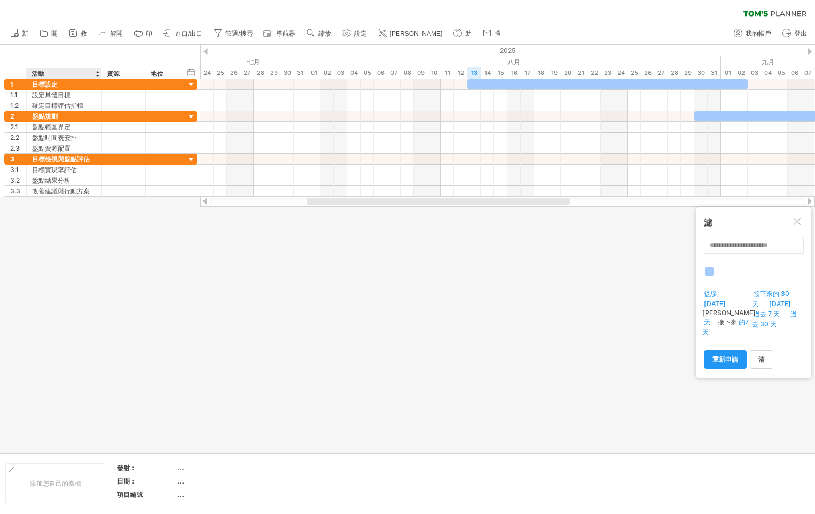
click at [401, 302] on div at bounding box center [407, 248] width 815 height 407
drag, startPoint x: 605, startPoint y: 36, endPoint x: 597, endPoint y: 43, distance: 10.3
drag, startPoint x: 594, startPoint y: 26, endPoint x: 588, endPoint y: 29, distance: 7.2
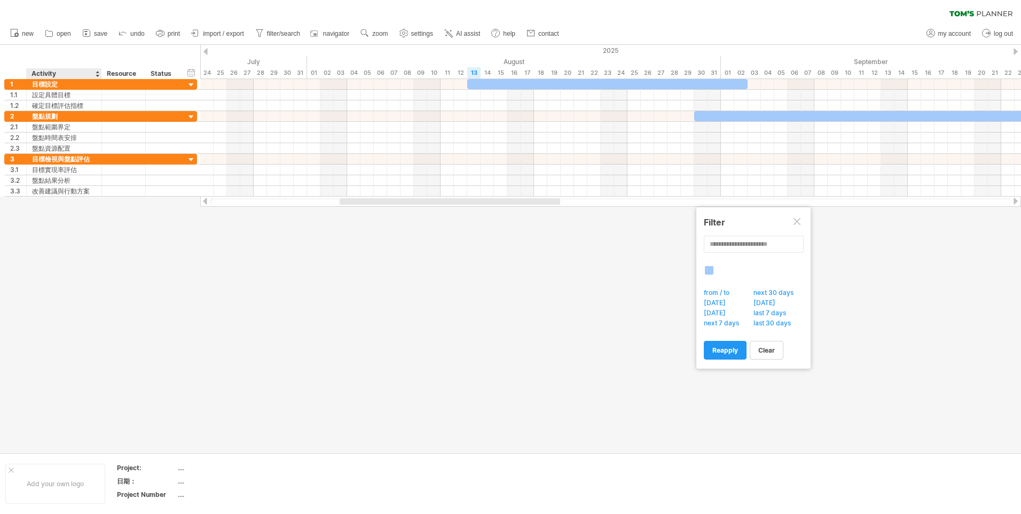
click at [453, 328] on div at bounding box center [510, 248] width 1021 height 407
click at [368, 375] on div at bounding box center [510, 248] width 1021 height 407
click at [462, 37] on span "AI assist" at bounding box center [468, 33] width 24 height 7
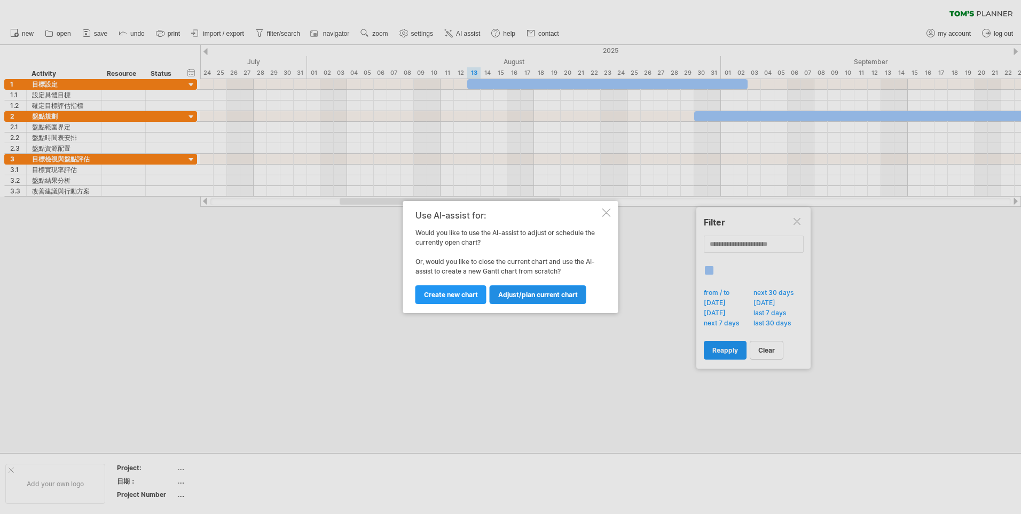
click at [547, 289] on link "Adjust/plan current chart" at bounding box center [538, 294] width 97 height 19
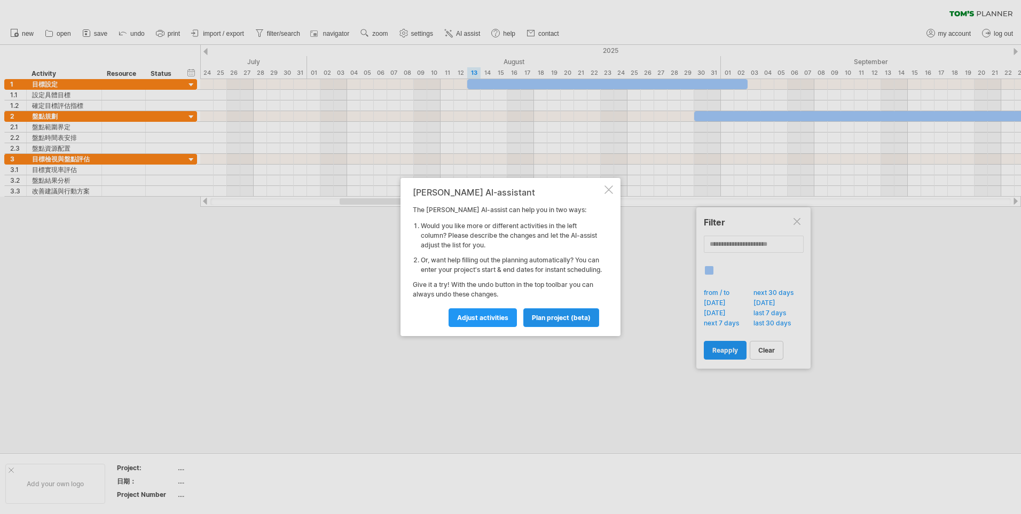
click at [574, 327] on link "plan project (beta)" at bounding box center [561, 317] width 76 height 19
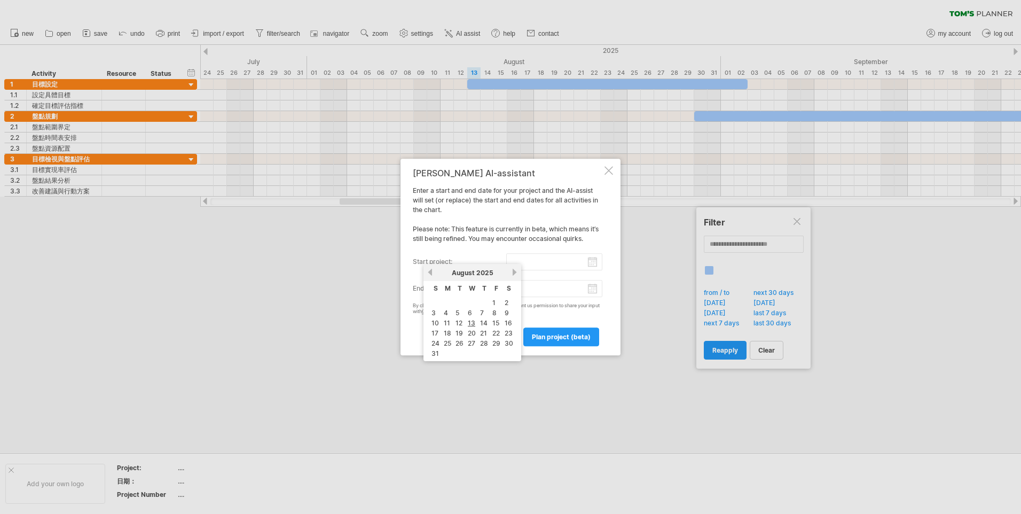
click at [591, 264] on input "start project:" at bounding box center [554, 261] width 97 height 17
click at [507, 304] on link "2" at bounding box center [506, 302] width 6 height 10
type input "********"
drag, startPoint x: 587, startPoint y: 290, endPoint x: 596, endPoint y: 291, distance: 8.6
click at [588, 290] on input "end project:" at bounding box center [554, 288] width 97 height 17
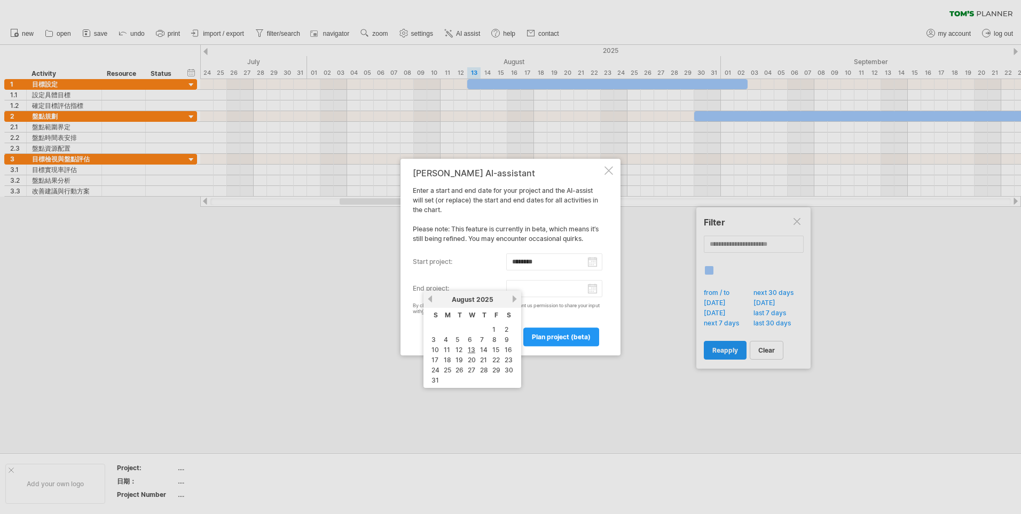
click at [596, 291] on input "end project:" at bounding box center [554, 288] width 97 height 17
click at [507, 368] on link "30" at bounding box center [508, 370] width 11 height 10
type input "********"
click at [564, 344] on link "plan project (beta)" at bounding box center [561, 336] width 76 height 19
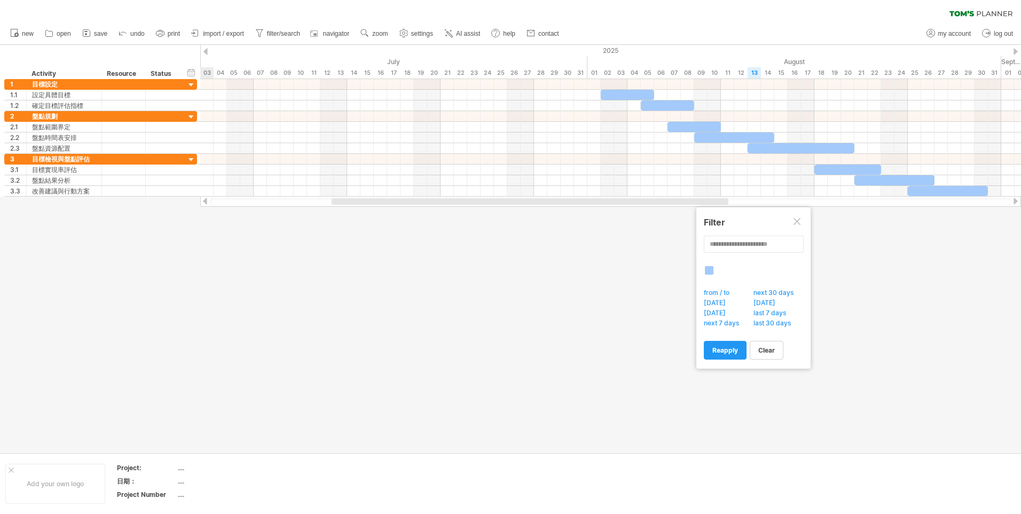
click at [599, 282] on div at bounding box center [510, 248] width 1021 height 407
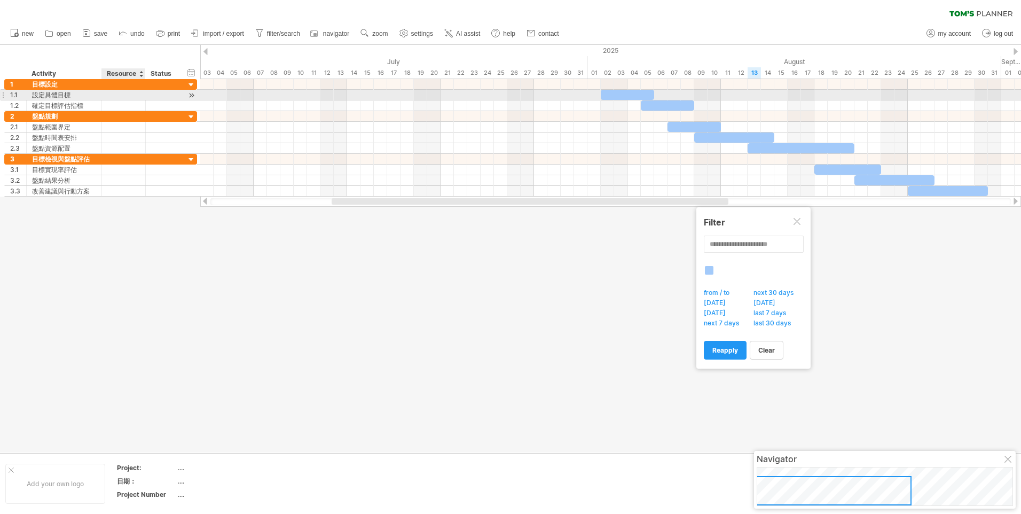
click at [131, 96] on div at bounding box center [123, 95] width 33 height 10
